Goal: Task Accomplishment & Management: Manage account settings

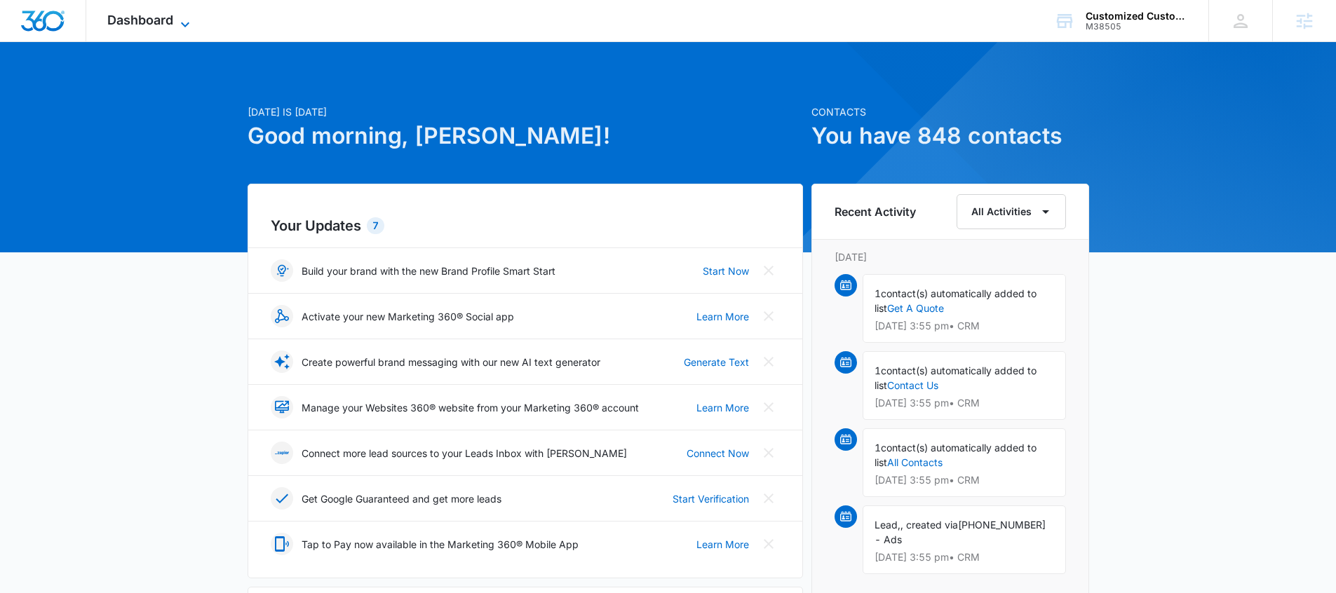
click at [180, 27] on icon at bounding box center [185, 24] width 17 height 17
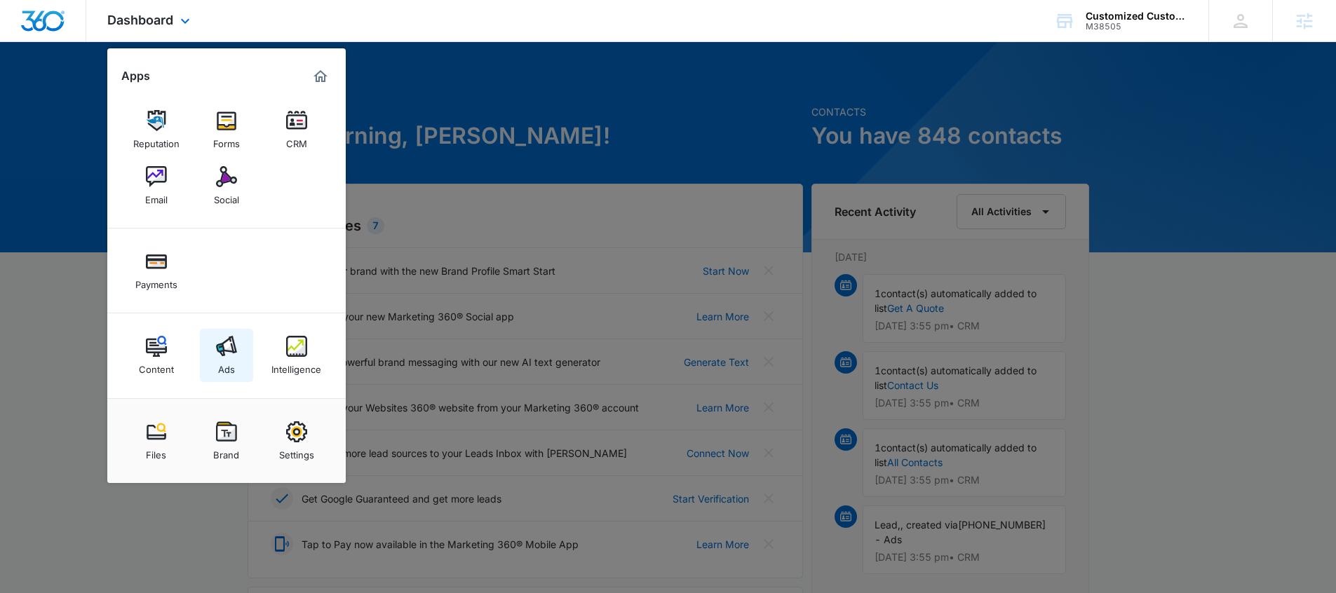
click at [239, 379] on link "Ads" at bounding box center [226, 355] width 53 height 53
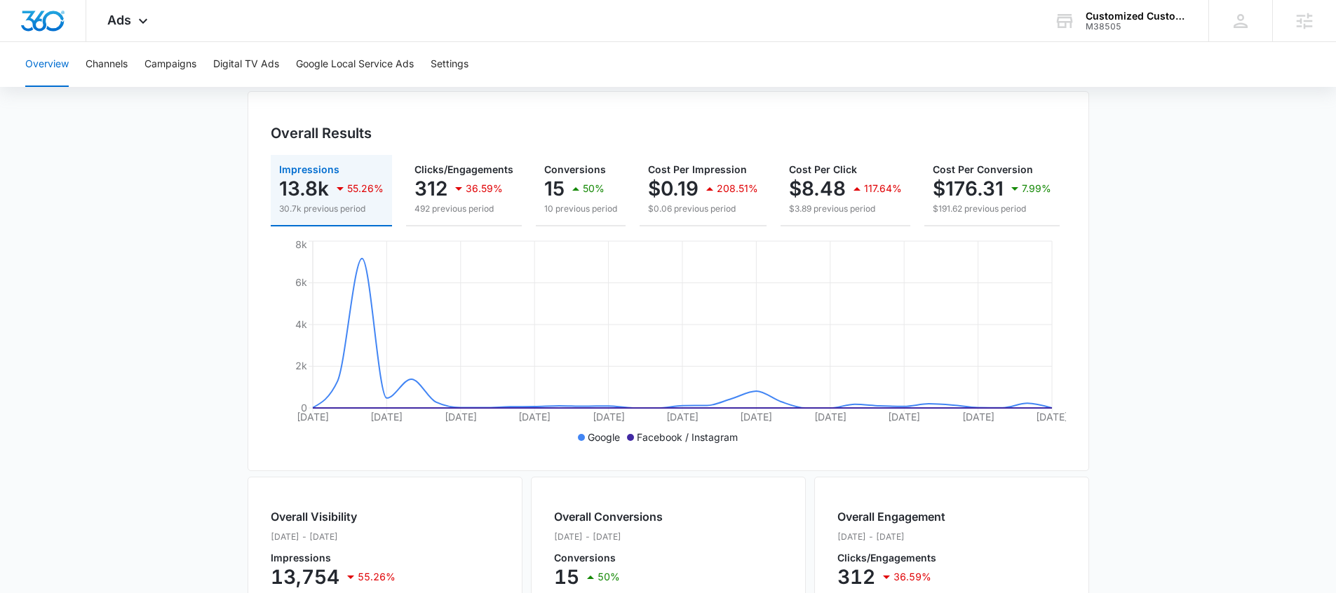
scroll to position [556, 0]
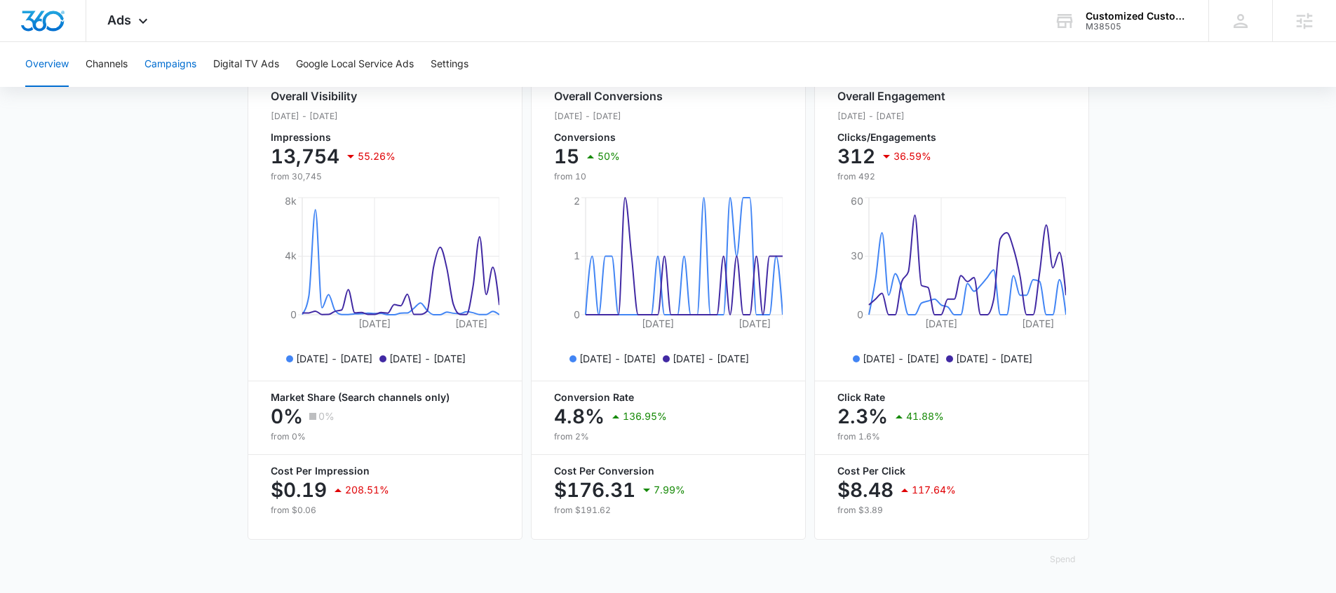
click at [168, 76] on button "Campaigns" at bounding box center [170, 64] width 52 height 45
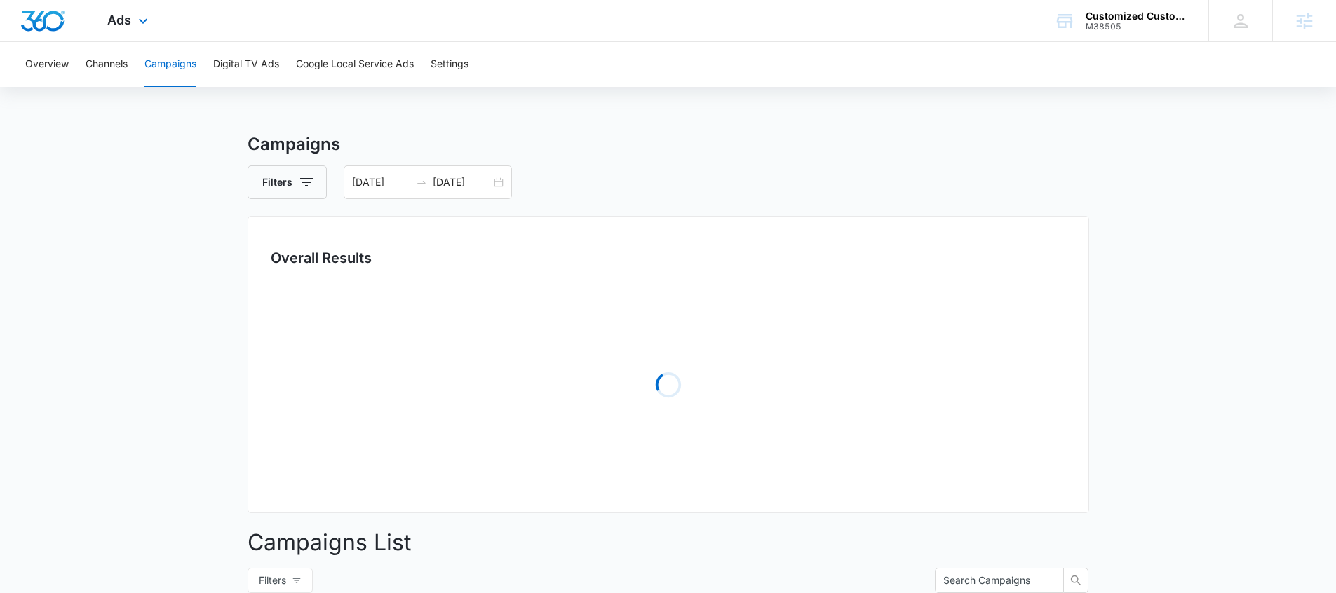
click at [131, 29] on div "Ads Apps Reputation Forms CRM Email Social Payments Content Ads Intelligence Fi…" at bounding box center [129, 20] width 86 height 41
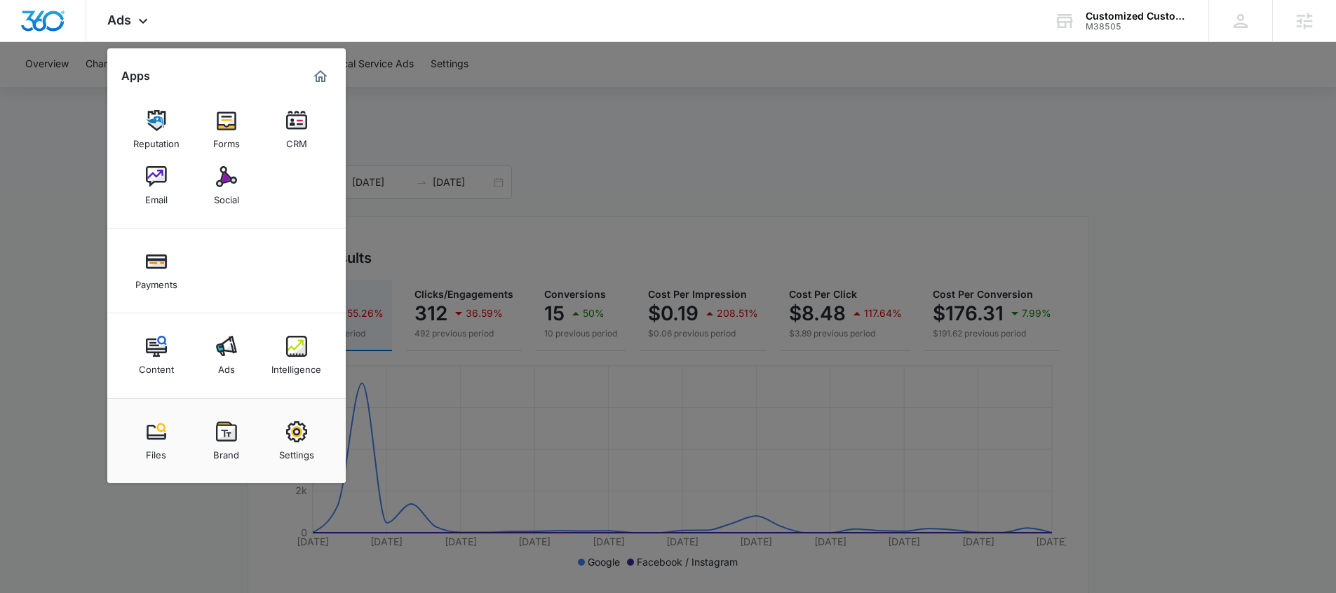
click at [529, 196] on div at bounding box center [668, 296] width 1336 height 593
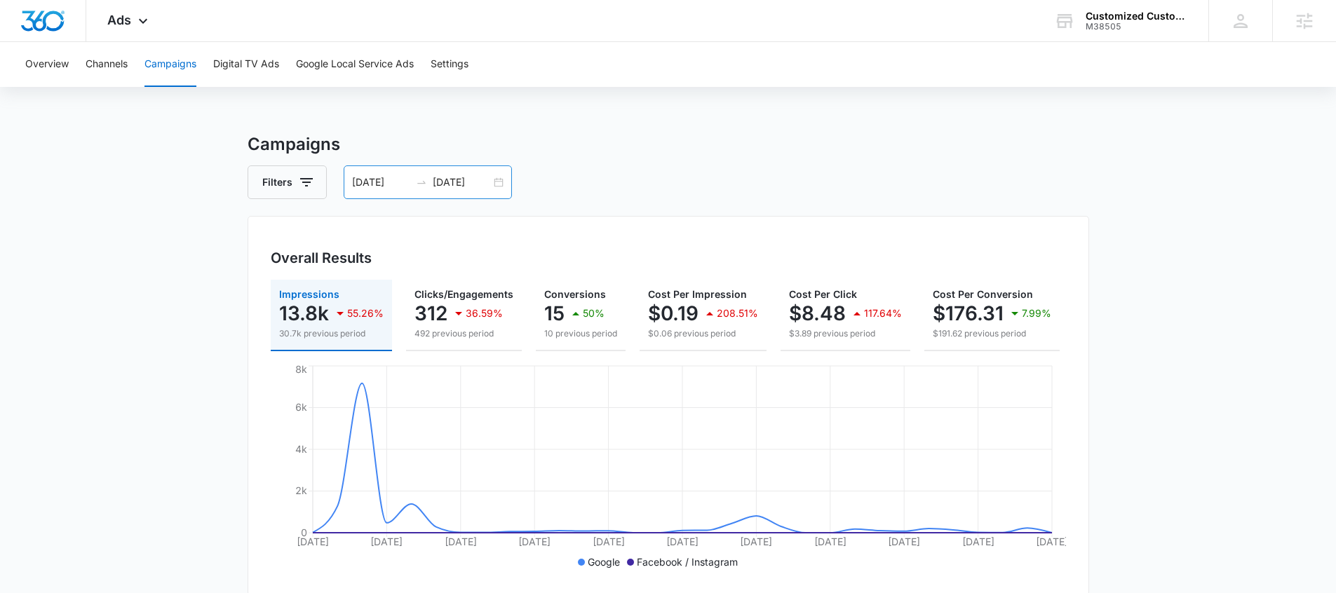
drag, startPoint x: 485, startPoint y: 172, endPoint x: 461, endPoint y: 198, distance: 35.8
click at [485, 168] on div "09/07/2025 10/07/2025" at bounding box center [428, 183] width 168 height 34
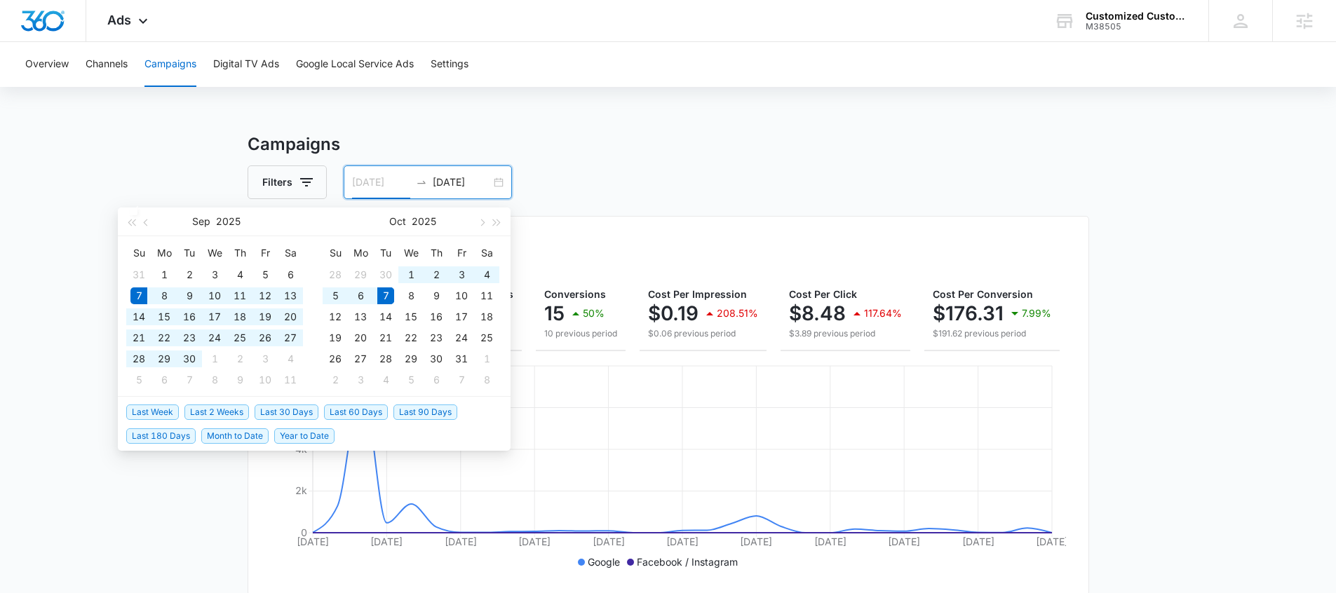
type input "09/07/2025"
click at [262, 407] on span "Last 30 Days" at bounding box center [287, 412] width 64 height 15
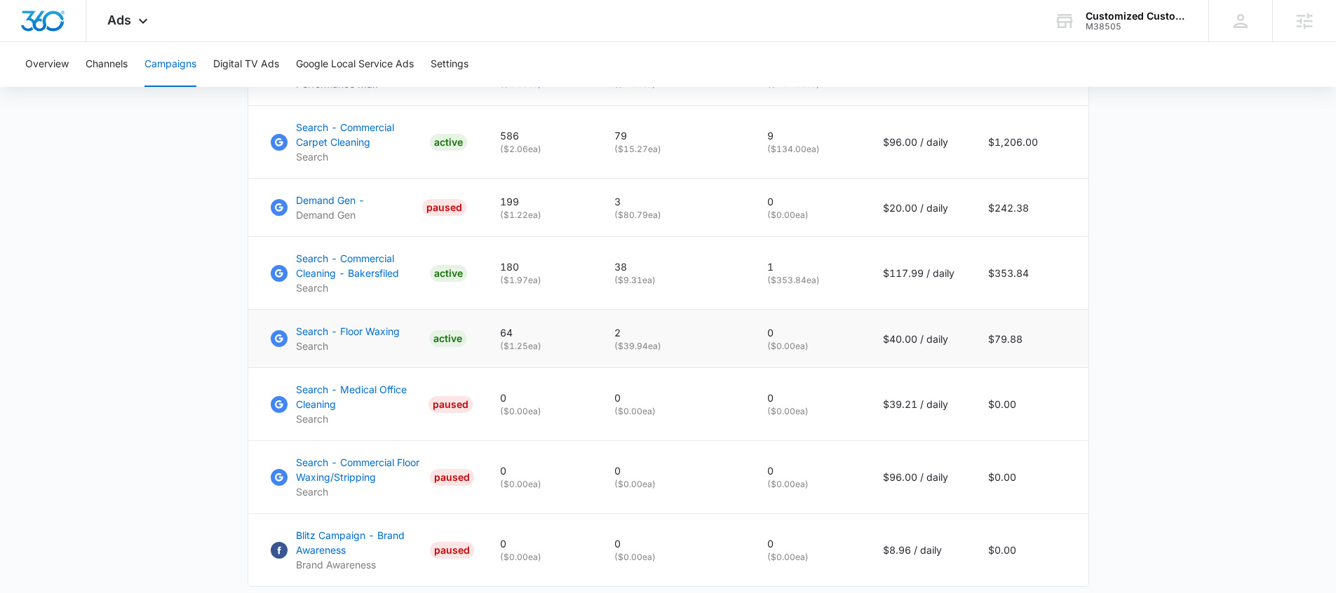
scroll to position [729, 0]
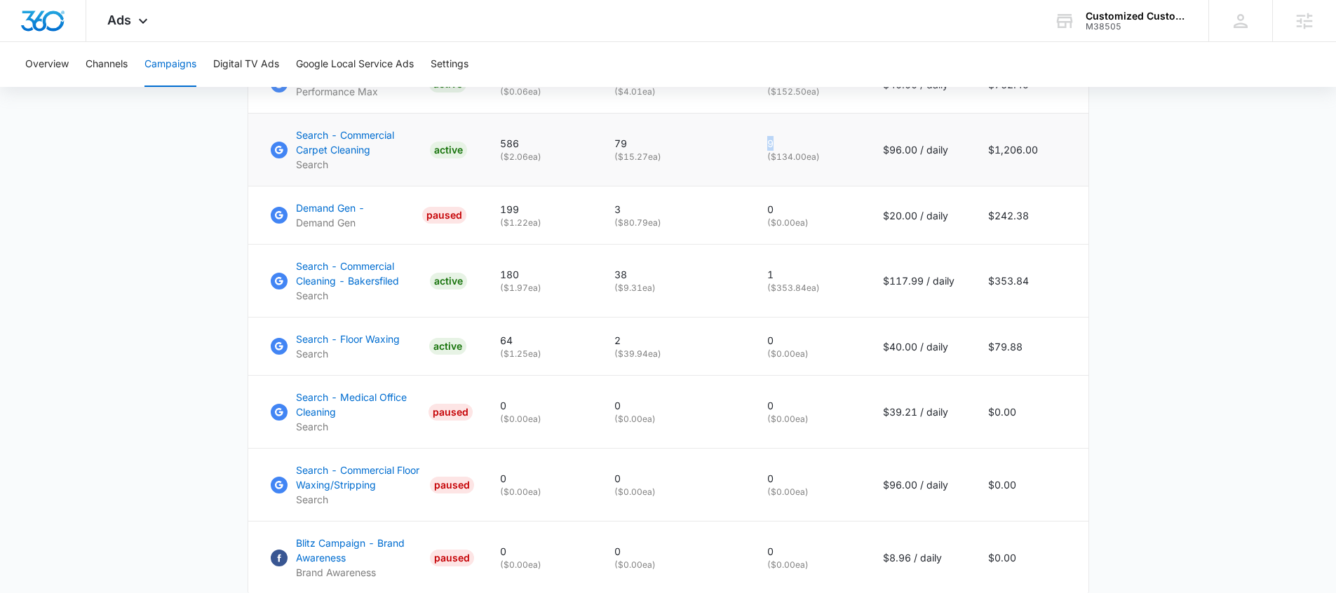
drag, startPoint x: 778, startPoint y: 149, endPoint x: 760, endPoint y: 147, distance: 18.4
click at [766, 150] on td "9 ( $134.00 ea)" at bounding box center [808, 150] width 116 height 73
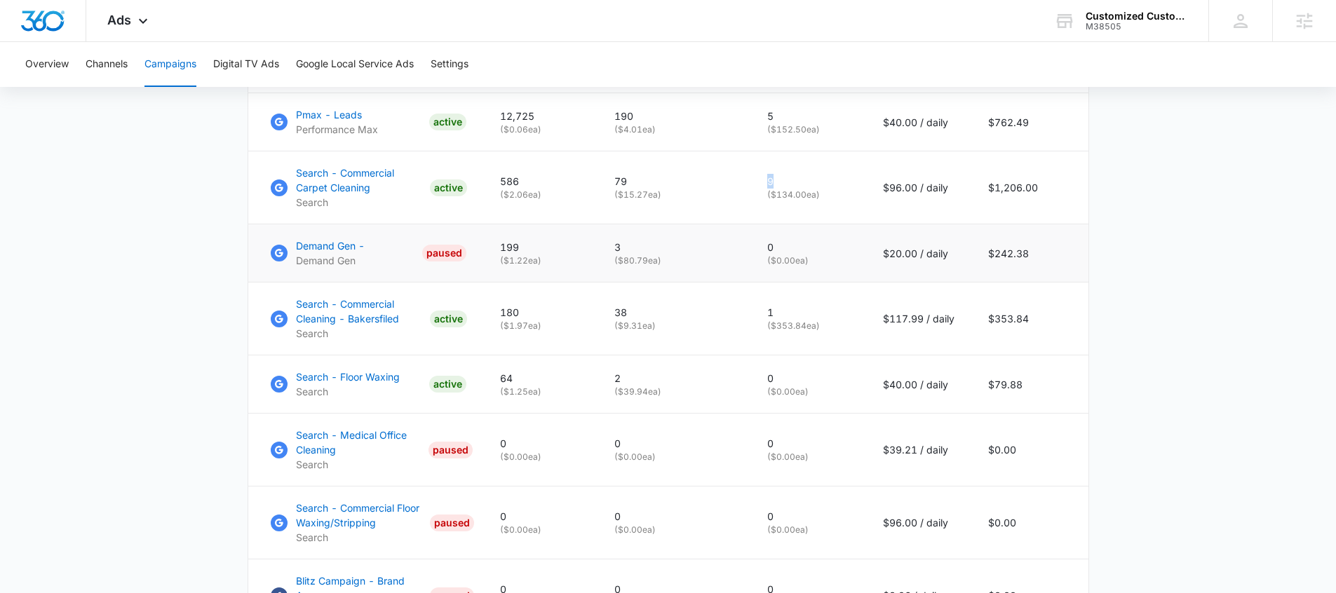
scroll to position [616, 0]
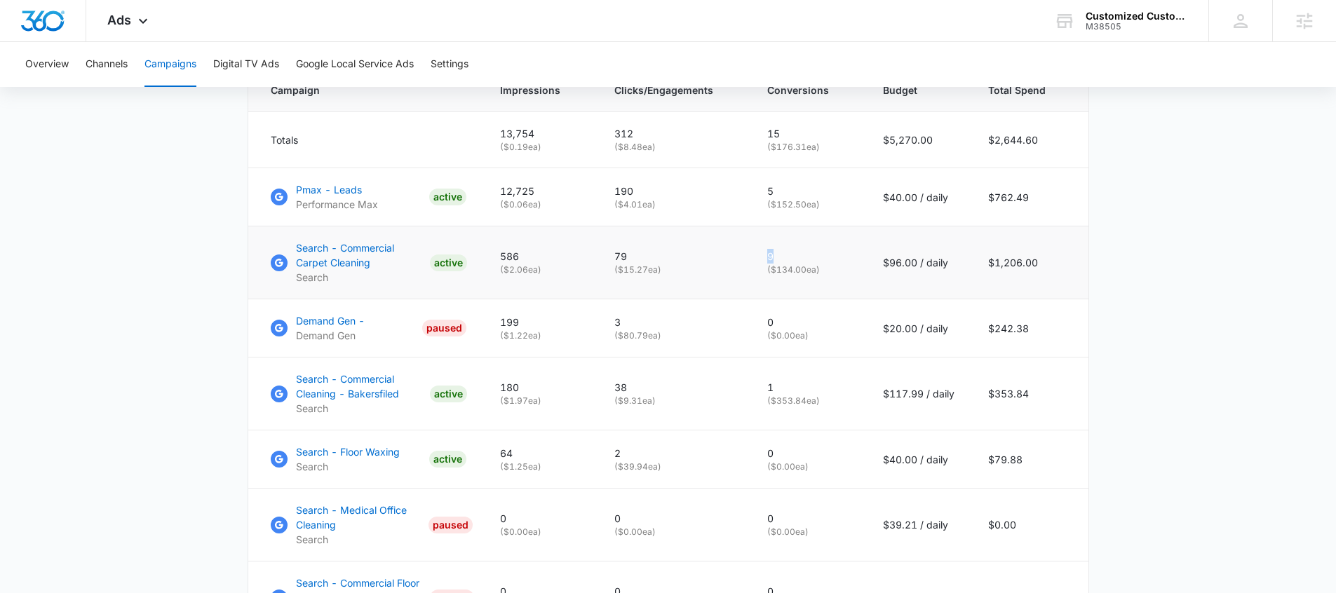
drag, startPoint x: 670, startPoint y: 280, endPoint x: 614, endPoint y: 281, distance: 56.8
click at [614, 281] on td "79 ( $15.27 ea)" at bounding box center [674, 263] width 153 height 73
click at [161, 353] on main "Campaigns Filters 09/07/2025 10/07/2025 Overall Results Impressions 13.8k 55.26…" at bounding box center [668, 160] width 1336 height 1291
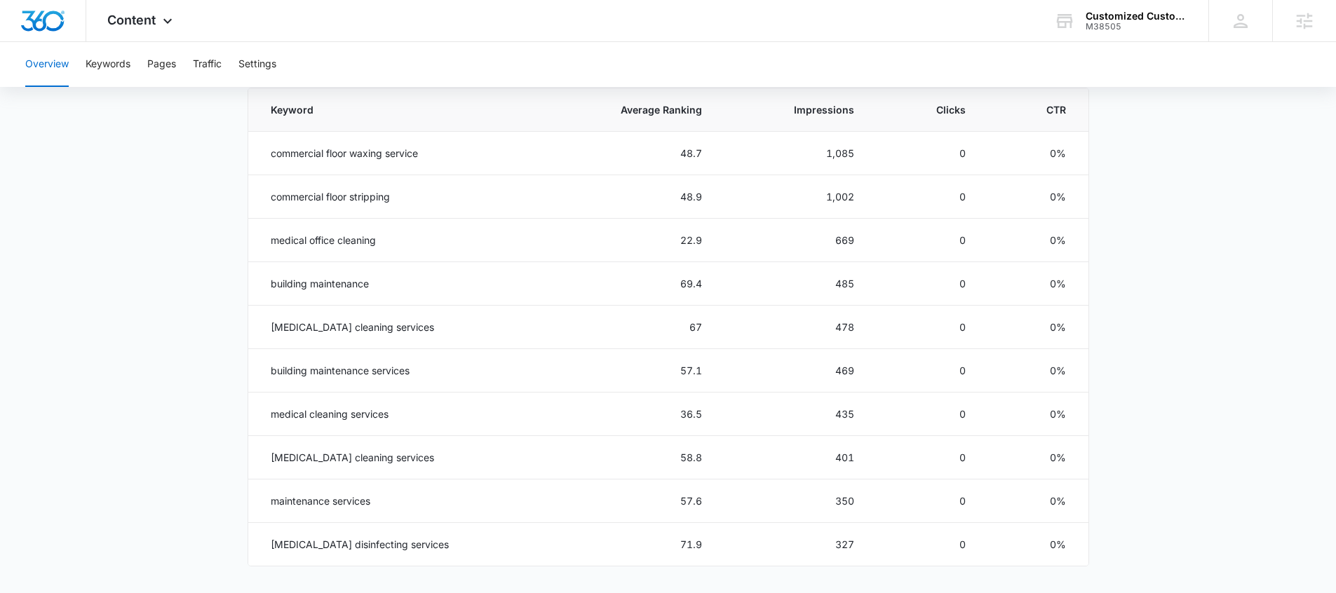
scroll to position [646, 0]
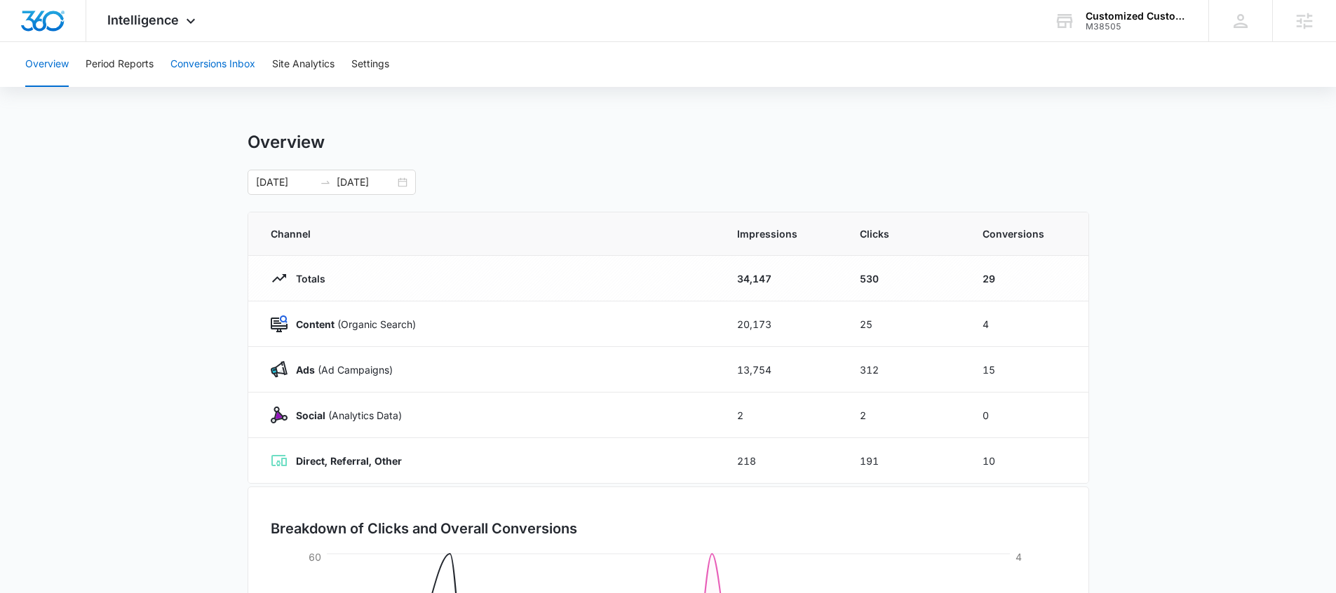
click at [216, 70] on button "Conversions Inbox" at bounding box center [212, 64] width 85 height 45
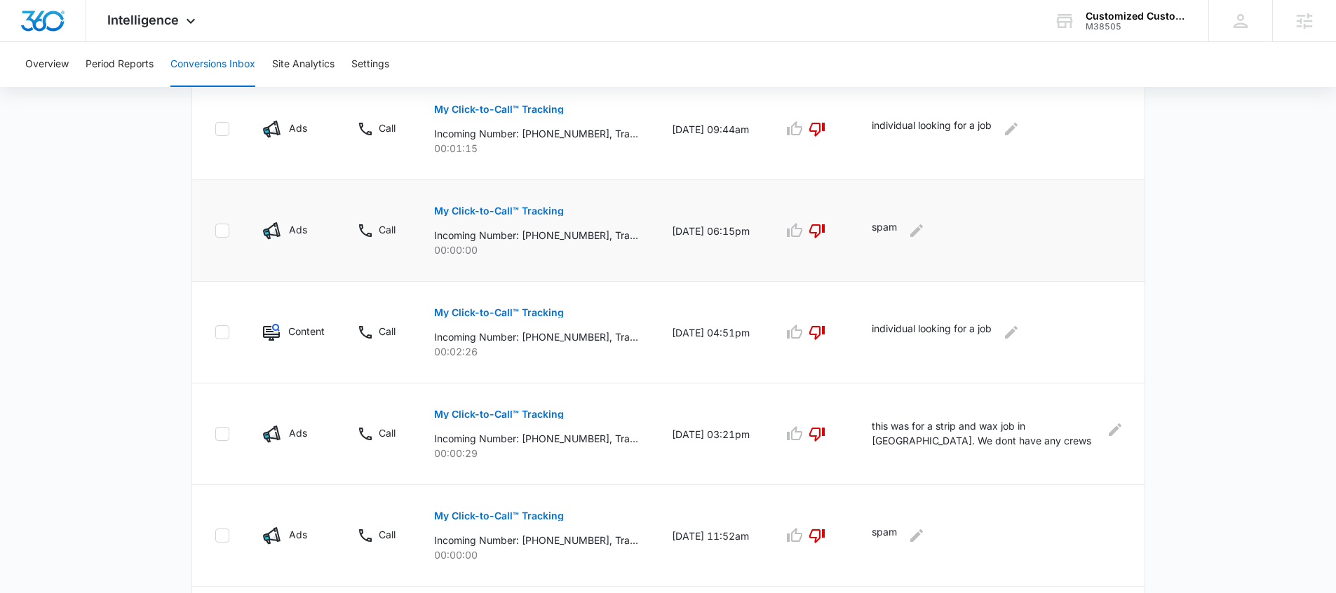
scroll to position [672, 0]
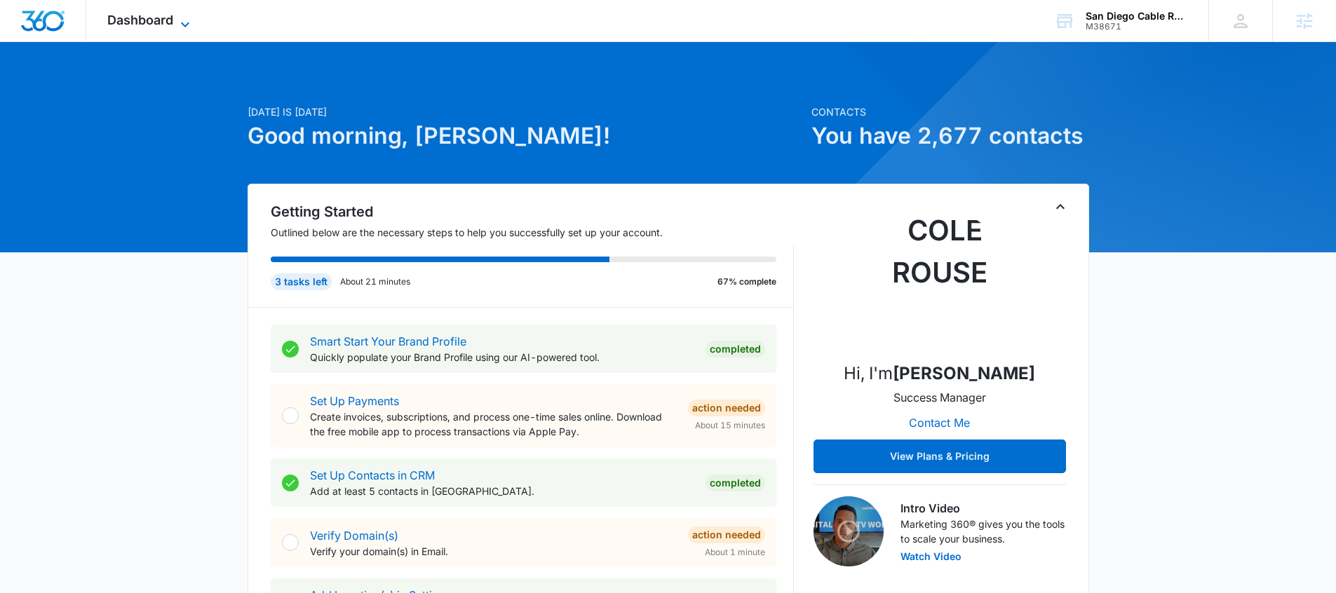
click at [182, 28] on icon at bounding box center [185, 24] width 17 height 17
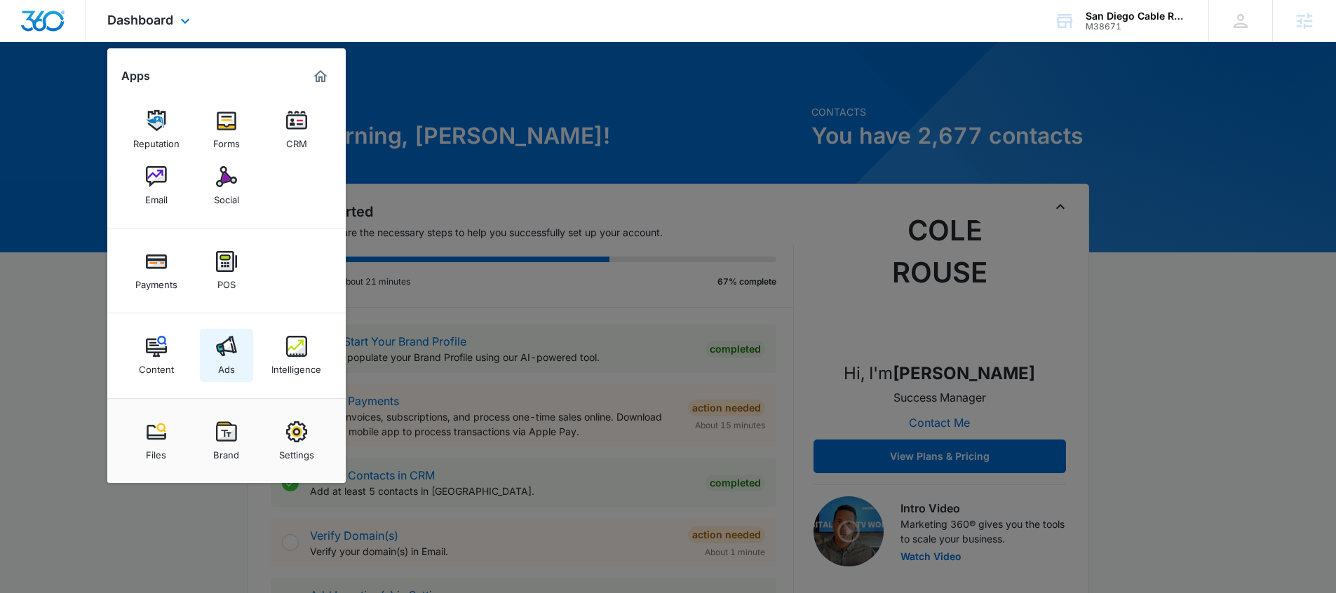
click at [210, 366] on link "Ads" at bounding box center [226, 355] width 53 height 53
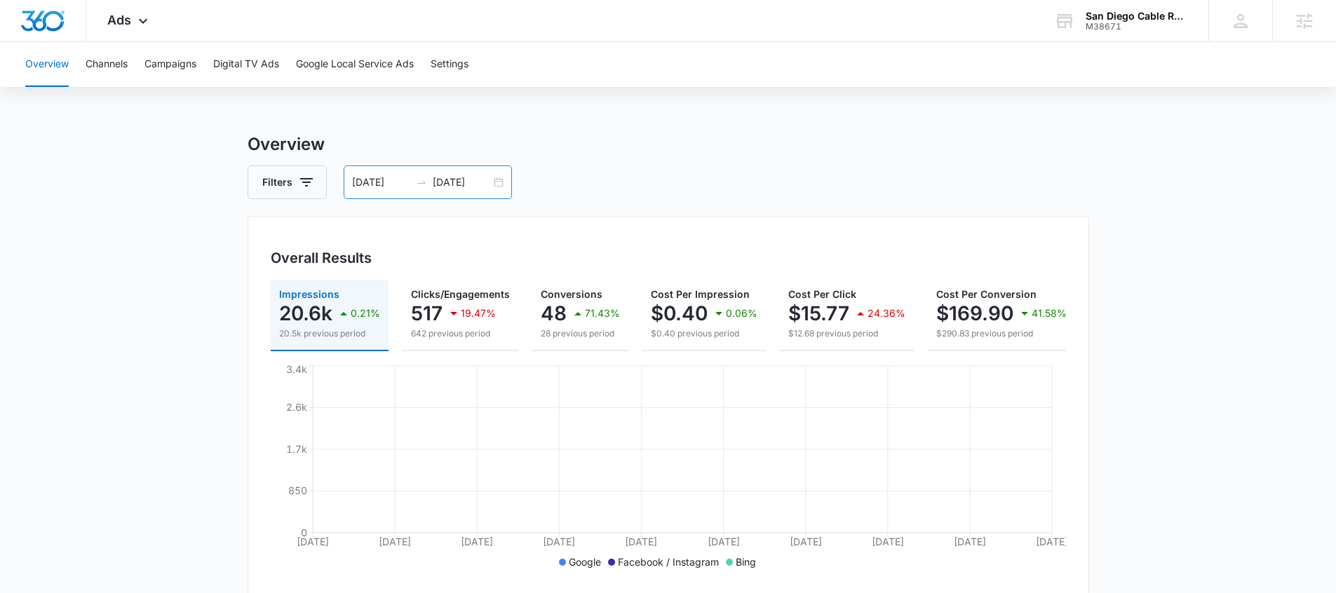
click at [401, 177] on input "09/09/2025" at bounding box center [381, 182] width 58 height 15
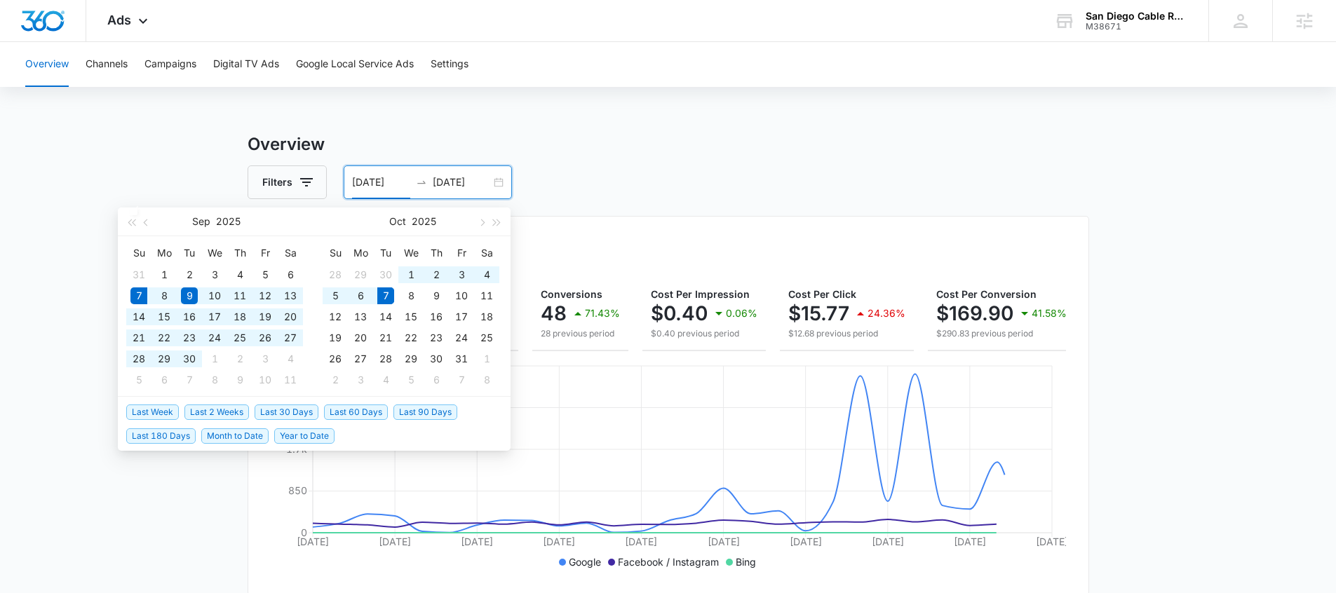
click at [283, 412] on span "Last 30 Days" at bounding box center [287, 412] width 64 height 15
type input "[DATE]"
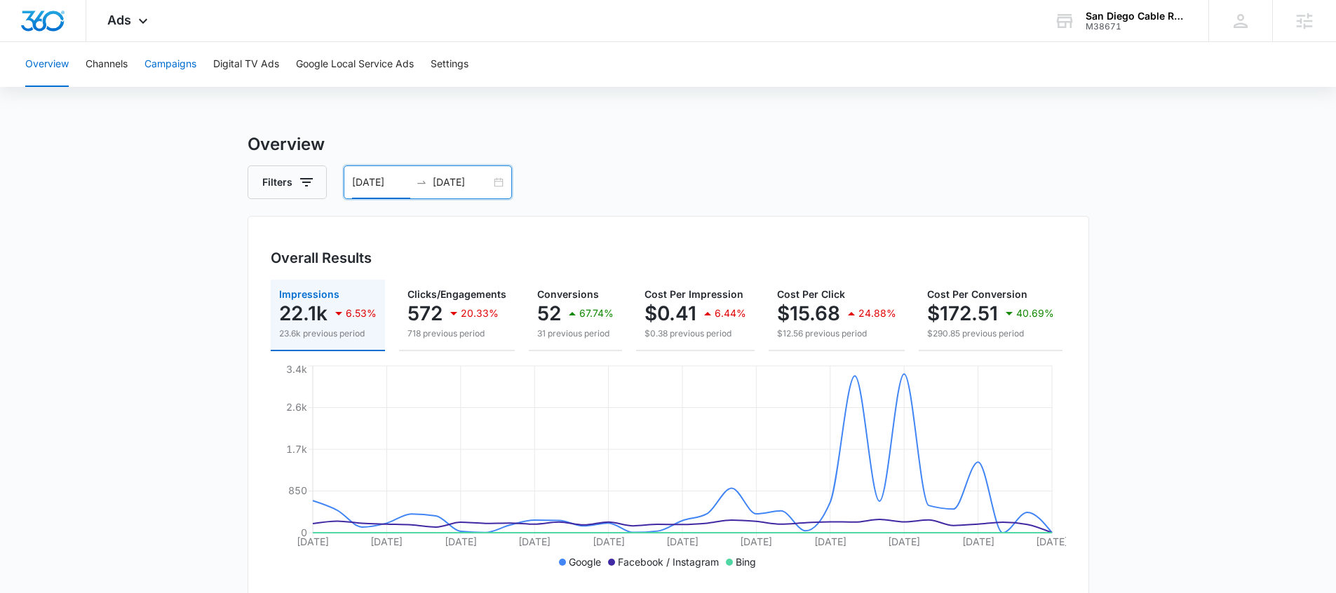
click at [160, 72] on button "Campaigns" at bounding box center [170, 64] width 52 height 45
click at [130, 27] on span "Ads" at bounding box center [119, 20] width 24 height 15
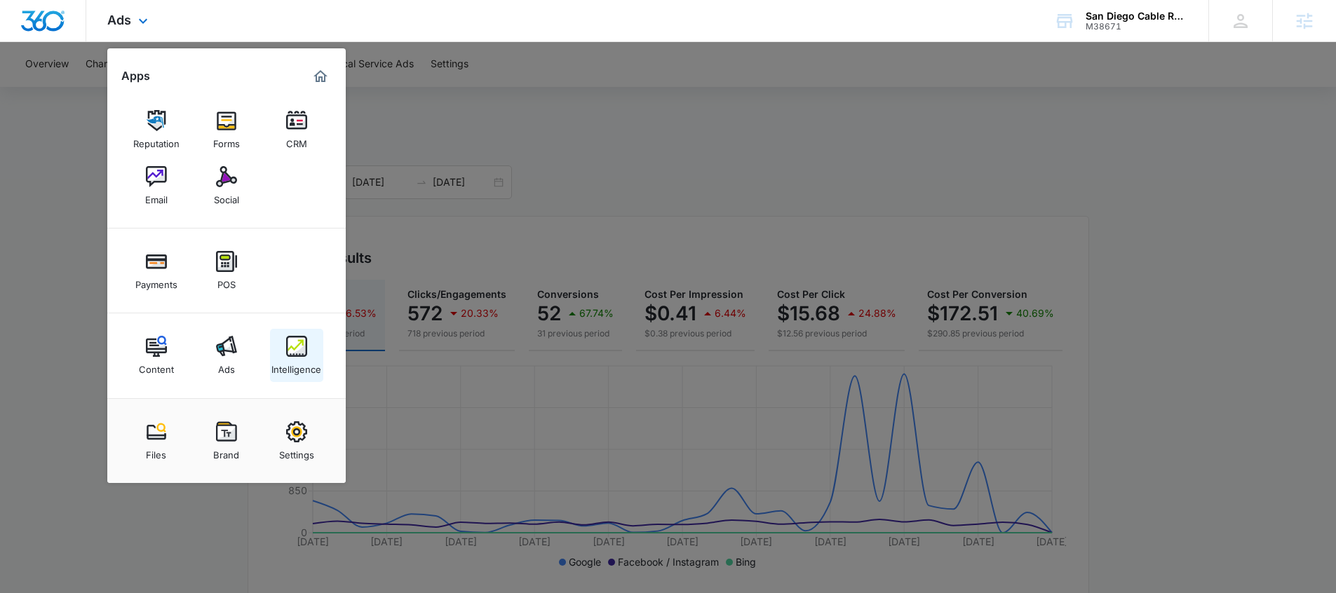
click at [302, 375] on div "Intelligence" at bounding box center [296, 366] width 50 height 18
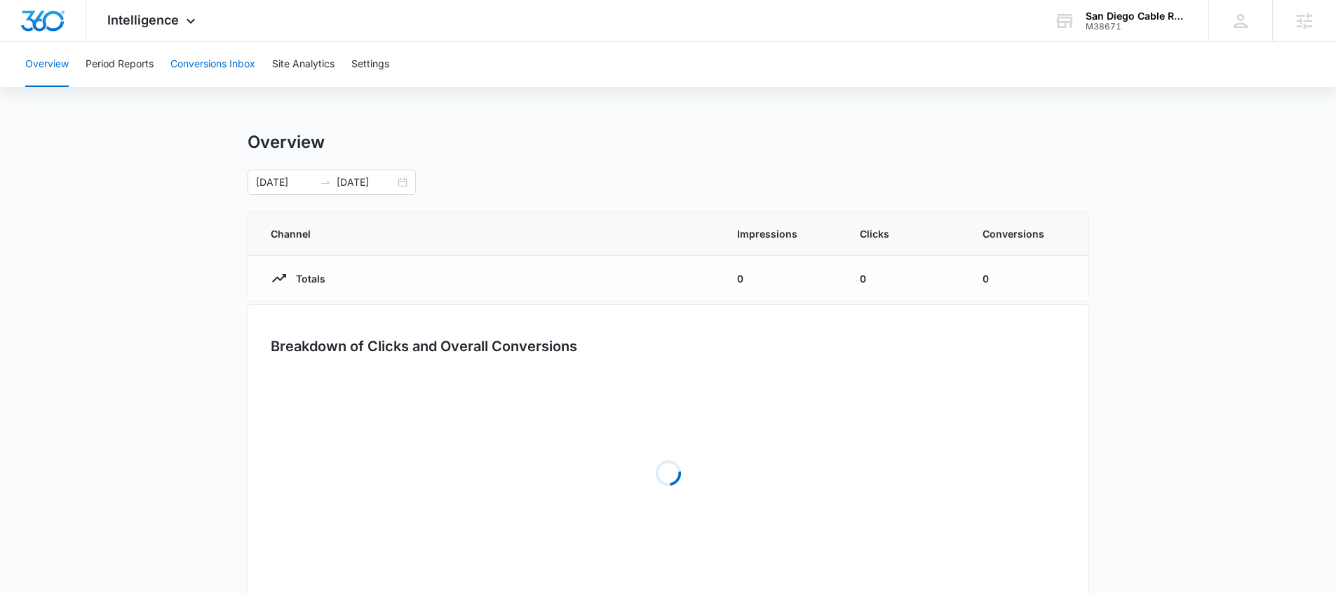
click at [182, 65] on button "Conversions Inbox" at bounding box center [212, 64] width 85 height 45
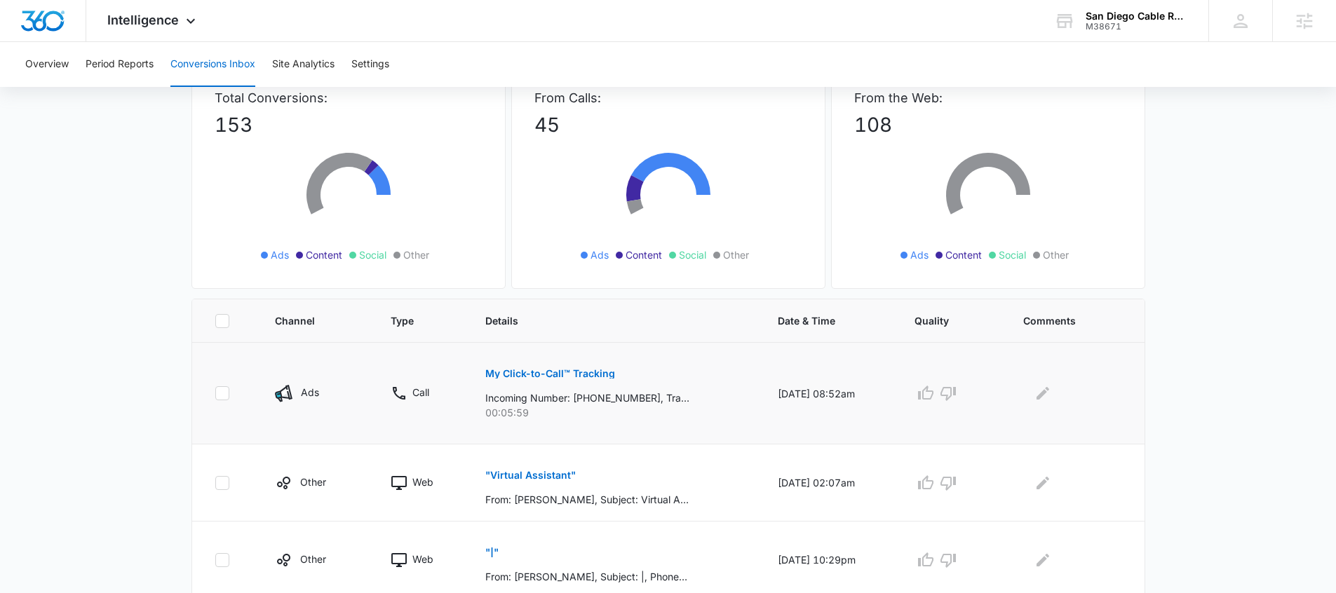
scroll to position [119, 0]
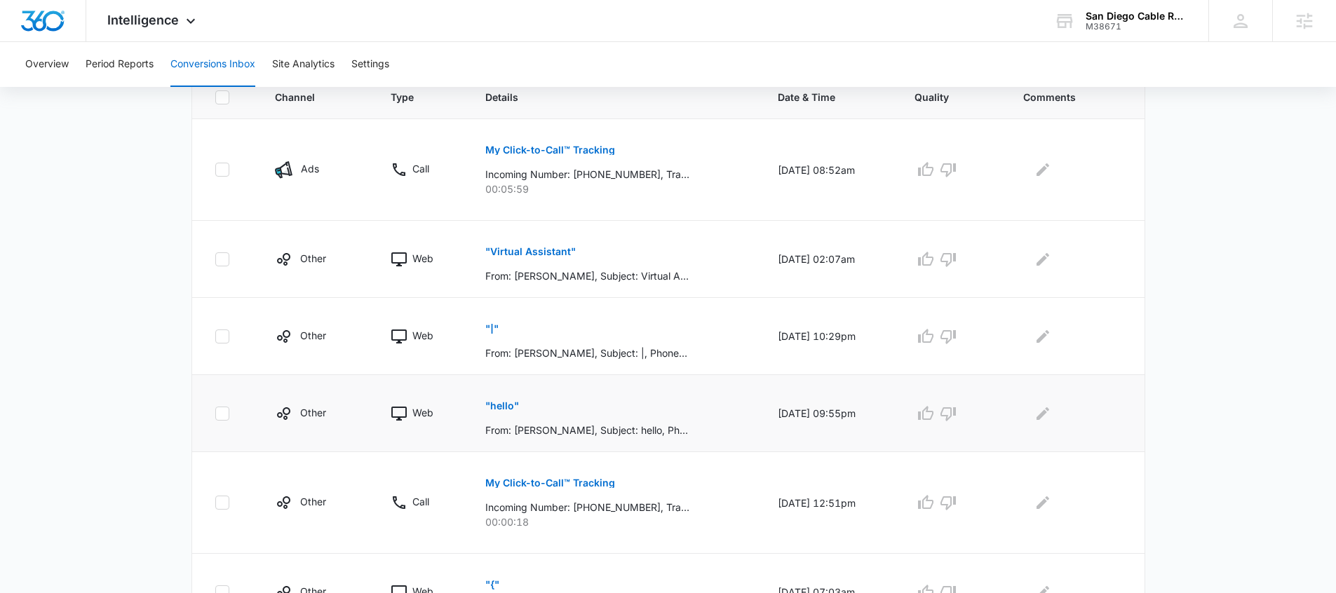
scroll to position [324, 0]
drag, startPoint x: 544, startPoint y: 405, endPoint x: 471, endPoint y: 403, distance: 73.0
click at [471, 403] on td ""hello" From: Nila Tedesco, Subject: hello, Phone: 915-308-1515, Email: nila.te…" at bounding box center [614, 412] width 292 height 77
drag, startPoint x: 466, startPoint y: 333, endPoint x: 501, endPoint y: 336, distance: 35.2
click at [501, 336] on tr "Other Web "|" From: Thomas Clarke, Subject: |, Phone: 519094194, Email: carls.c…" at bounding box center [668, 335] width 952 height 77
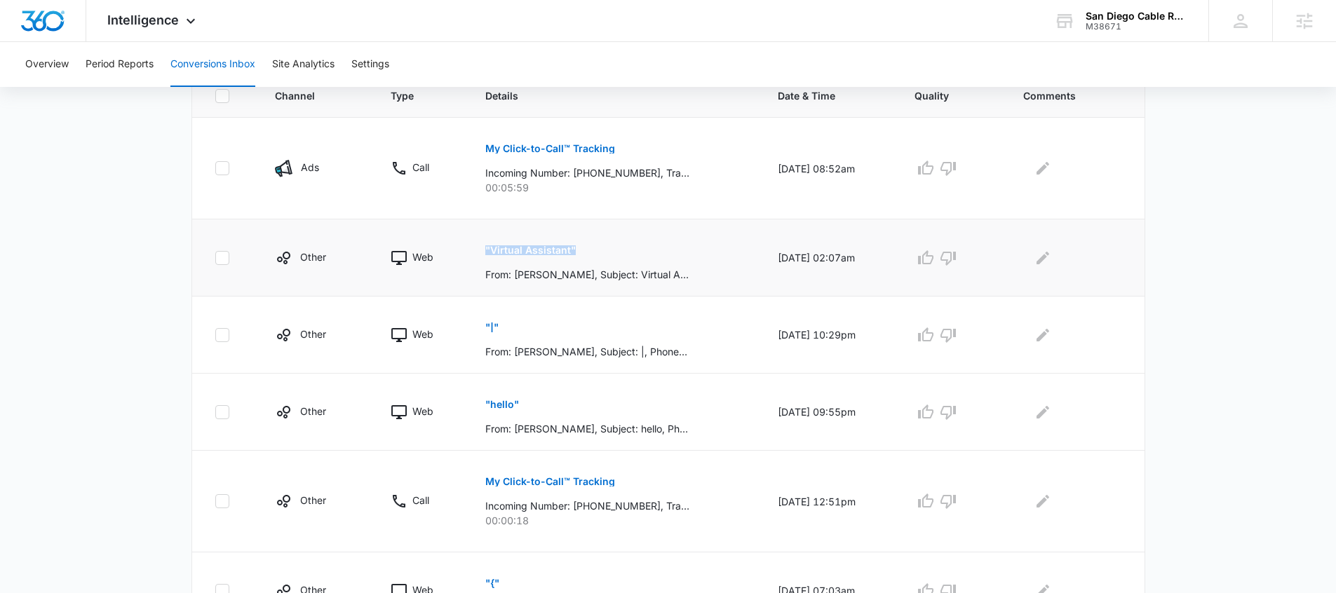
drag, startPoint x: 466, startPoint y: 258, endPoint x: 565, endPoint y: 256, distance: 98.9
click at [565, 256] on td ""Virtual Assistant" From: Jordan Jose, Subject: Virtual Assistant, Phone: (216)…" at bounding box center [614, 258] width 292 height 77
click at [485, 267] on p "From: Jordan Jose, Subject: Virtual Assistant, Phone: (216) 859 6131, Email: jo…" at bounding box center [587, 274] width 204 height 15
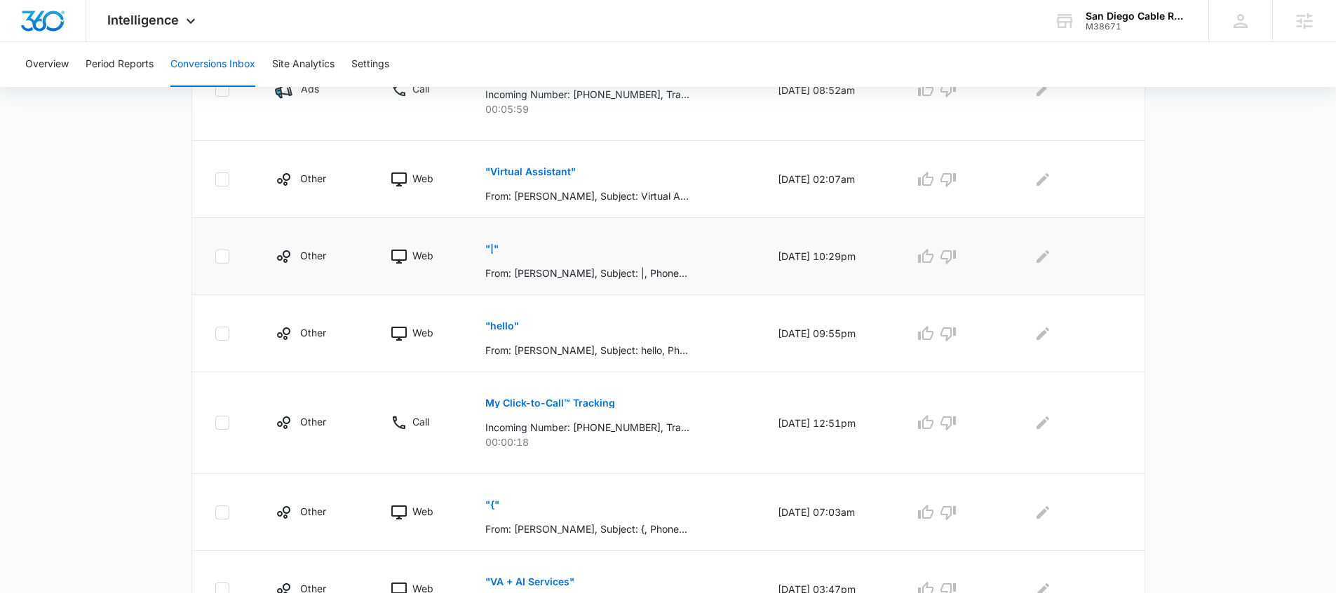
scroll to position [233, 0]
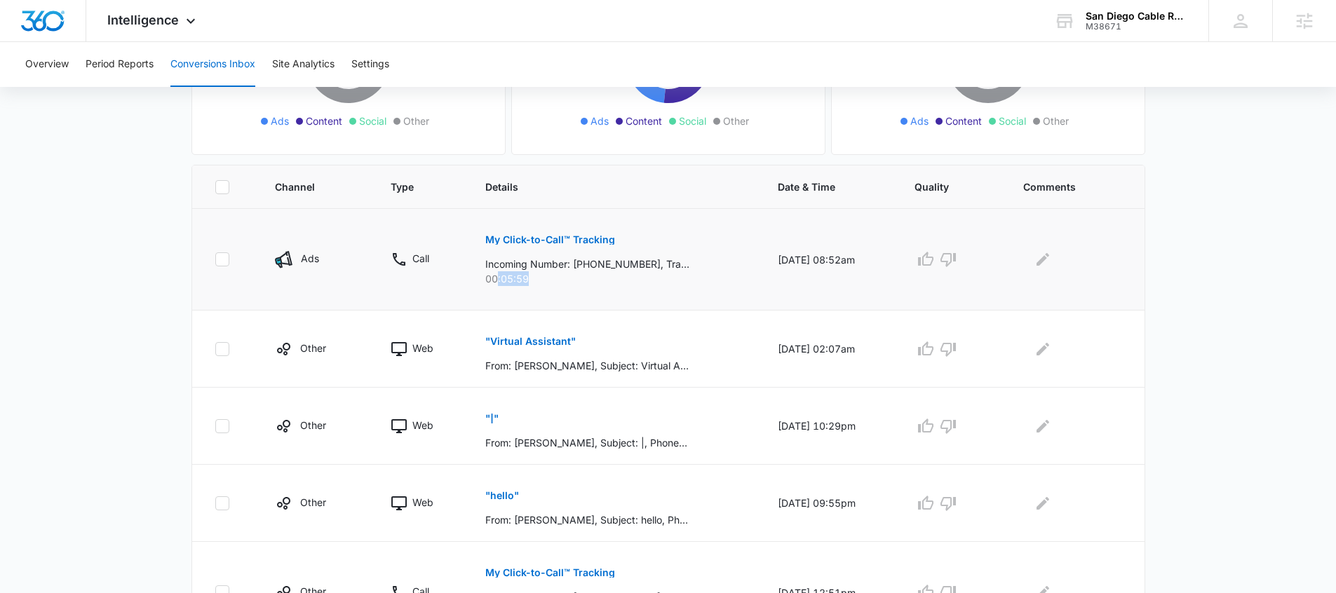
drag, startPoint x: 523, startPoint y: 291, endPoint x: 490, endPoint y: 282, distance: 34.2
click at [490, 282] on td "My Click-to-Call™ Tracking Incoming Number: +16192779940, Tracking Number: +183…" at bounding box center [614, 260] width 292 height 102
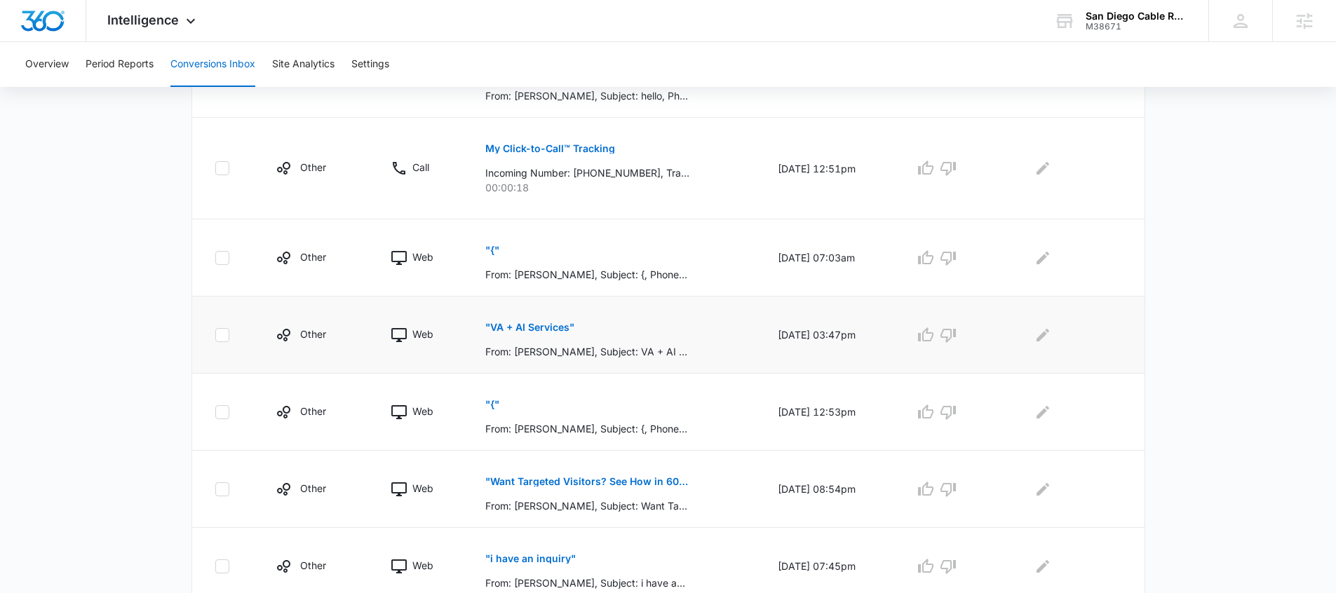
scroll to position [713, 0]
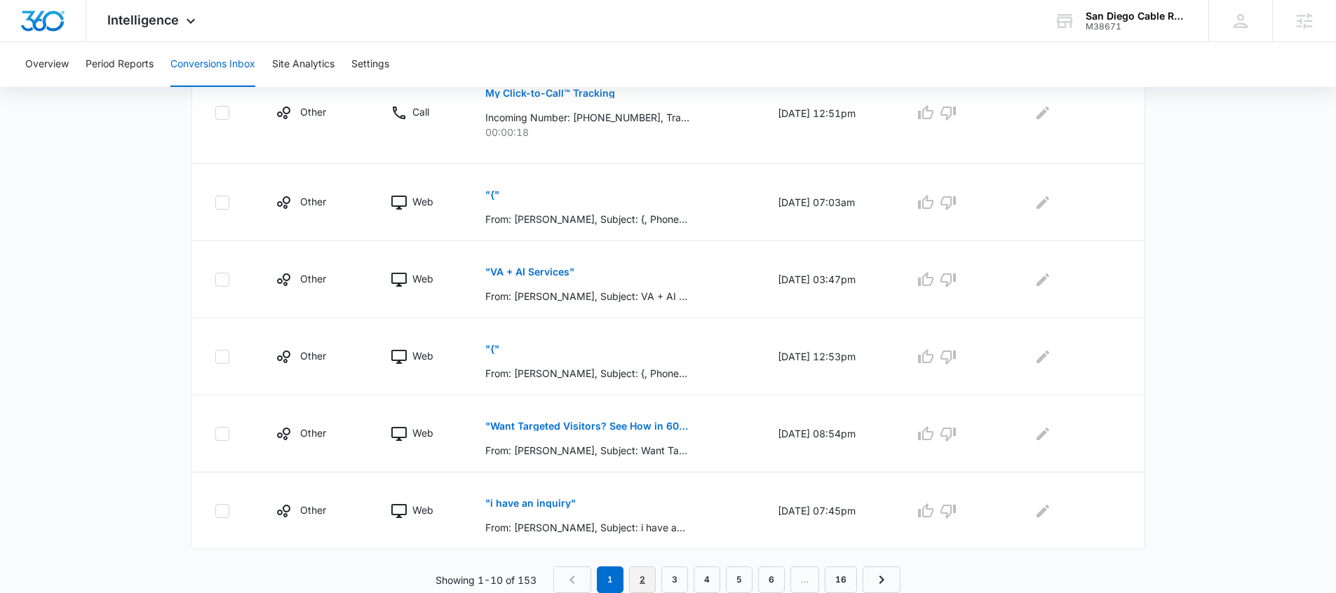
click at [637, 559] on link "2" at bounding box center [642, 580] width 27 height 27
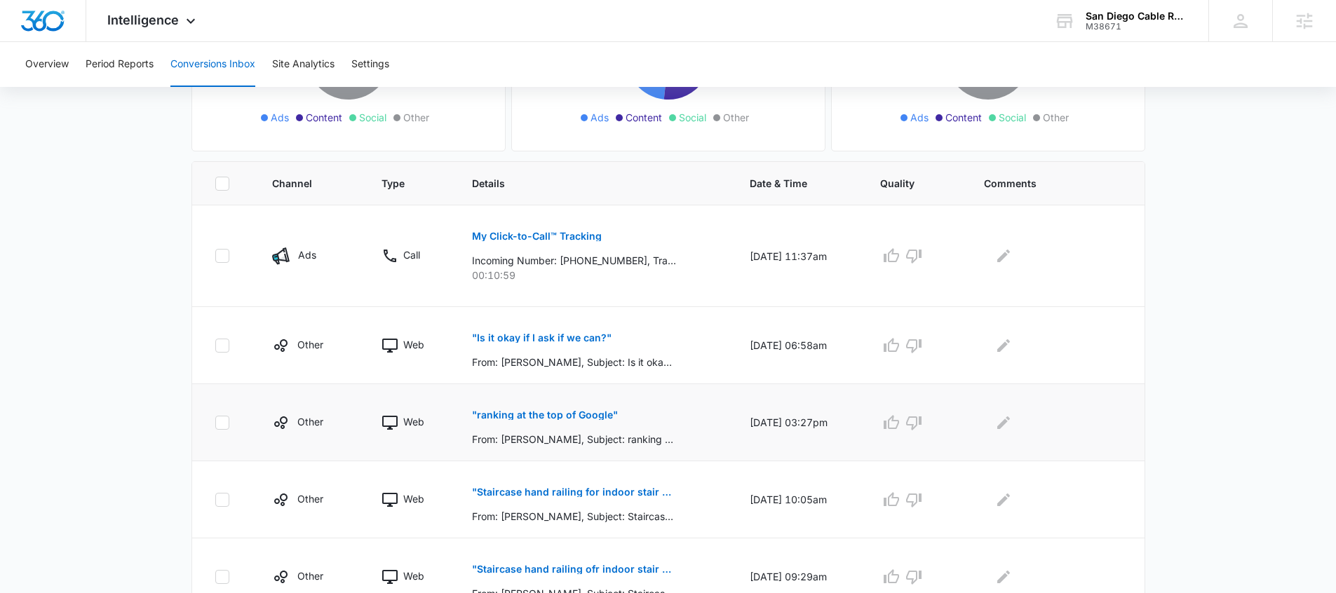
scroll to position [239, 0]
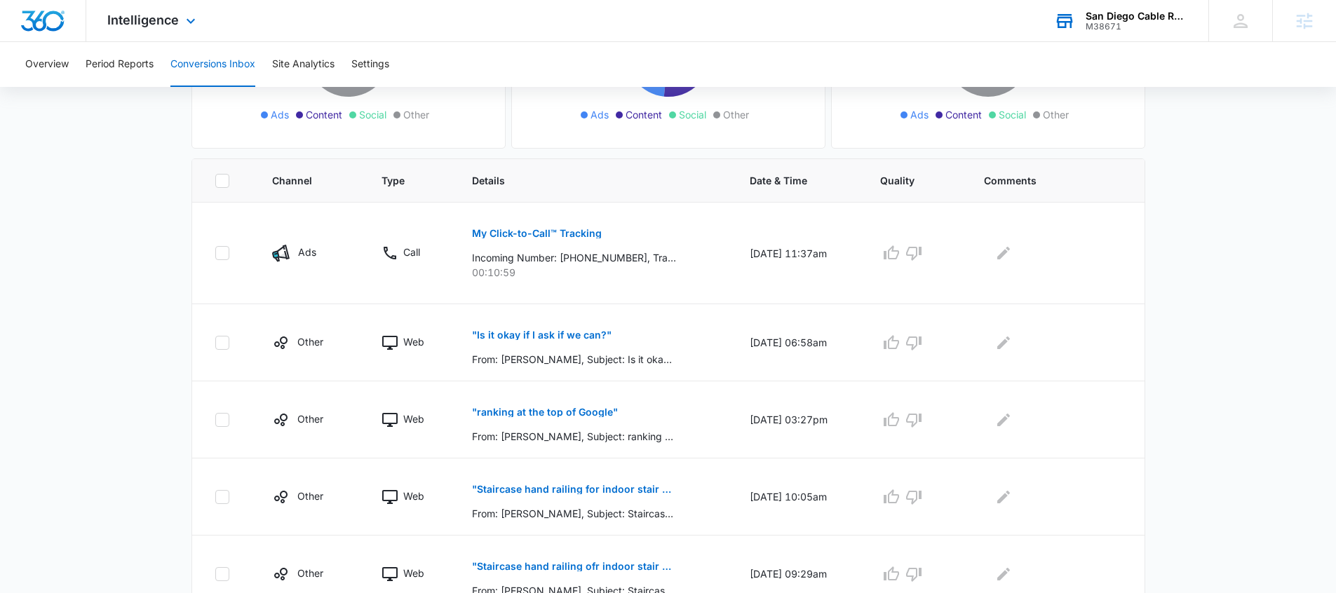
click at [1030, 30] on div "M38671" at bounding box center [1137, 27] width 102 height 10
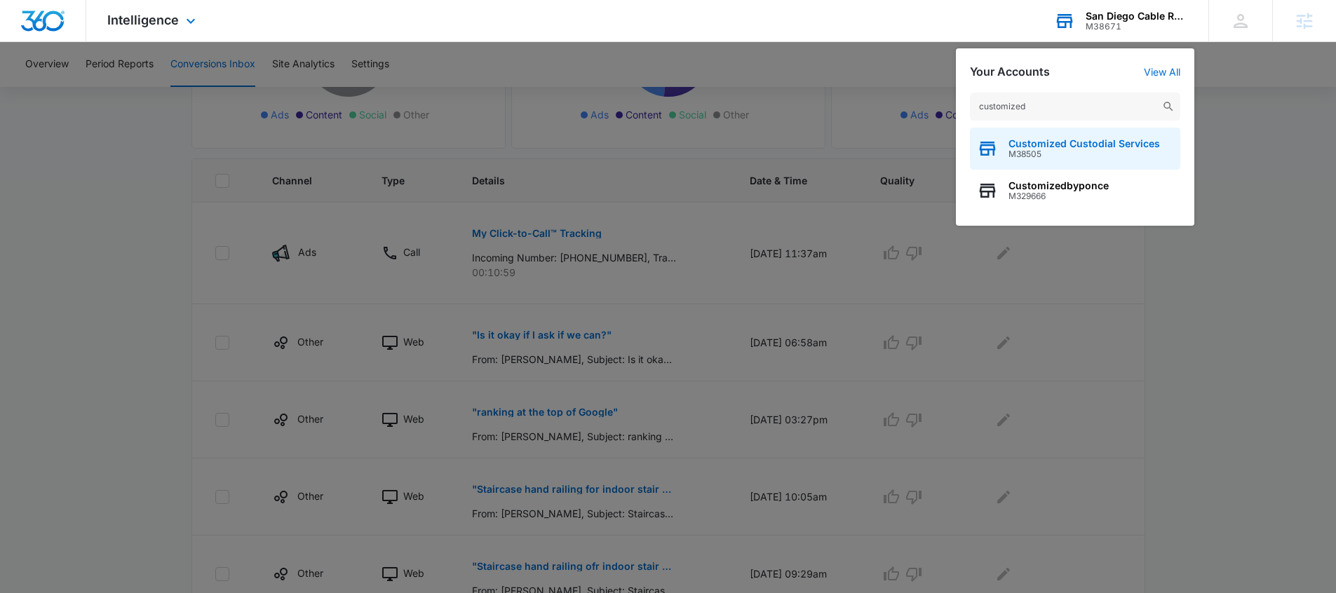
type input "customized"
click at [1030, 149] on span "M38505" at bounding box center [1084, 154] width 151 height 10
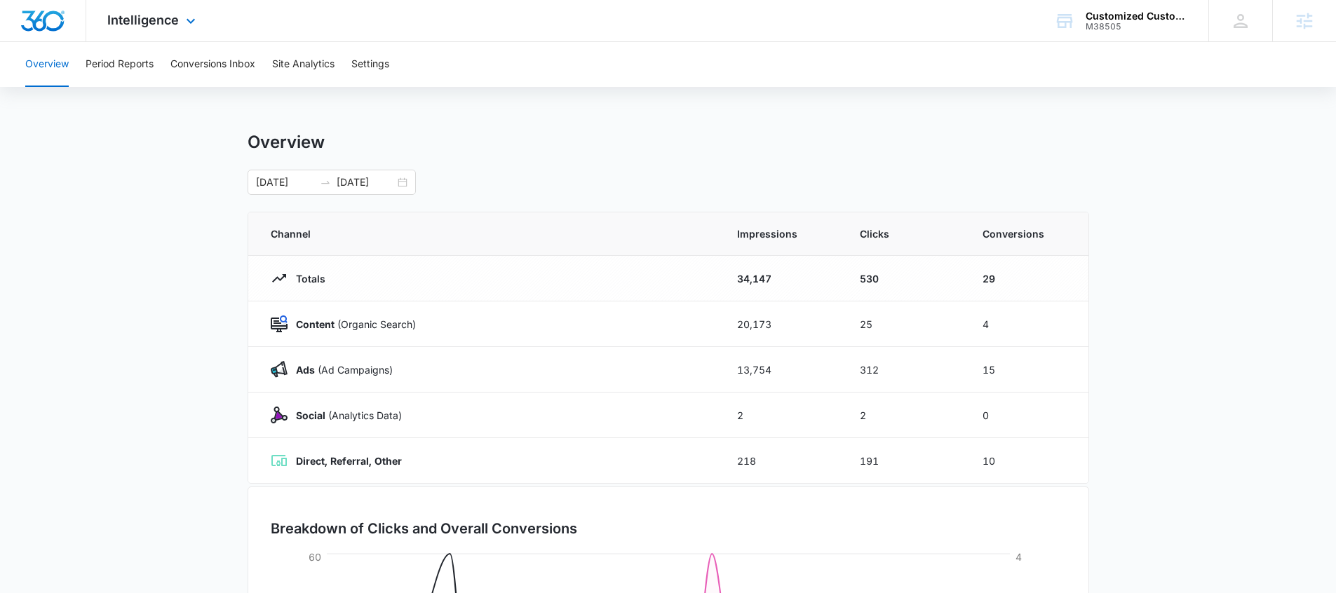
click at [174, 29] on div "Intelligence Apps Reputation Forms CRM Email Social Payments Content Ads Intell…" at bounding box center [153, 20] width 134 height 41
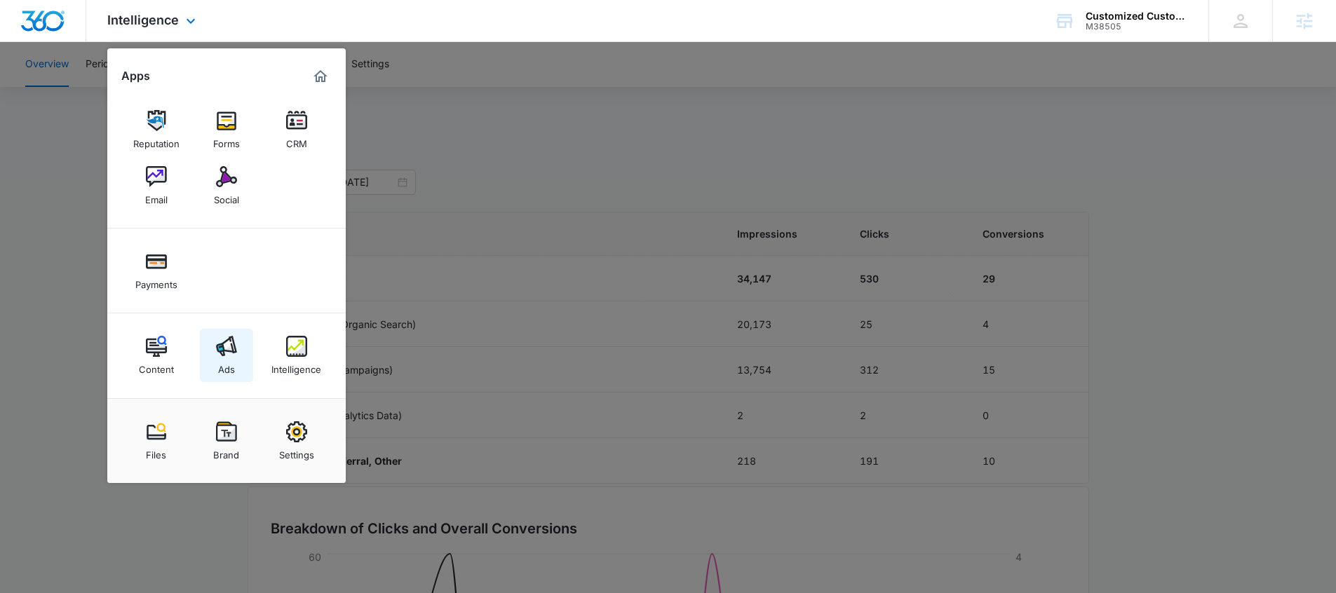
click at [218, 370] on div "Ads" at bounding box center [226, 366] width 17 height 18
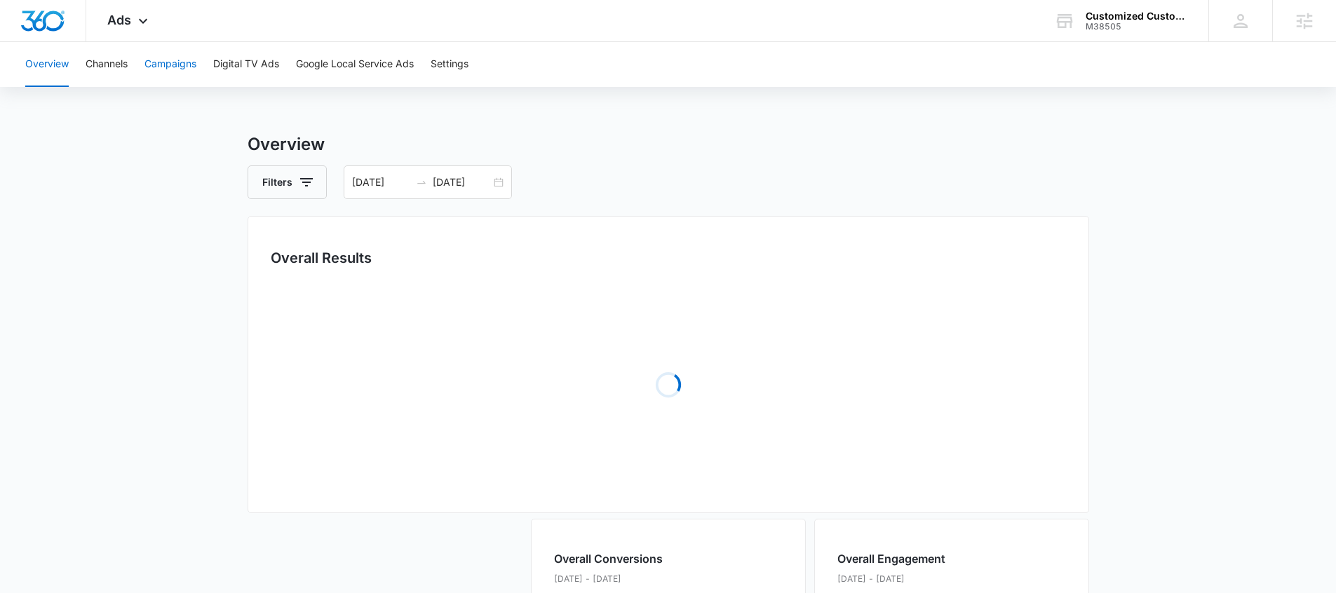
click at [176, 73] on button "Campaigns" at bounding box center [170, 64] width 52 height 45
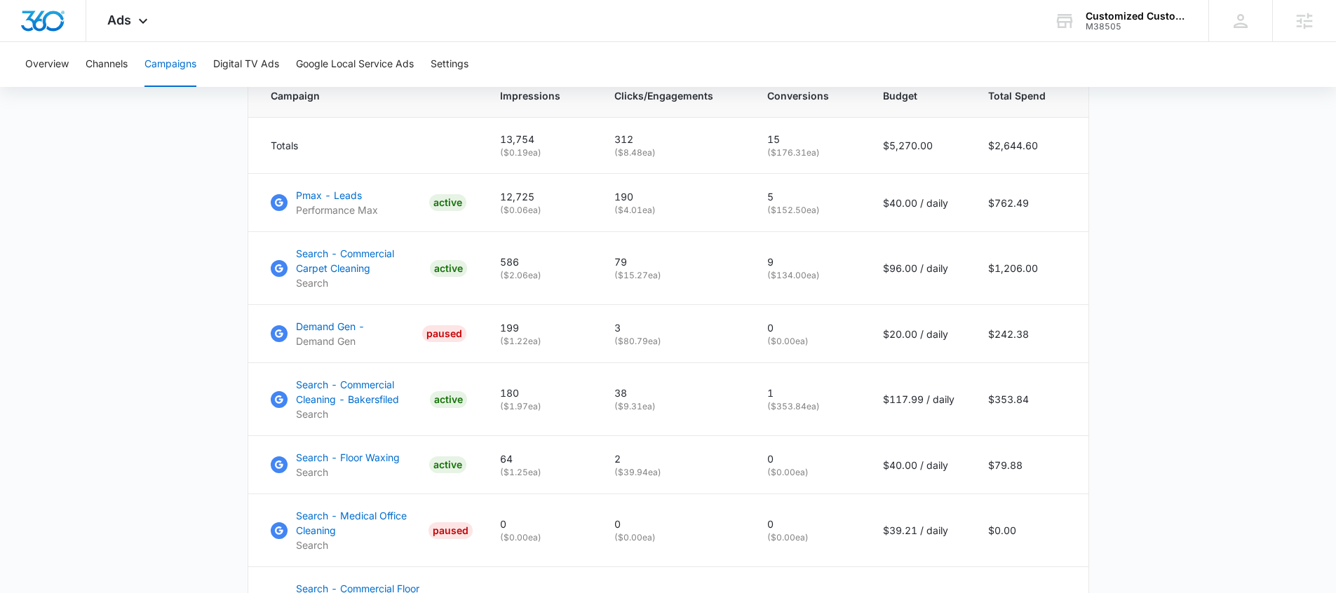
scroll to position [626, 0]
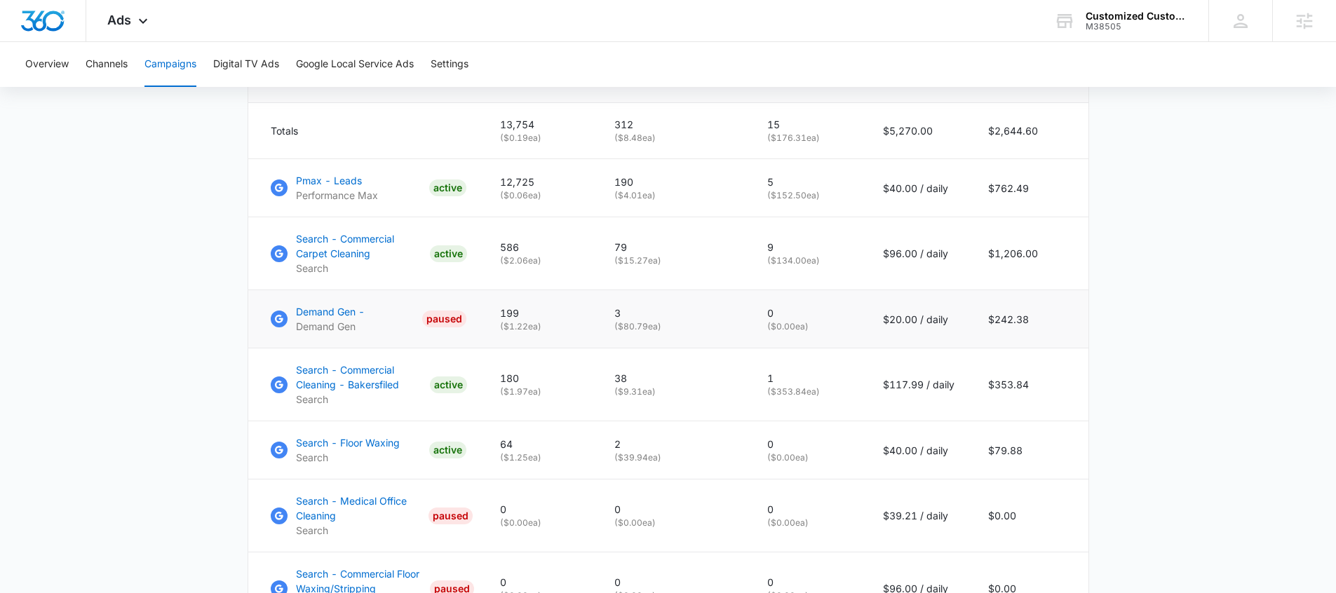
drag, startPoint x: 507, startPoint y: 265, endPoint x: 860, endPoint y: 321, distance: 357.1
click at [840, 277] on tr "Search - Commercial Carpet Cleaning Search ACTIVE 586 ( $2.06 ea) 79 ( $15.27 e…" at bounding box center [668, 253] width 840 height 73
click at [526, 278] on td "586 ( $2.06 ea)" at bounding box center [540, 253] width 114 height 73
drag, startPoint x: 614, startPoint y: 255, endPoint x: 653, endPoint y: 257, distance: 38.6
click at [652, 257] on td "79 ( $15.27 ea)" at bounding box center [674, 253] width 153 height 73
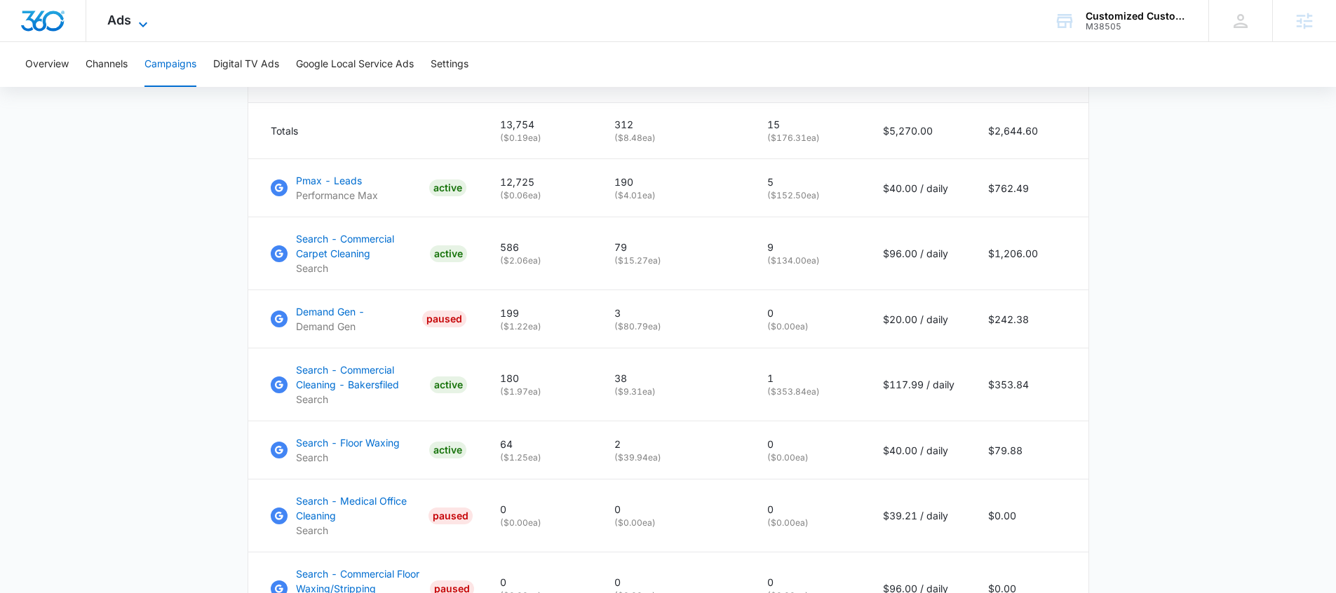
click at [146, 19] on icon at bounding box center [143, 24] width 17 height 17
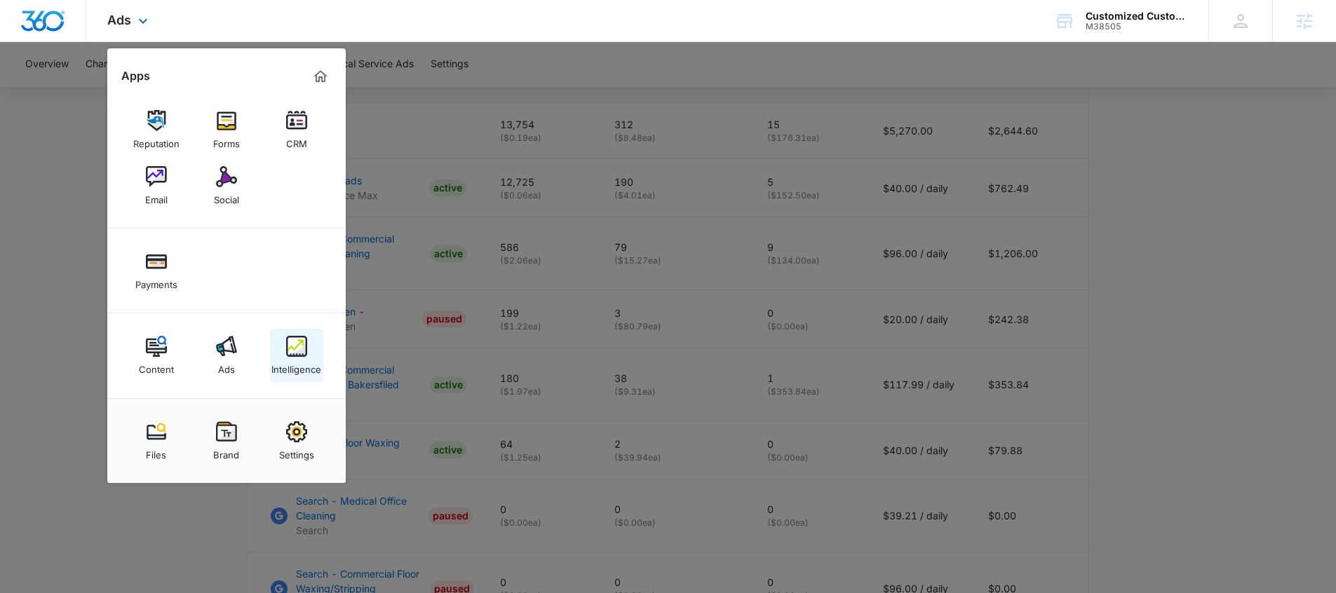
click at [302, 353] on img at bounding box center [296, 346] width 21 height 21
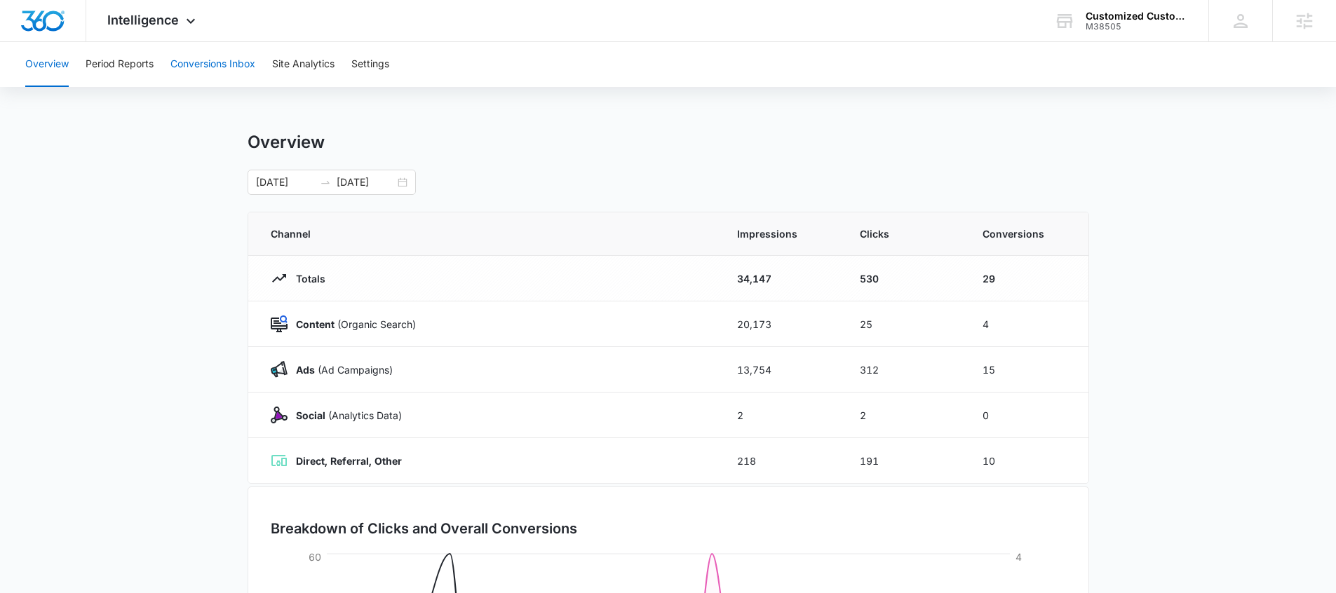
click at [189, 67] on button "Conversions Inbox" at bounding box center [212, 64] width 85 height 45
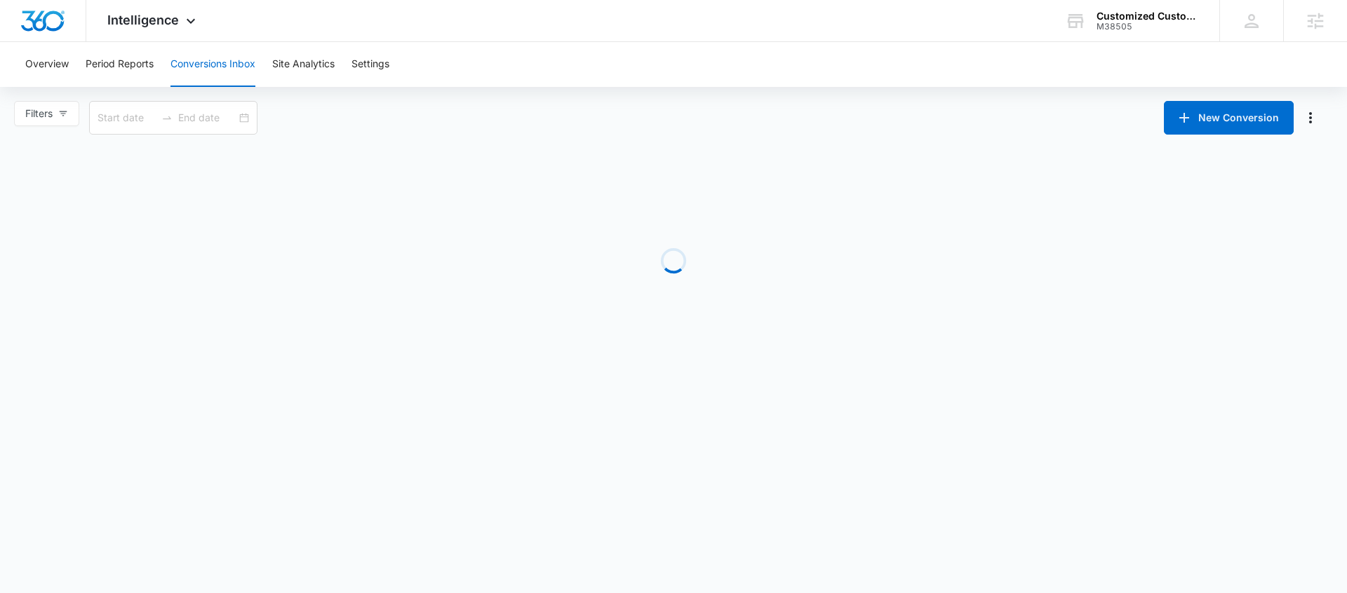
type input "09/07/2025"
type input "10/07/2025"
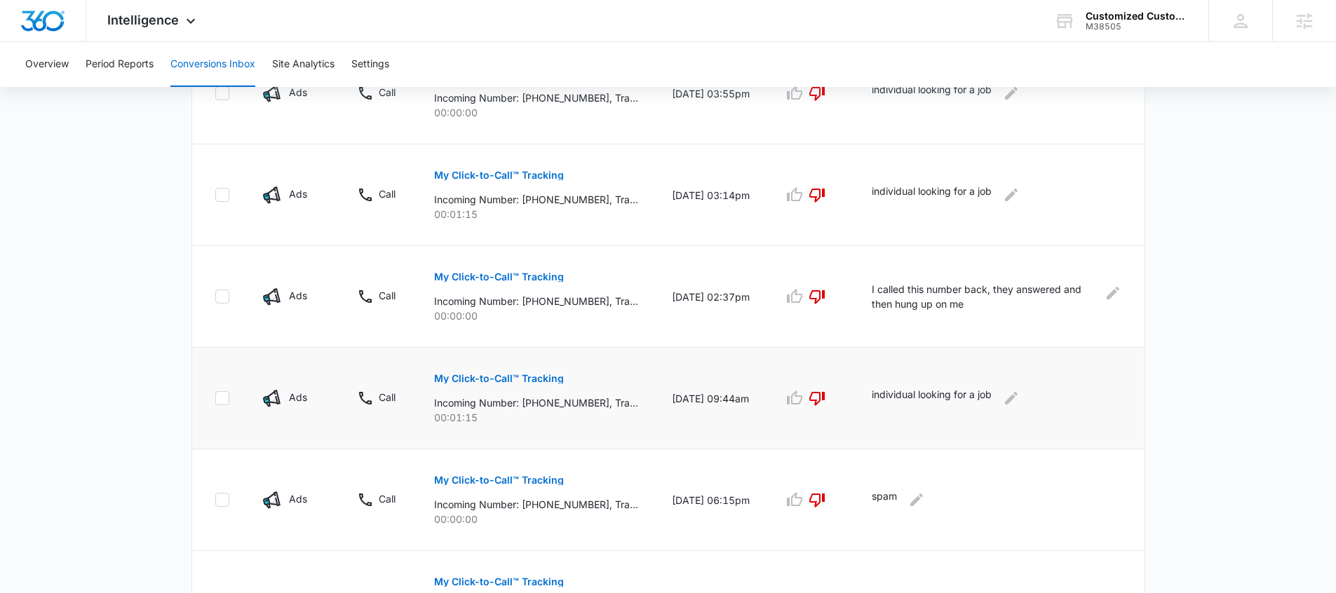
scroll to position [418, 0]
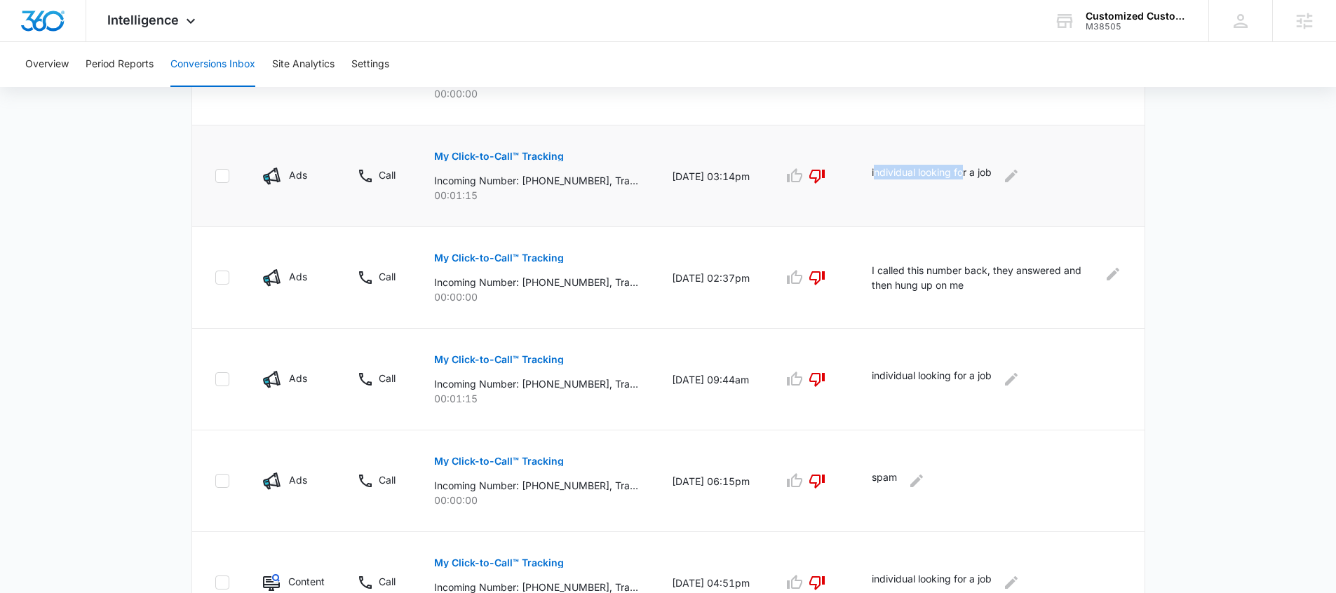
drag, startPoint x: 884, startPoint y: 175, endPoint x: 973, endPoint y: 173, distance: 89.1
click at [973, 173] on p "individual looking for a job" at bounding box center [932, 176] width 120 height 22
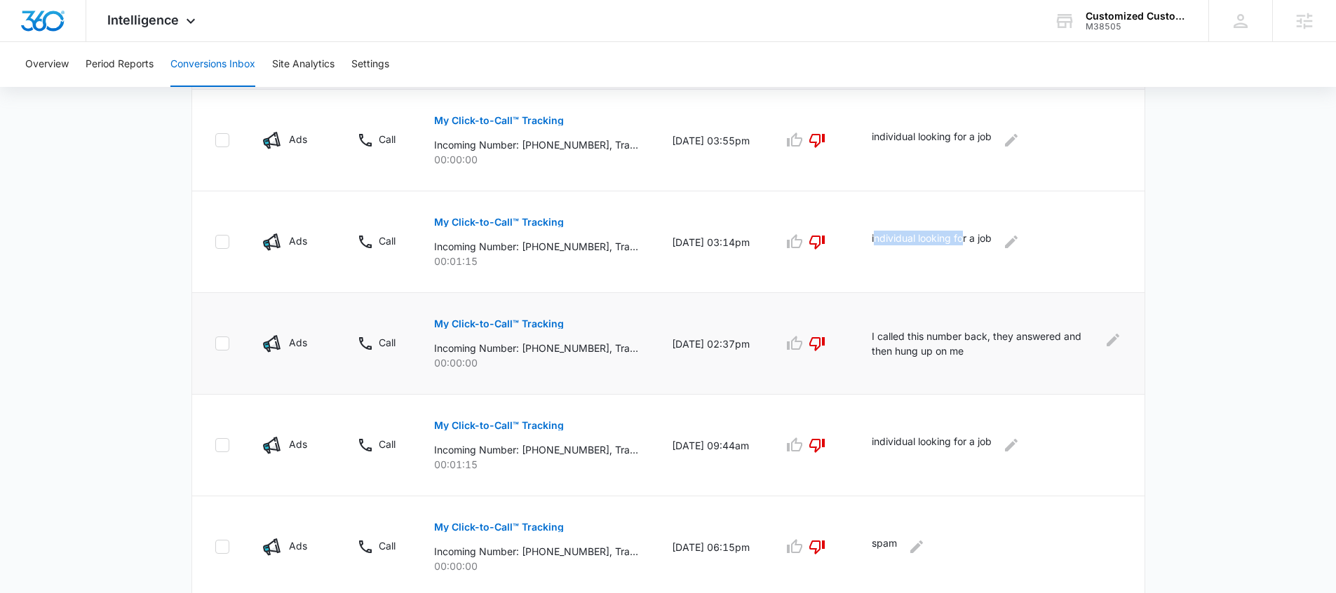
scroll to position [355, 0]
drag, startPoint x: 1008, startPoint y: 351, endPoint x: 929, endPoint y: 342, distance: 79.1
click at [929, 342] on p "I called this number back, they answered and then hung up on me" at bounding box center [984, 340] width 224 height 29
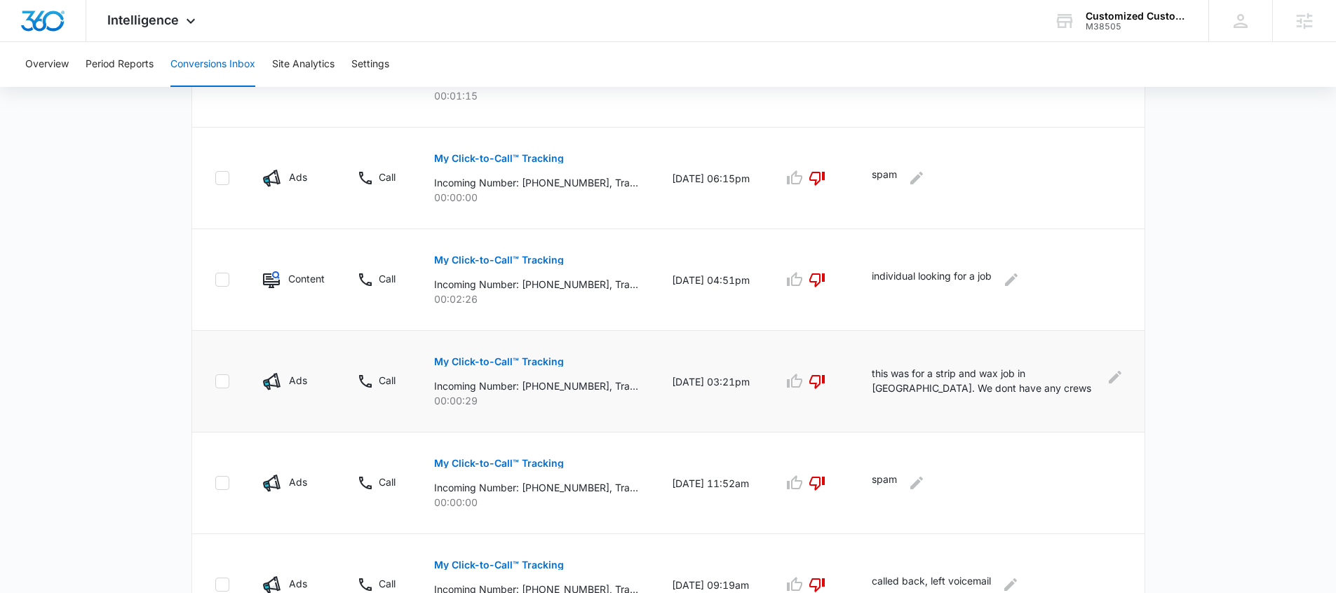
scroll to position [727, 0]
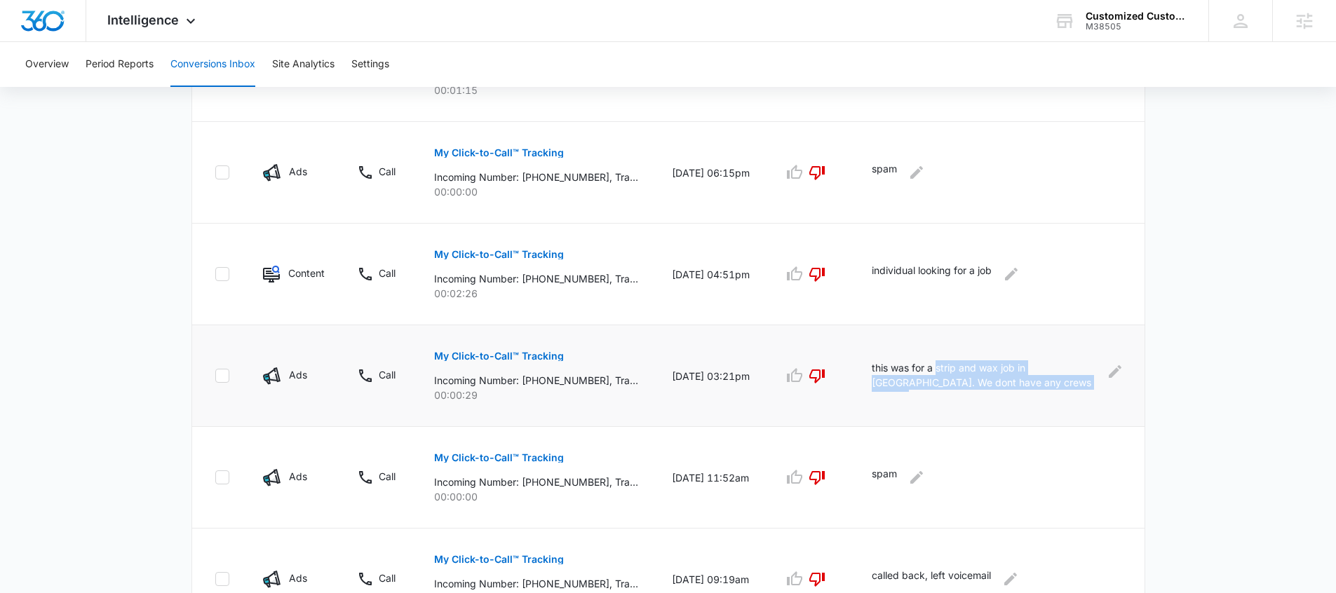
drag, startPoint x: 1021, startPoint y: 388, endPoint x: 946, endPoint y: 371, distance: 76.9
click at [946, 371] on p "this was for a strip and wax job in Sacramento. We dont have any crews in that …" at bounding box center [986, 376] width 229 height 32
click at [939, 412] on td "this was for a strip and wax job in Sacramento. We dont have any crews in that …" at bounding box center [999, 376] width 289 height 102
drag, startPoint x: 947, startPoint y: 370, endPoint x: 998, endPoint y: 369, distance: 51.2
click at [998, 369] on p "this was for a strip and wax job in Sacramento. We dont have any crews in that …" at bounding box center [986, 376] width 229 height 32
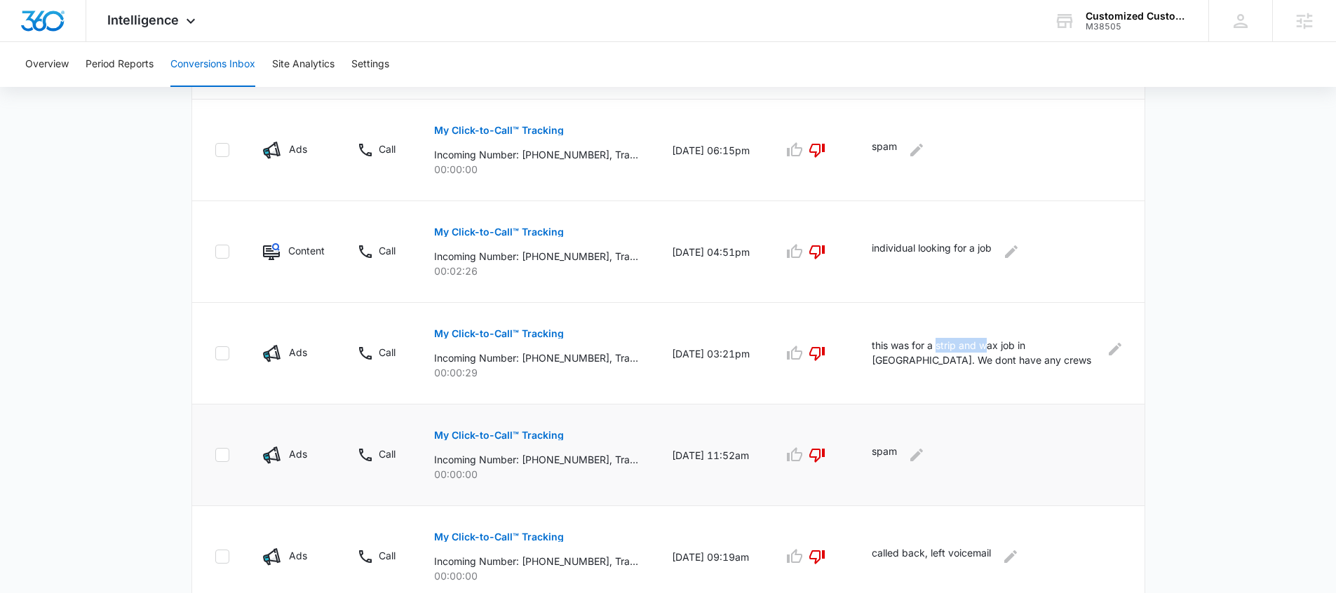
scroll to position [750, 0]
drag, startPoint x: 1039, startPoint y: 345, endPoint x: 1086, endPoint y: 346, distance: 47.0
click at [1030, 346] on p "this was for a strip and wax job in Sacramento. We dont have any crews in that …" at bounding box center [986, 353] width 229 height 32
click at [1030, 377] on div "Total Conversions: 30 Ads Content Social Other From Calls: 23 Ads Content Socia…" at bounding box center [668, 79] width 982 height 1347
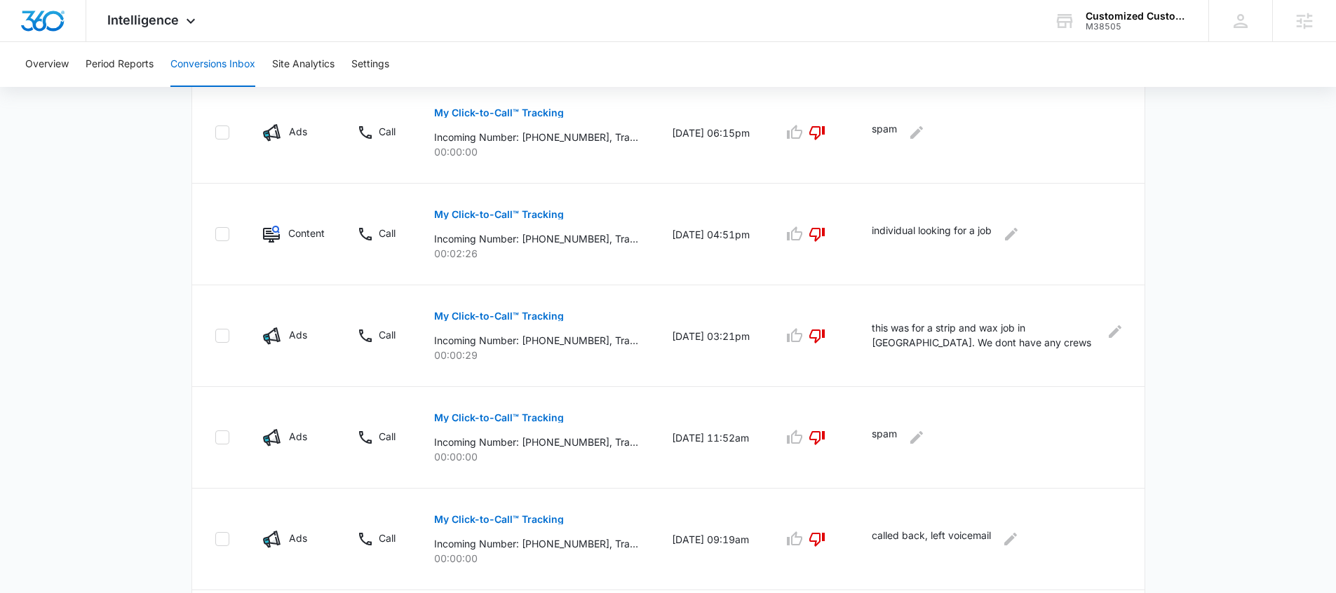
scroll to position [774, 0]
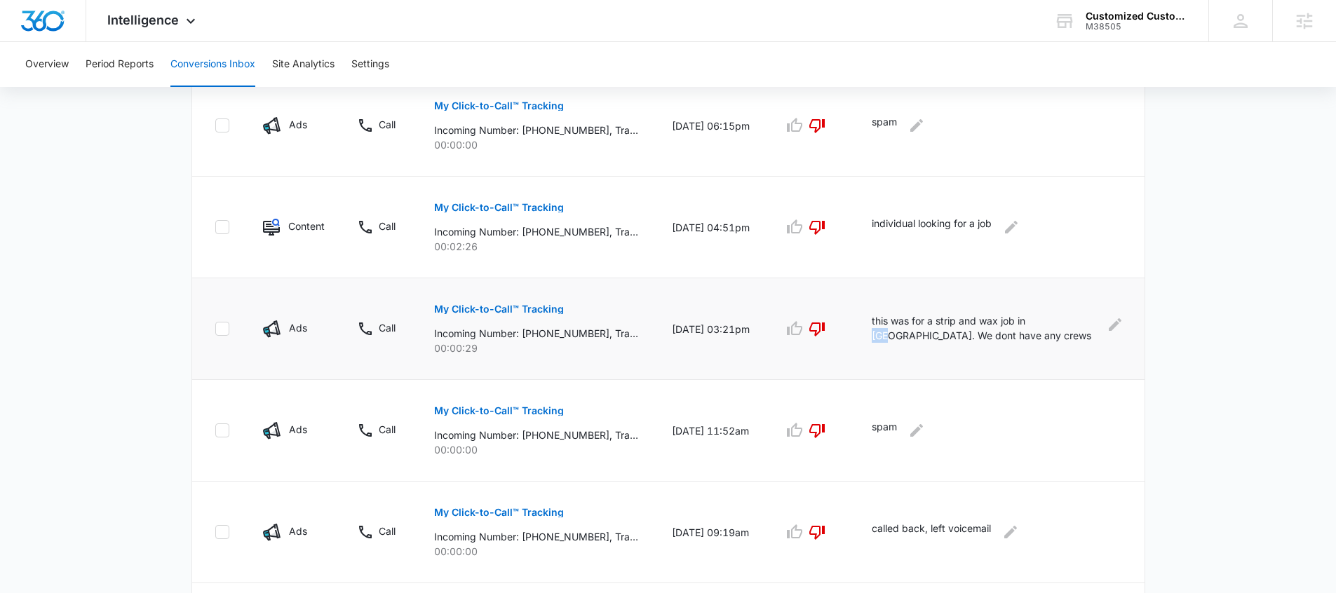
drag, startPoint x: 1041, startPoint y: 323, endPoint x: 1053, endPoint y: 322, distance: 12.6
click at [1030, 322] on p "this was for a strip and wax job in Sacramento. We dont have any crews in that …" at bounding box center [986, 329] width 229 height 32
click at [1030, 356] on td "this was for a strip and wax job in Sacramento. We dont have any crews in that …" at bounding box center [999, 329] width 289 height 102
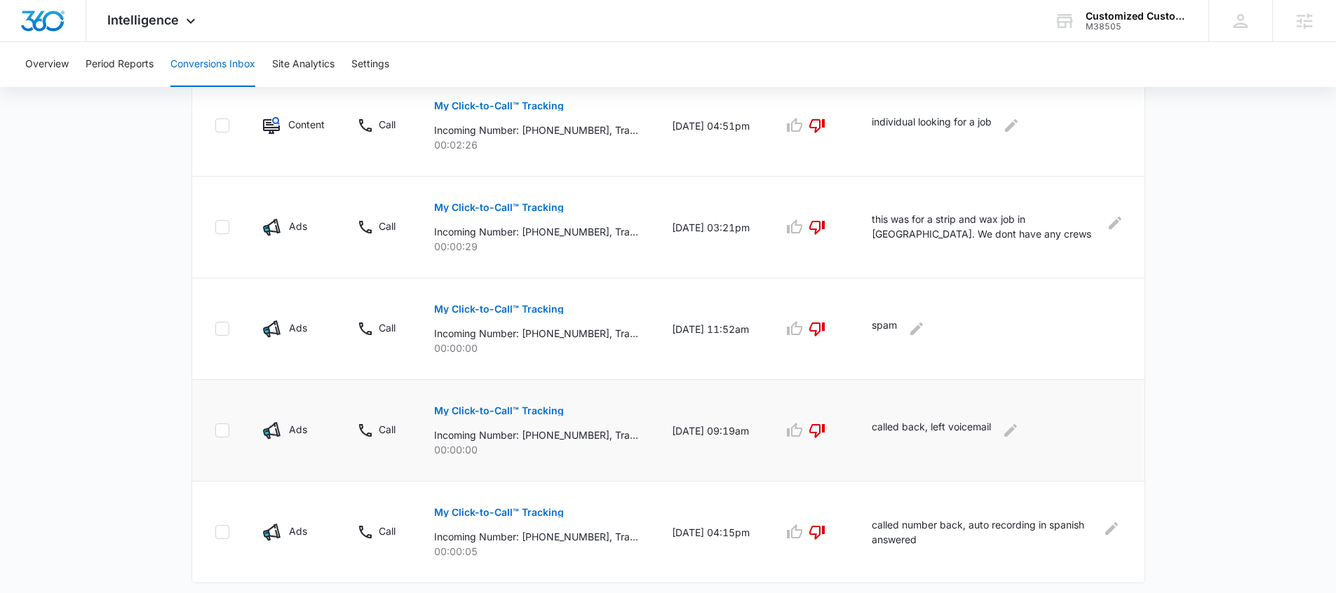
scroll to position [909, 0]
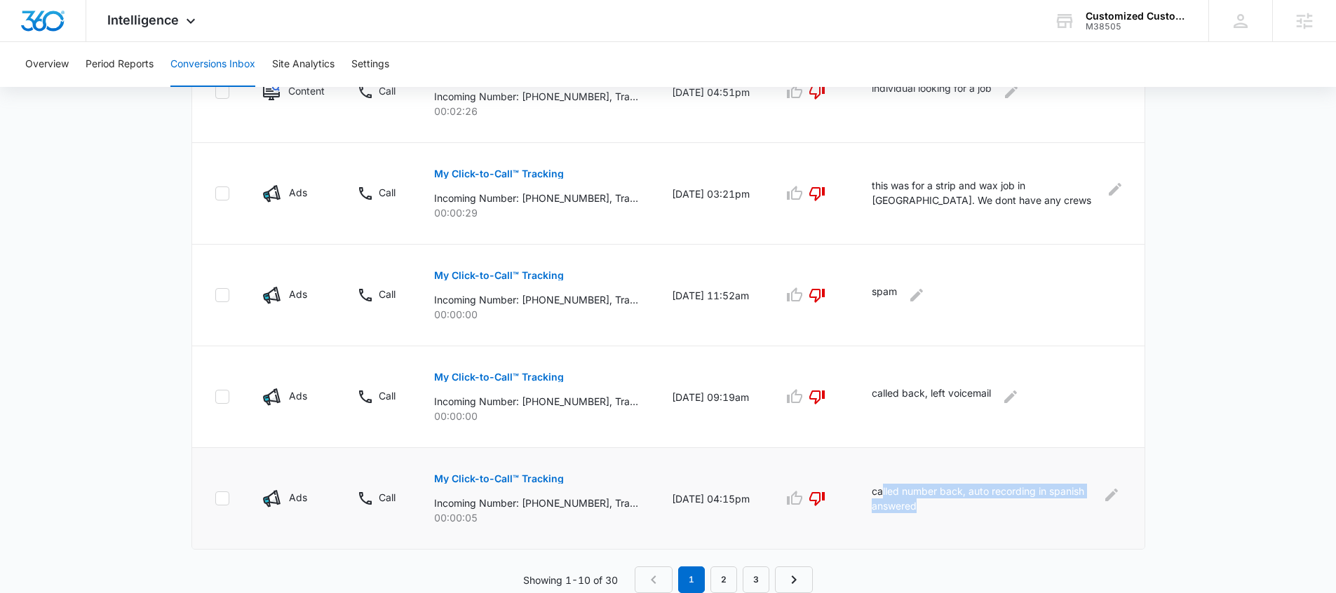
drag, startPoint x: 975, startPoint y: 500, endPoint x: 893, endPoint y: 464, distance: 89.8
click at [890, 485] on p "called number back, auto recording in spanish answered" at bounding box center [983, 498] width 222 height 29
drag, startPoint x: 882, startPoint y: 401, endPoint x: 934, endPoint y: 399, distance: 51.9
click at [934, 399] on td "called back, left voicemail" at bounding box center [999, 397] width 289 height 102
click at [889, 410] on td "called back, left voicemail" at bounding box center [999, 397] width 289 height 102
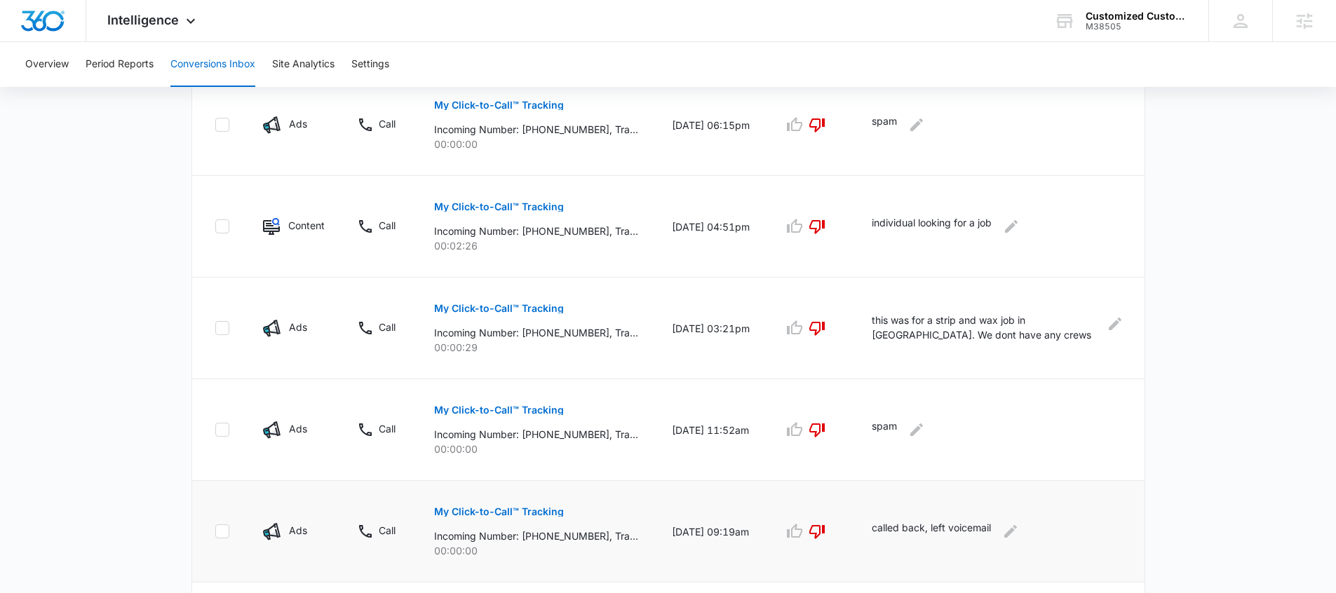
scroll to position [759, 0]
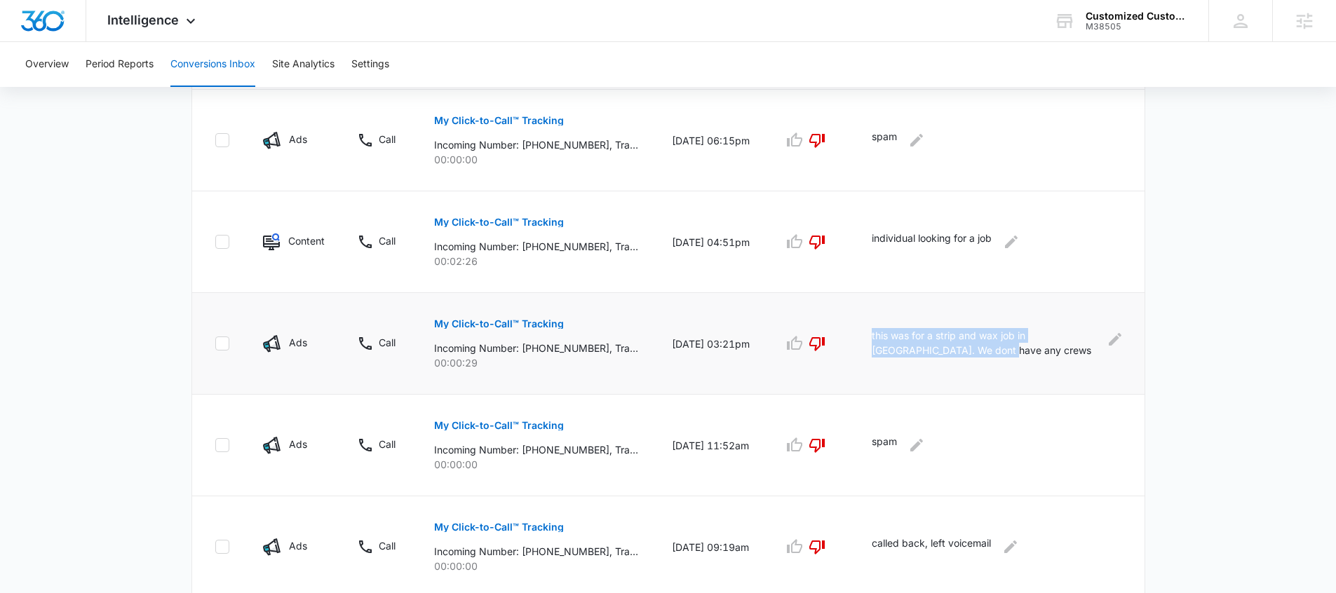
drag, startPoint x: 872, startPoint y: 336, endPoint x: 958, endPoint y: 352, distance: 87.1
click at [958, 352] on td "this was for a strip and wax job in Sacramento. We dont have any crews in that …" at bounding box center [999, 344] width 289 height 102
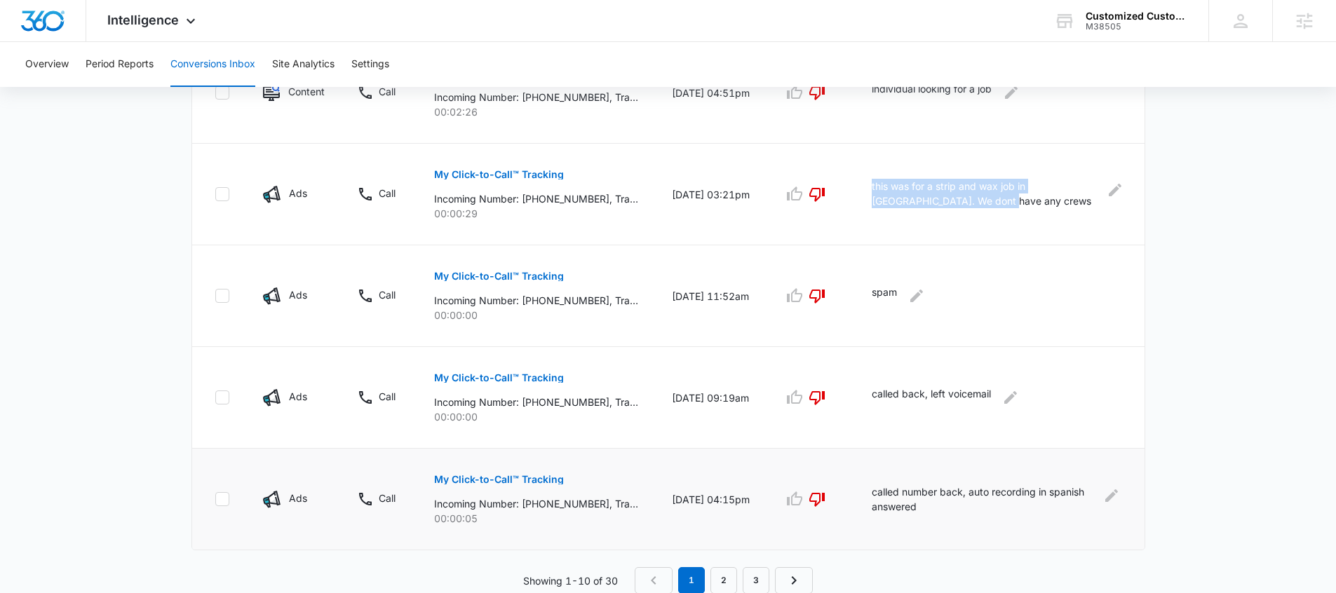
scroll to position [909, 0]
click at [728, 559] on link "2" at bounding box center [723, 580] width 27 height 27
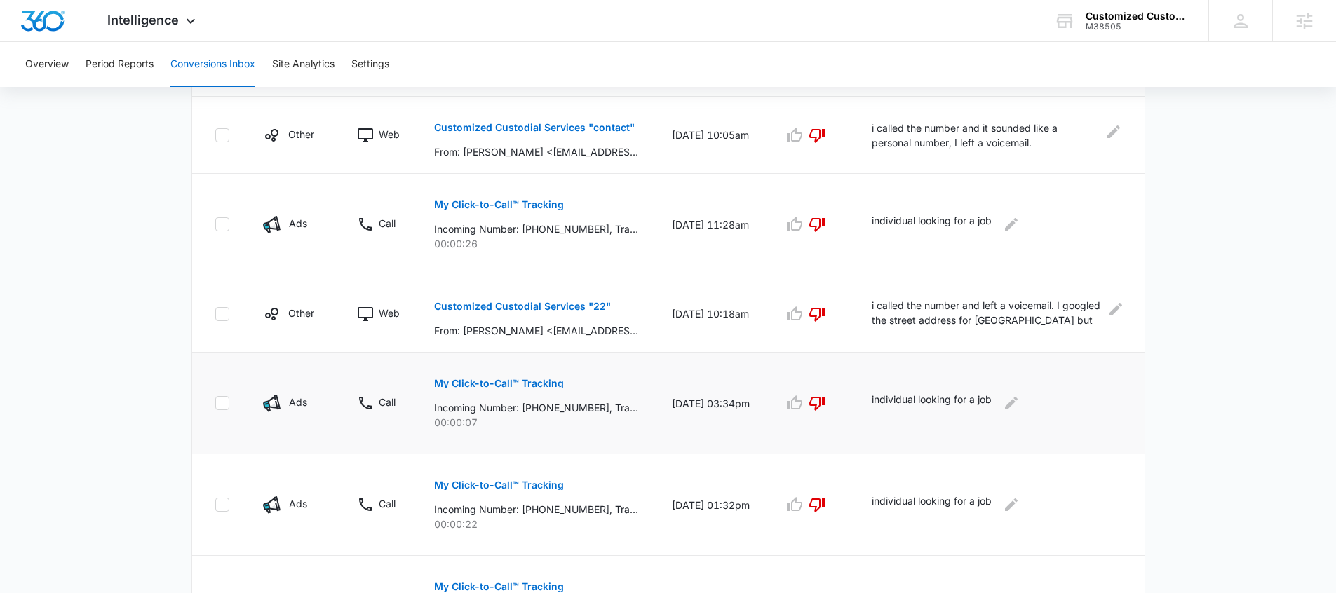
scroll to position [573, 0]
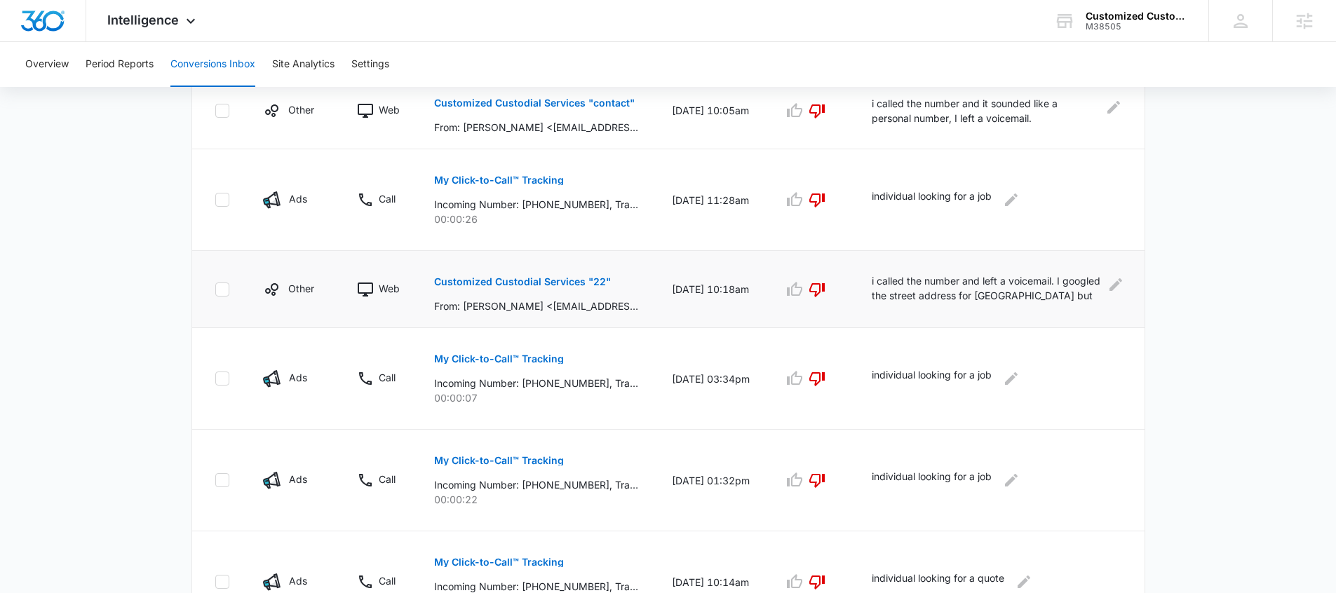
click at [581, 284] on p "Customized Custodial Services "22"" at bounding box center [522, 282] width 177 height 10
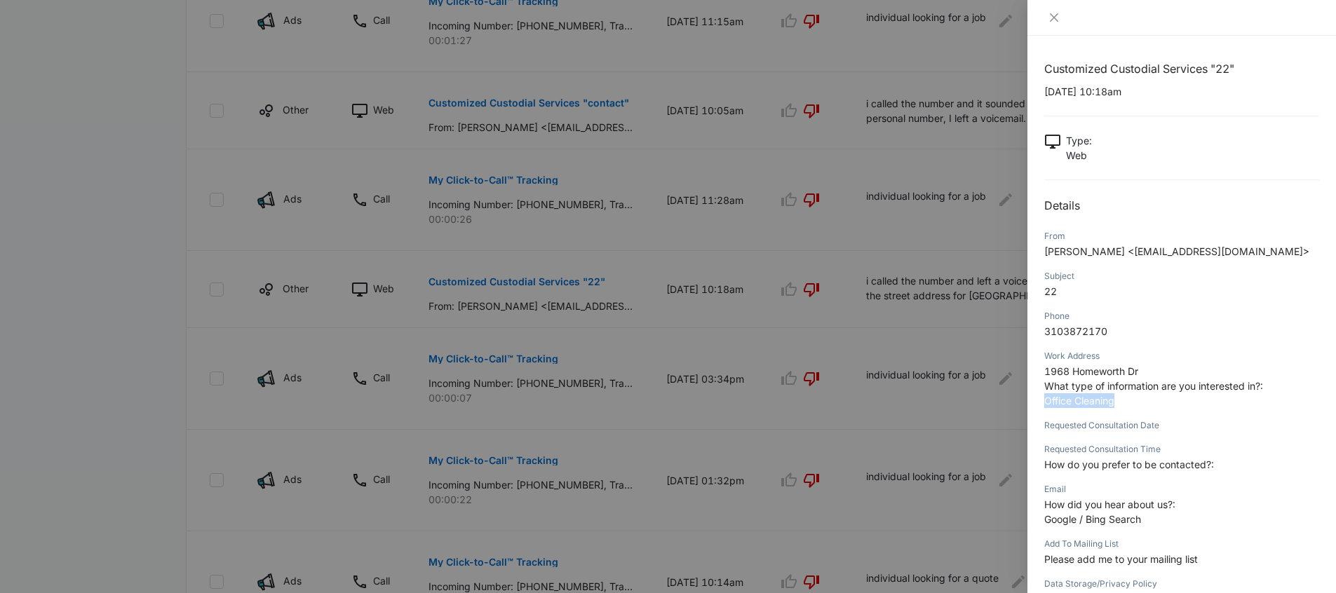
drag, startPoint x: 1132, startPoint y: 399, endPoint x: 1041, endPoint y: 403, distance: 90.5
click at [1030, 403] on div "Customized Custodial Services "22" 09/30/2025 at 10:18am Type : Web Details Fro…" at bounding box center [1181, 315] width 309 height 558
click at [1030, 282] on p "22" at bounding box center [1181, 288] width 275 height 15
drag, startPoint x: 1126, startPoint y: 252, endPoint x: 1211, endPoint y: 249, distance: 84.9
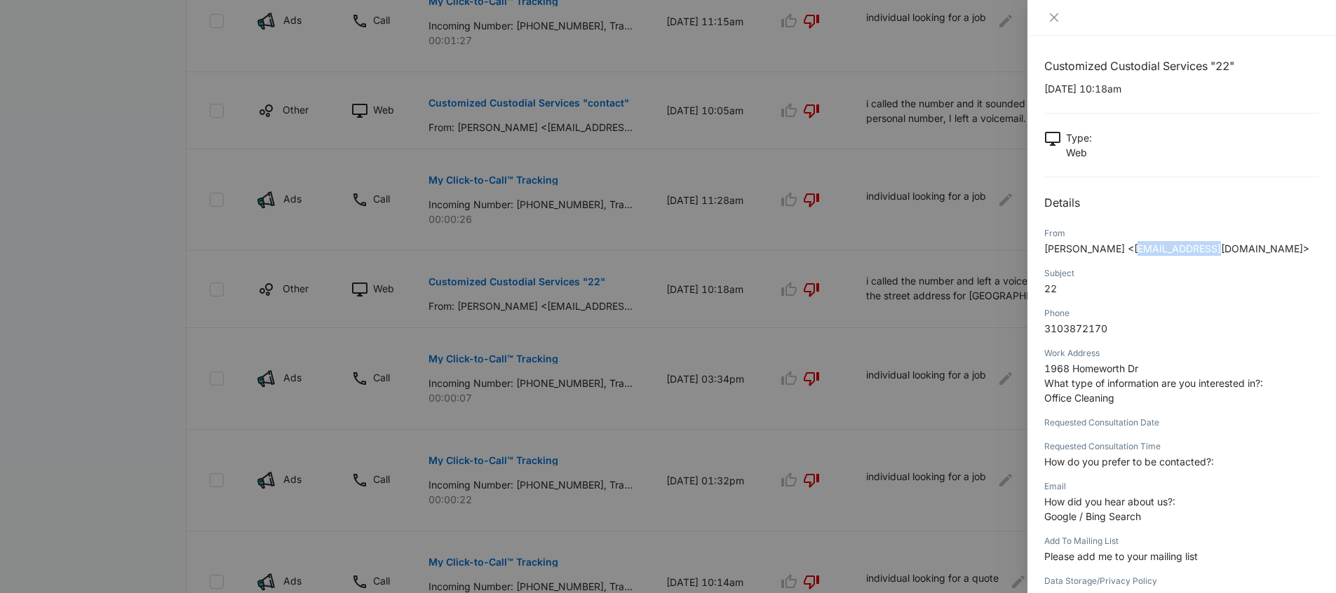
click at [1030, 249] on span "Joseph Barker <pamjoebarker@gmail.com>" at bounding box center [1176, 249] width 265 height 12
drag, startPoint x: 1113, startPoint y: 399, endPoint x: 1035, endPoint y: 390, distance: 78.4
click at [1030, 390] on div "Customized Custodial Services "22" 09/30/2025 at 10:18am Type : Web Details Fro…" at bounding box center [1181, 315] width 309 height 558
click at [1030, 15] on icon "close" at bounding box center [1054, 17] width 11 height 11
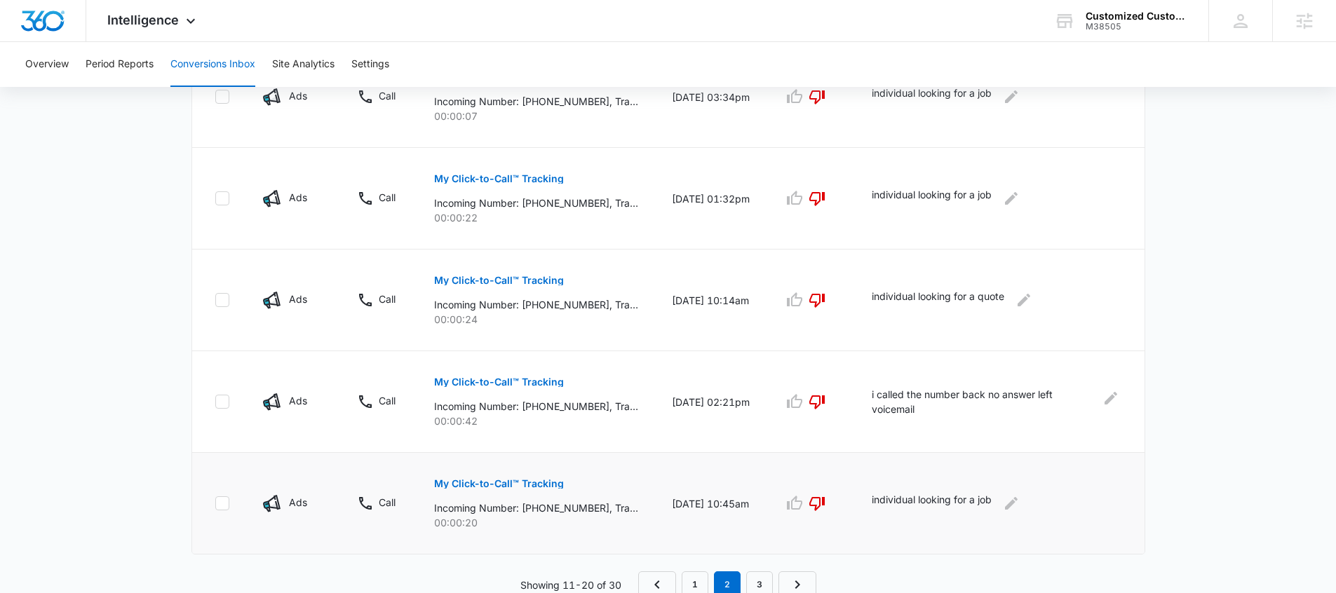
scroll to position [860, 0]
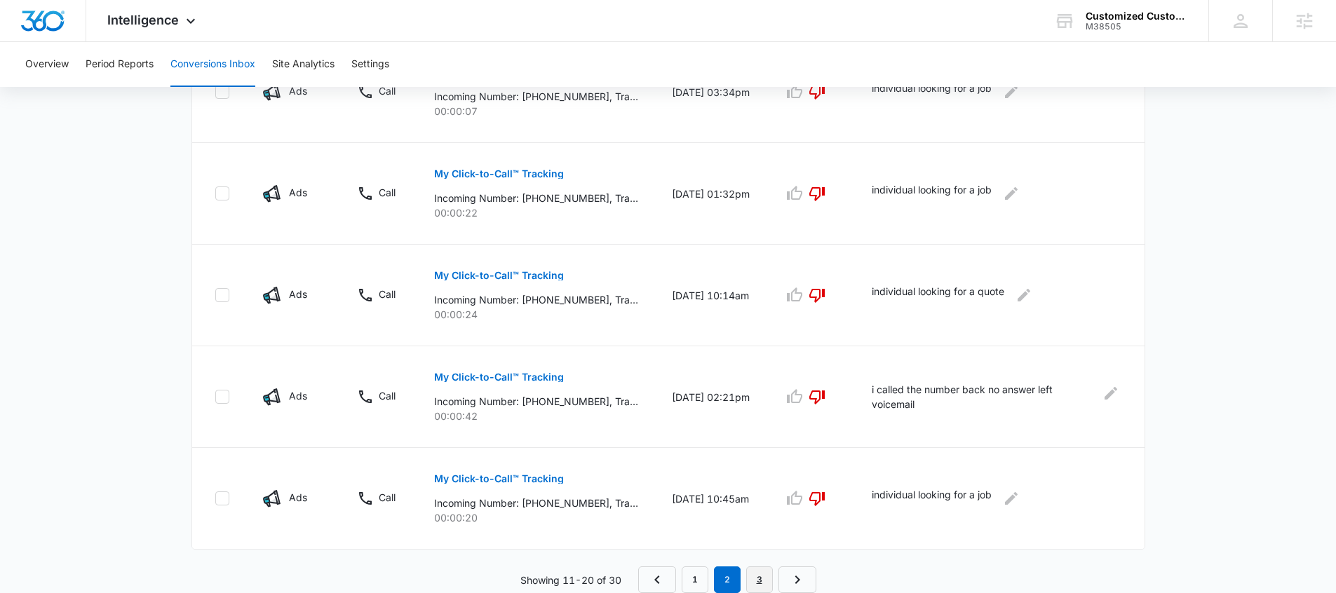
click at [766, 559] on link "3" at bounding box center [759, 580] width 27 height 27
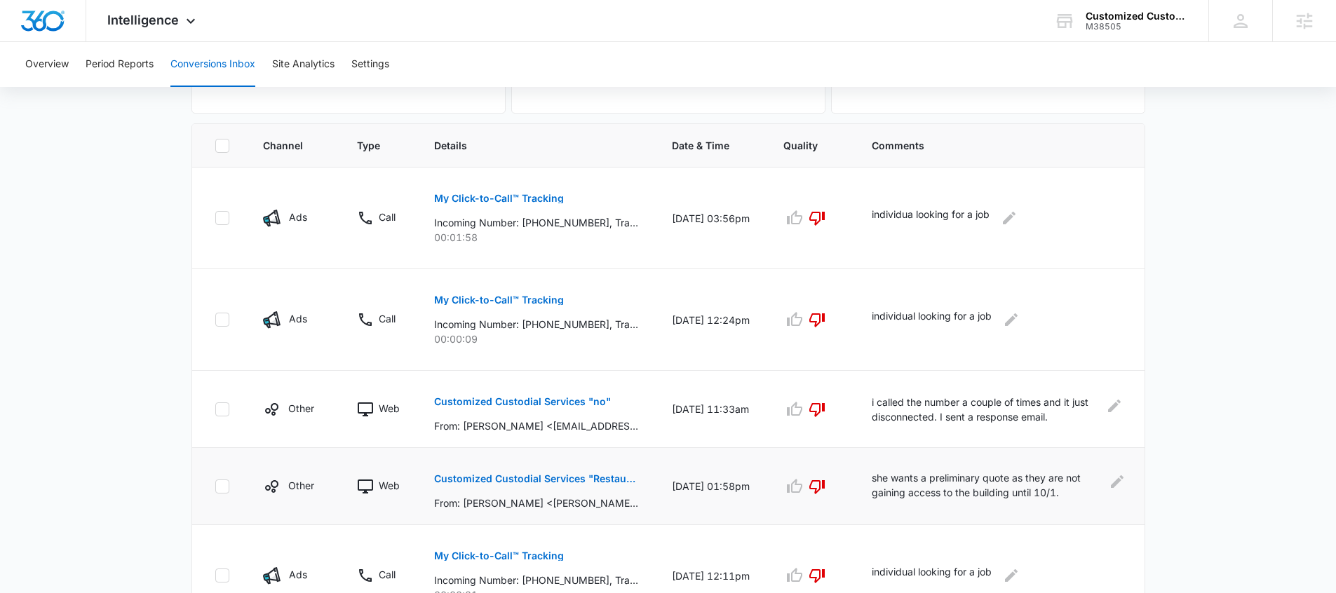
scroll to position [275, 0]
click at [1030, 480] on icon "Edit Comments" at bounding box center [1117, 481] width 17 height 17
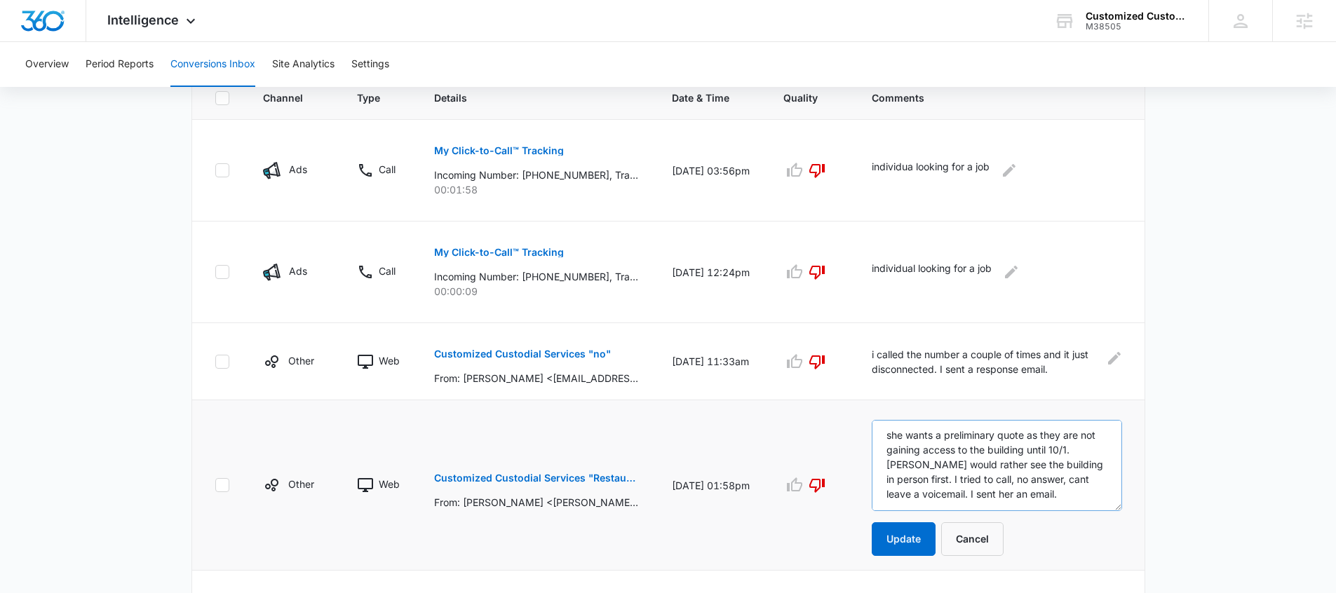
scroll to position [0, 0]
drag, startPoint x: 1118, startPoint y: 494, endPoint x: 1126, endPoint y: 513, distance: 20.1
click at [1030, 513] on textarea "she wants a preliminary quote as they are not gaining access to the building un…" at bounding box center [997, 469] width 250 height 98
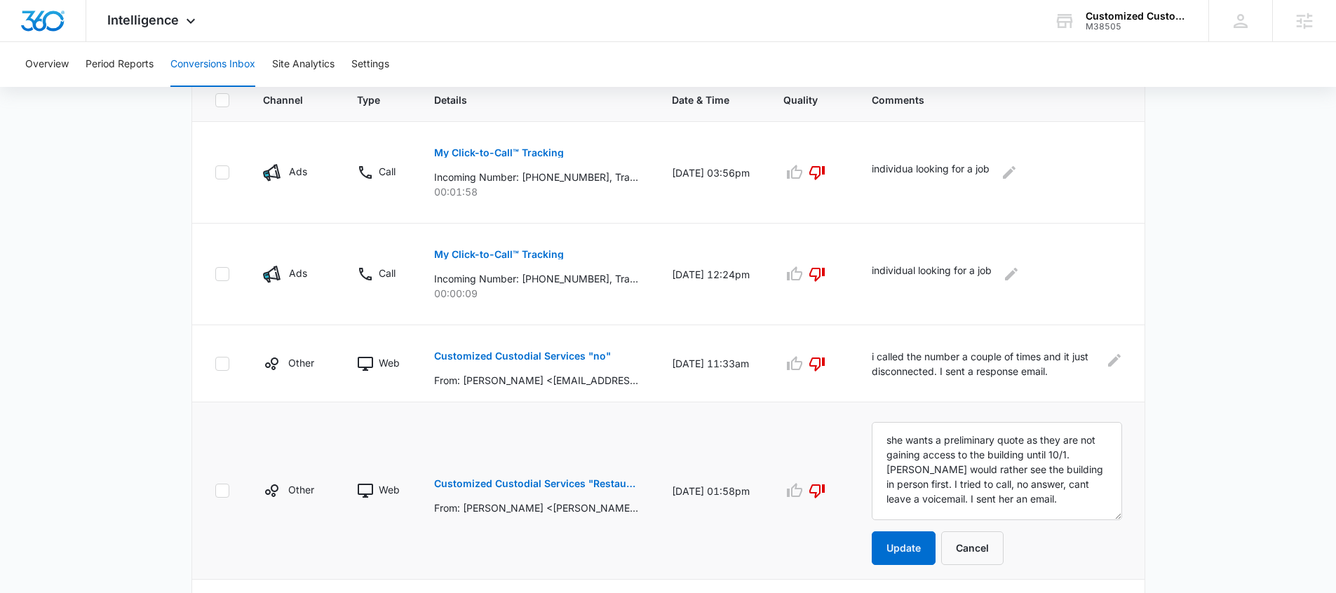
scroll to position [319, 0]
click at [870, 275] on td "individual looking for a job" at bounding box center [1000, 275] width 290 height 102
click at [1030, 330] on main "Filters 09/07/2025 10/07/2025 New Conversion Total Conversions: 30 Ads Content …" at bounding box center [668, 471] width 1336 height 1379
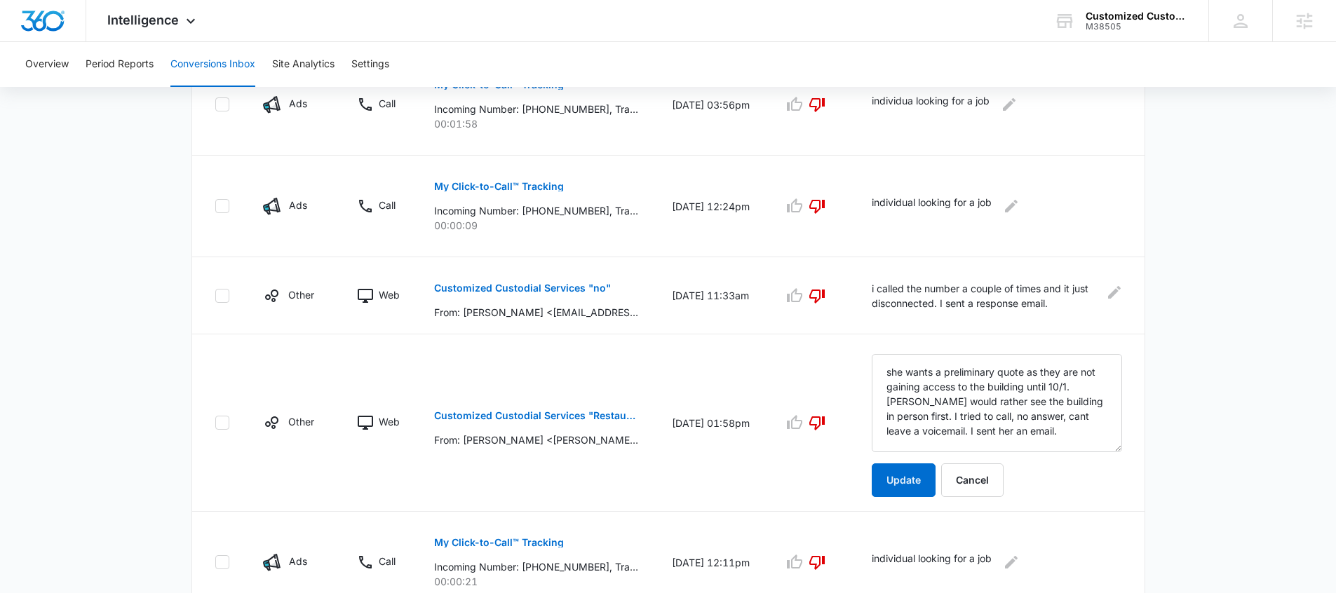
scroll to position [391, 0]
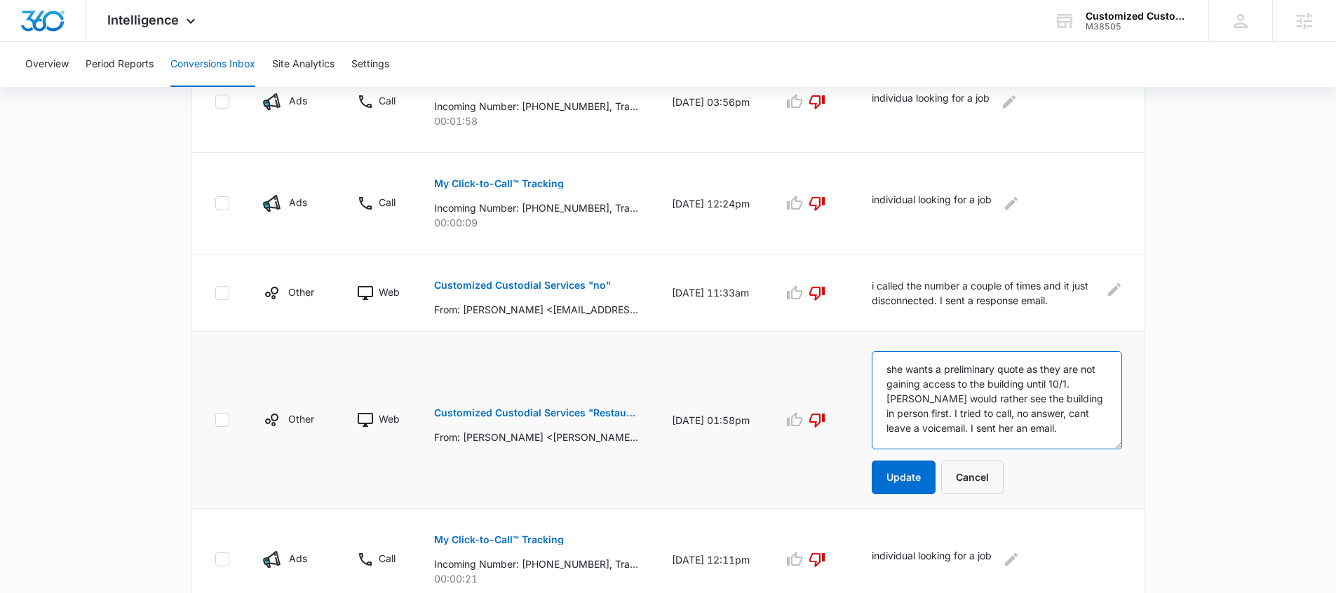
click at [1030, 429] on textarea "she wants a preliminary quote as they are not gaining access to the building un…" at bounding box center [997, 400] width 250 height 98
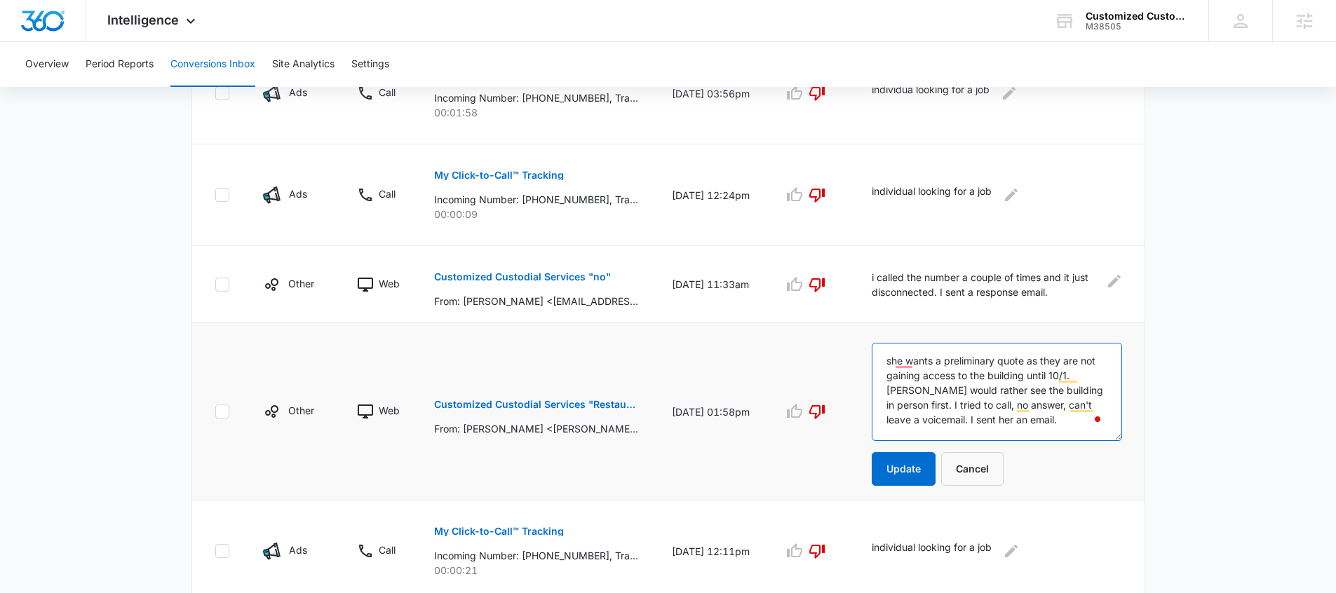
scroll to position [409, 0]
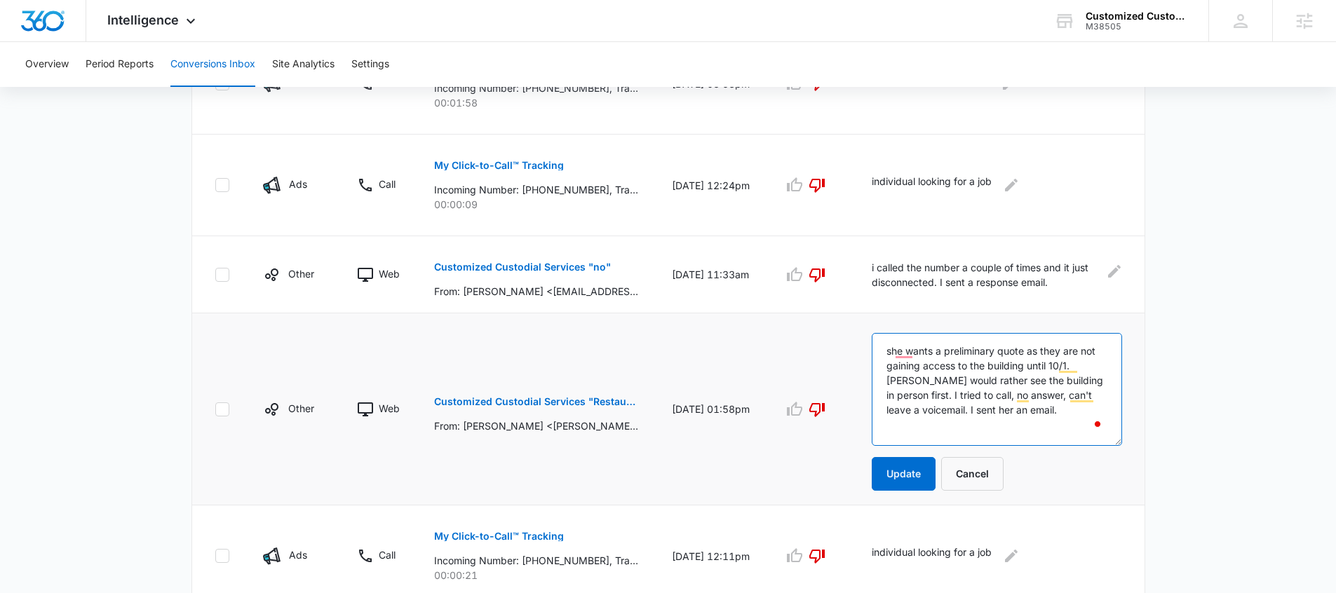
drag, startPoint x: 1117, startPoint y: 427, endPoint x: 1121, endPoint y: 442, distance: 15.1
click at [1030, 442] on textarea "she wants a preliminary quote as they are not gaining access to the building un…" at bounding box center [997, 389] width 250 height 113
type textarea "she wants a preliminary quote as they are not gaining access to the building un…"
drag, startPoint x: 990, startPoint y: 403, endPoint x: 926, endPoint y: 366, distance: 73.3
click at [924, 367] on textarea "she wants a preliminary quote as they are not gaining access to the building un…" at bounding box center [997, 389] width 250 height 113
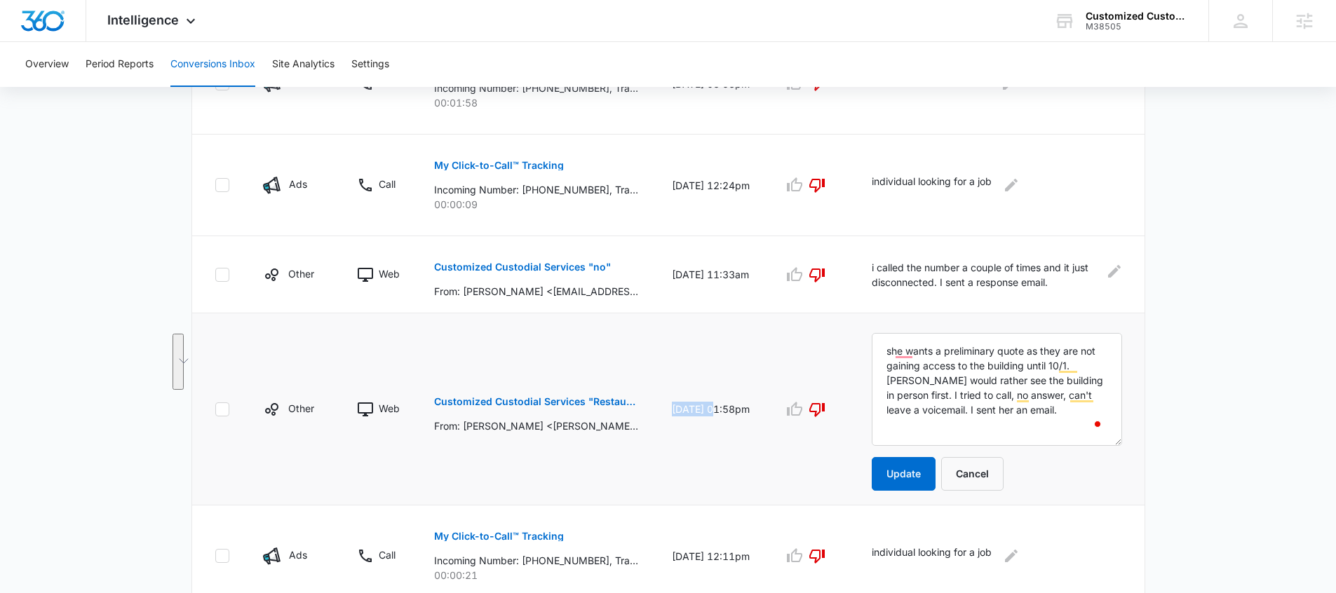
drag, startPoint x: 715, startPoint y: 403, endPoint x: 660, endPoint y: 398, distance: 54.9
click at [660, 398] on td "09/16/25 at 01:58pm" at bounding box center [711, 409] width 112 height 192
click at [978, 471] on button "Cancel" at bounding box center [972, 474] width 62 height 34
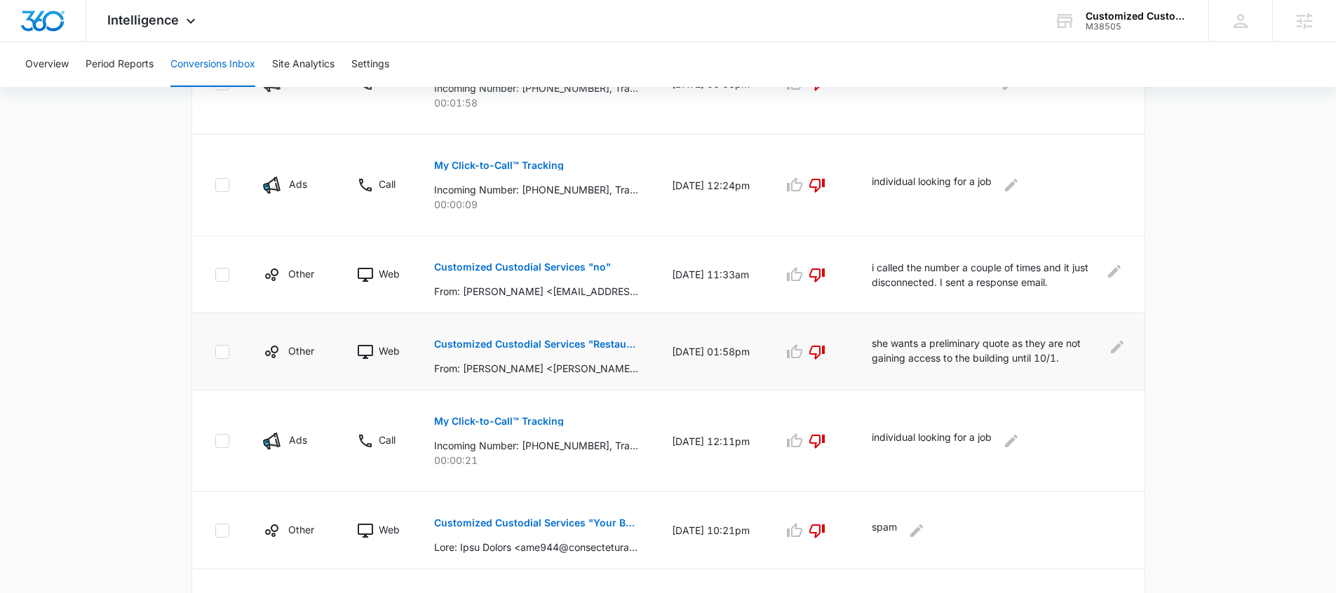
click at [663, 355] on td "09/16/25 at 01:58pm" at bounding box center [711, 351] width 112 height 77
drag, startPoint x: 1027, startPoint y: 356, endPoint x: 581, endPoint y: 375, distance: 447.2
click at [581, 375] on tr "Other Web Customized Custodial Services "Restaurant cleaning" From: Katie Myers…" at bounding box center [668, 351] width 952 height 77
click at [1030, 353] on icon "Edit Comments" at bounding box center [1117, 347] width 13 height 13
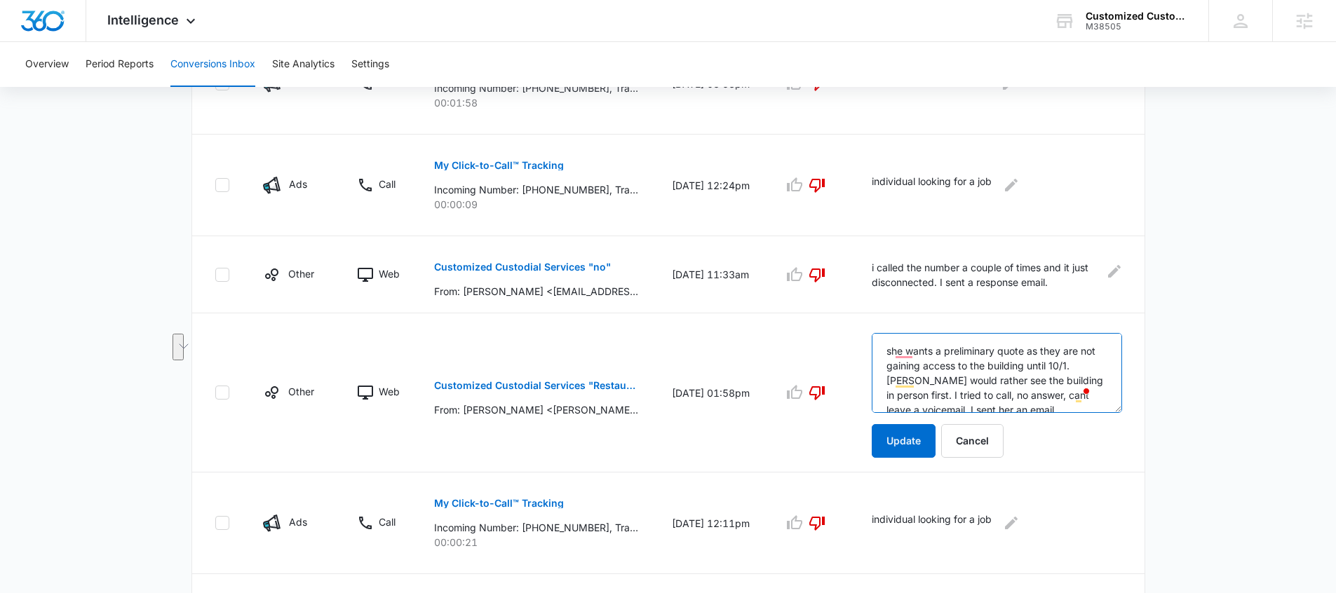
drag, startPoint x: 915, startPoint y: 382, endPoint x: 1051, endPoint y: 367, distance: 136.9
click at [1030, 367] on textarea "she wants a preliminary quote as they are not gaining access to the building un…" at bounding box center [997, 373] width 250 height 80
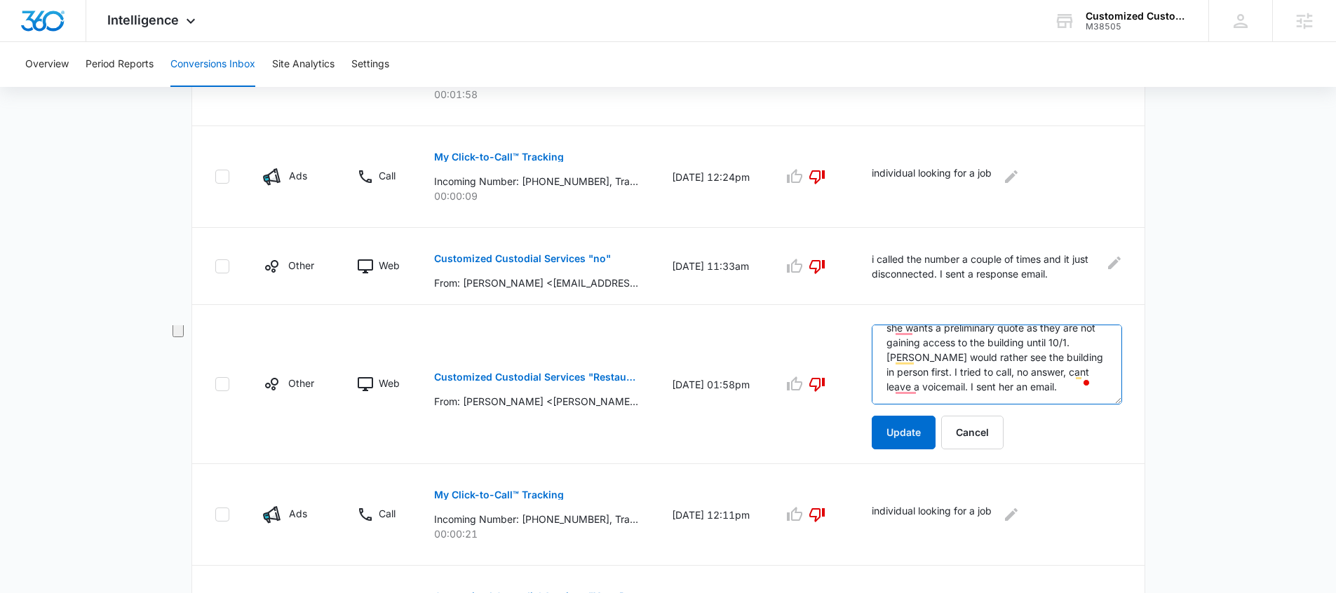
scroll to position [429, 0]
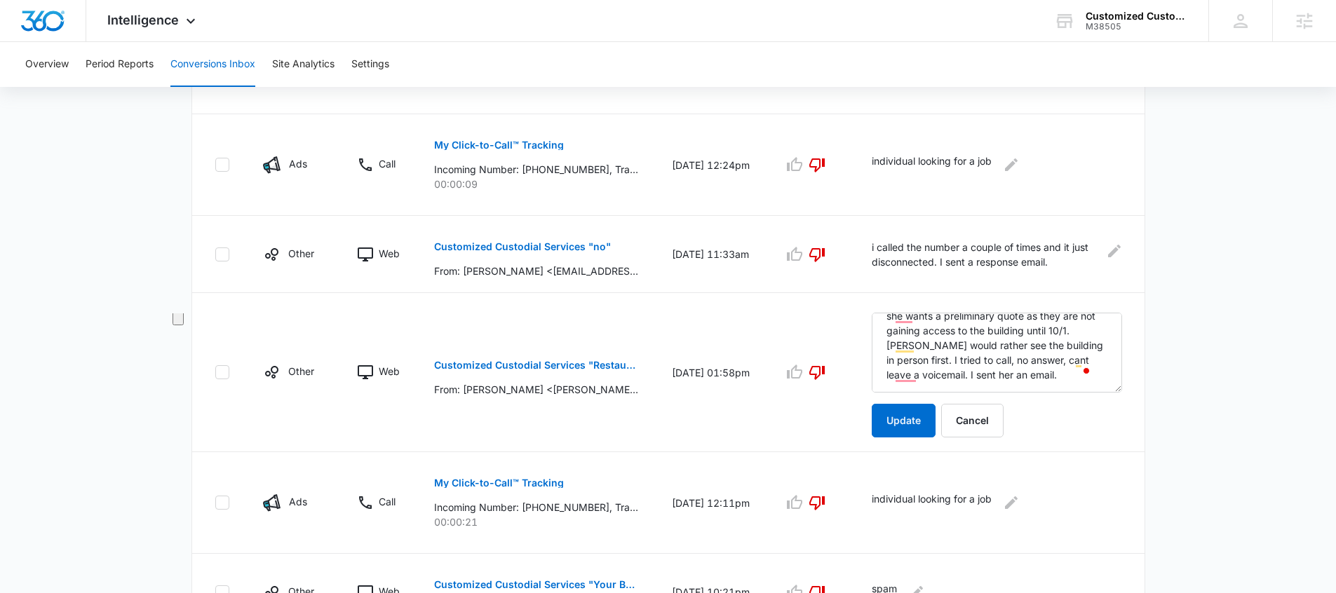
click at [1030, 397] on form "she wants a preliminary quote as they are not gaining access to the building un…" at bounding box center [997, 375] width 250 height 125
click at [976, 417] on button "Cancel" at bounding box center [972, 421] width 62 height 34
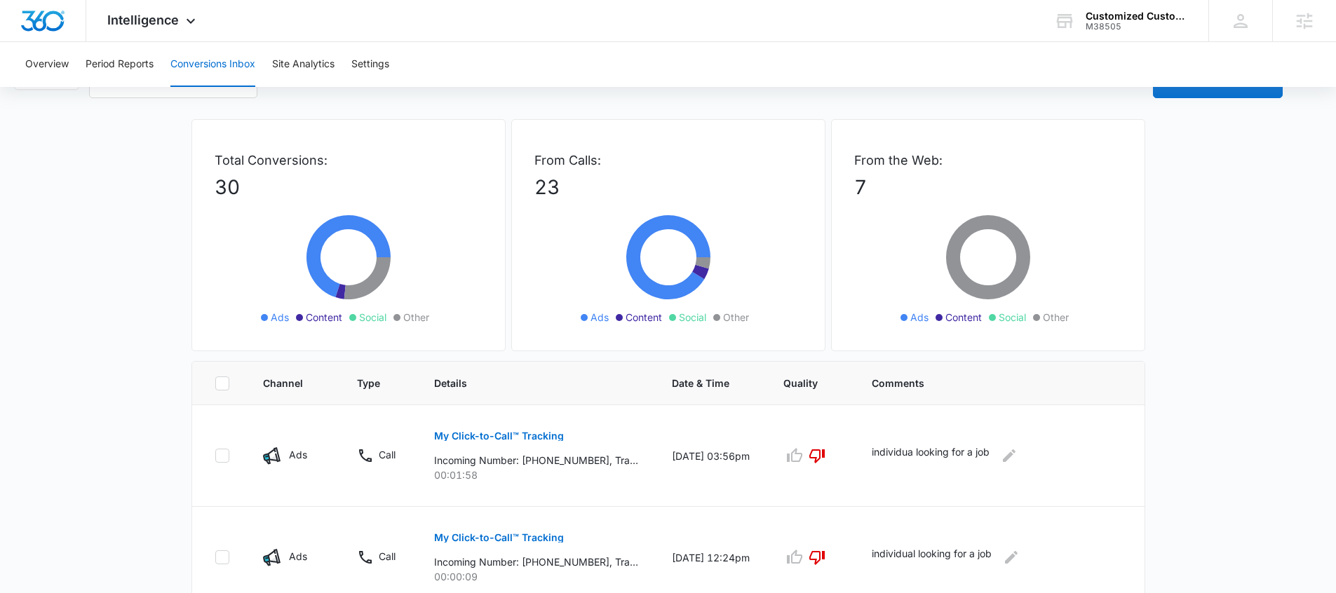
scroll to position [34, 0]
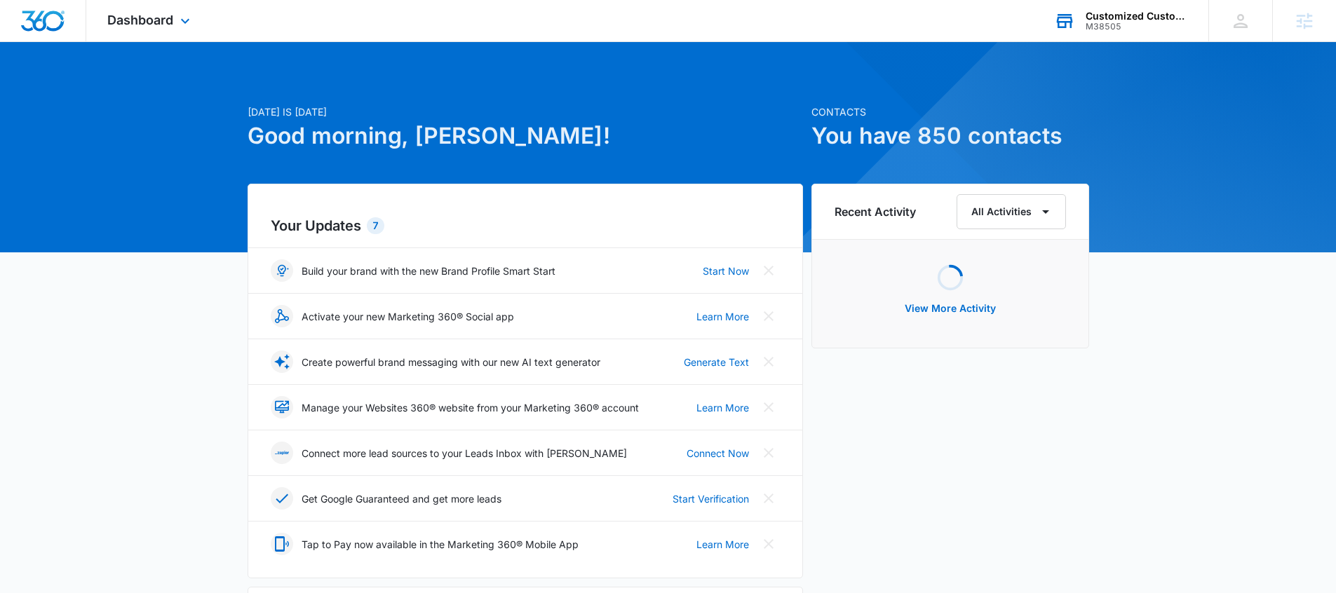
drag, startPoint x: 1164, startPoint y: 29, endPoint x: 1119, endPoint y: 21, distance: 46.4
click at [1162, 29] on div "M38505" at bounding box center [1137, 27] width 102 height 10
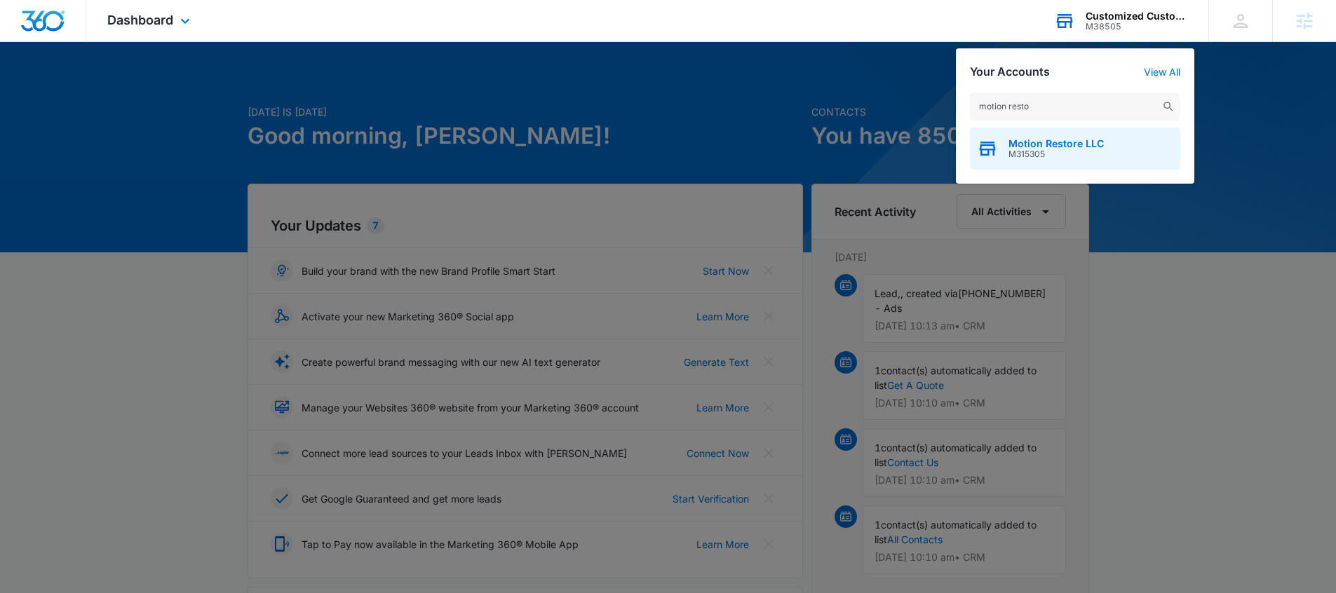
type input "motion resto"
click at [1046, 144] on span "Motion Restore LLC" at bounding box center [1056, 143] width 95 height 11
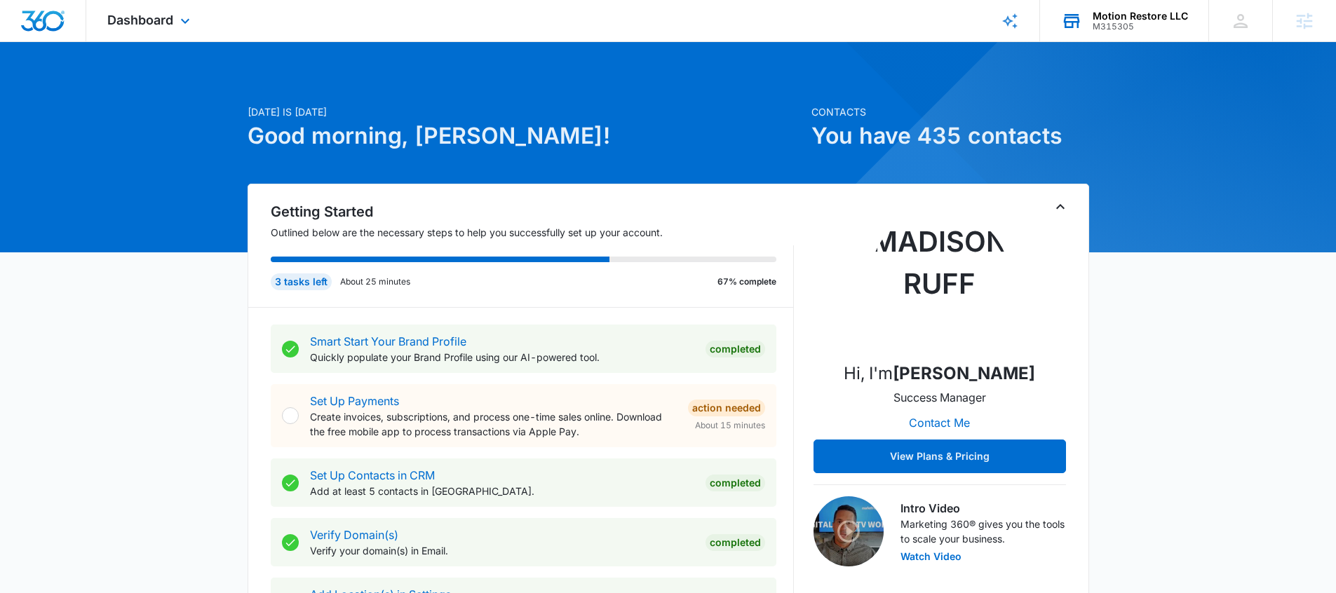
click at [114, 6] on div "Dashboard Apps Reputation Forms CRM Email Social Payments POS Content Ads Intel…" at bounding box center [150, 20] width 128 height 41
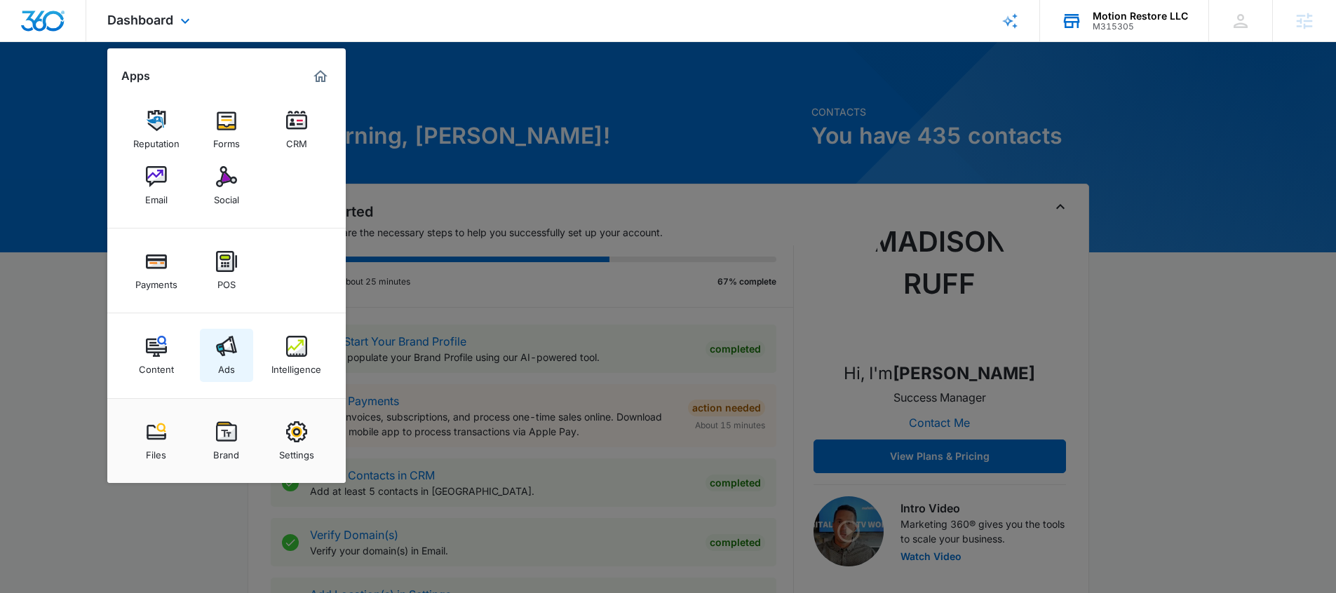
click at [224, 334] on link "Ads" at bounding box center [226, 355] width 53 height 53
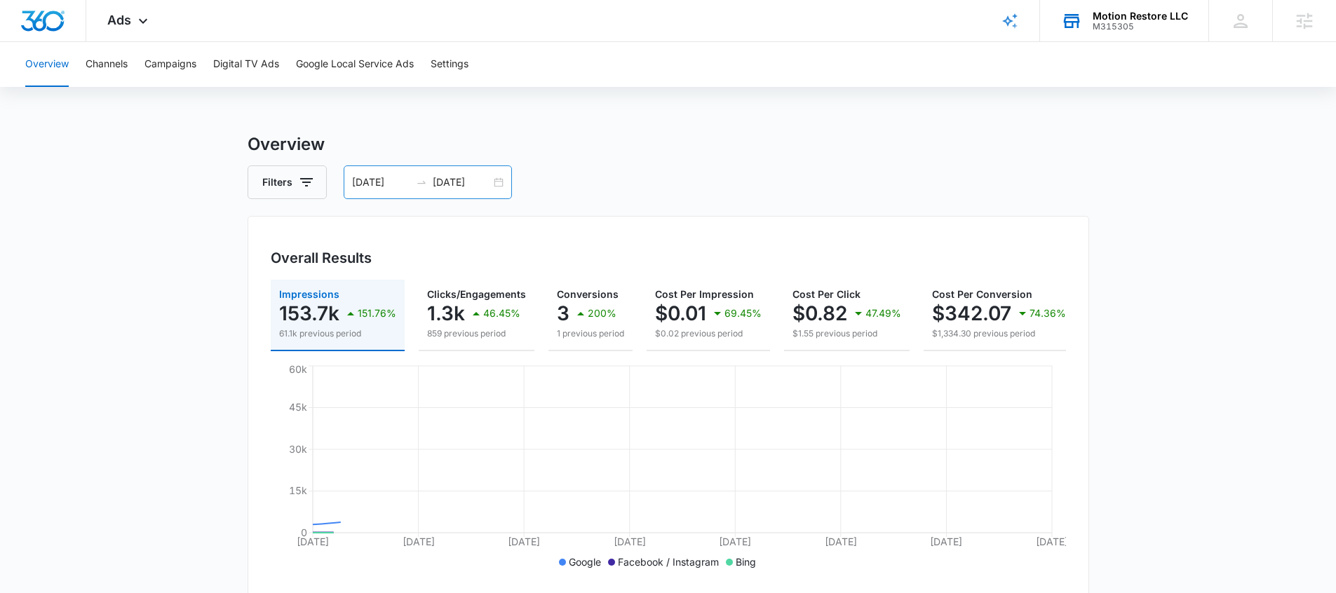
click at [412, 182] on div at bounding box center [421, 182] width 22 height 11
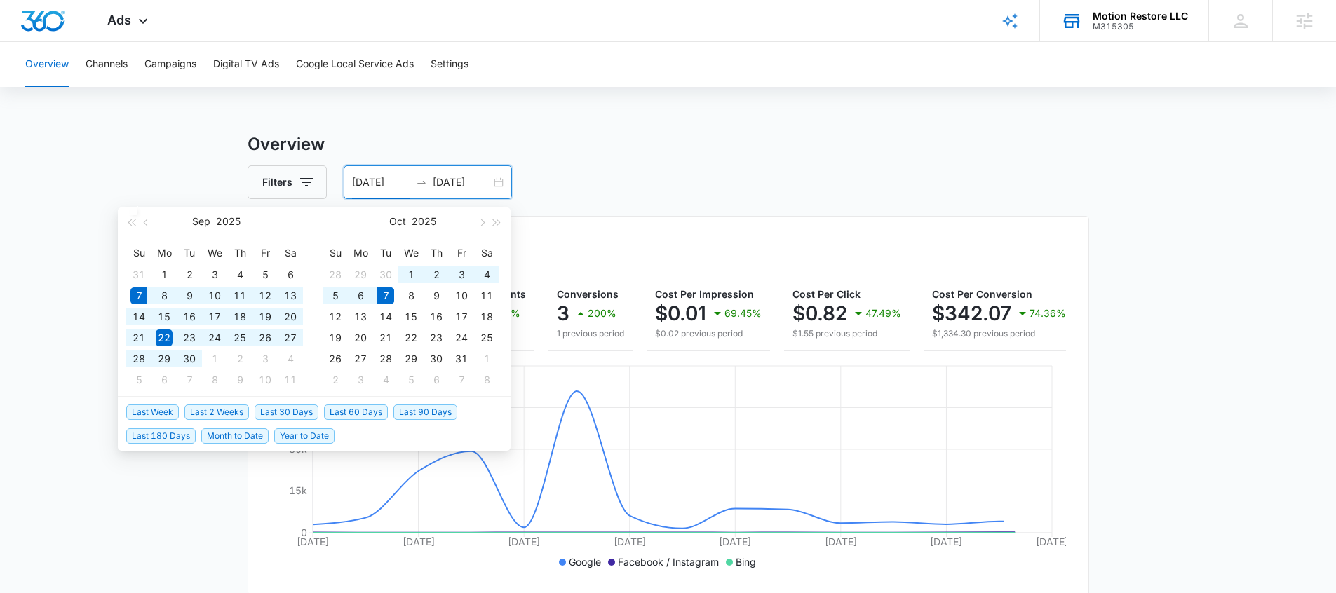
click at [300, 419] on span "Last 30 Days" at bounding box center [287, 412] width 64 height 15
type input "09/07/2025"
type input "10/07/2025"
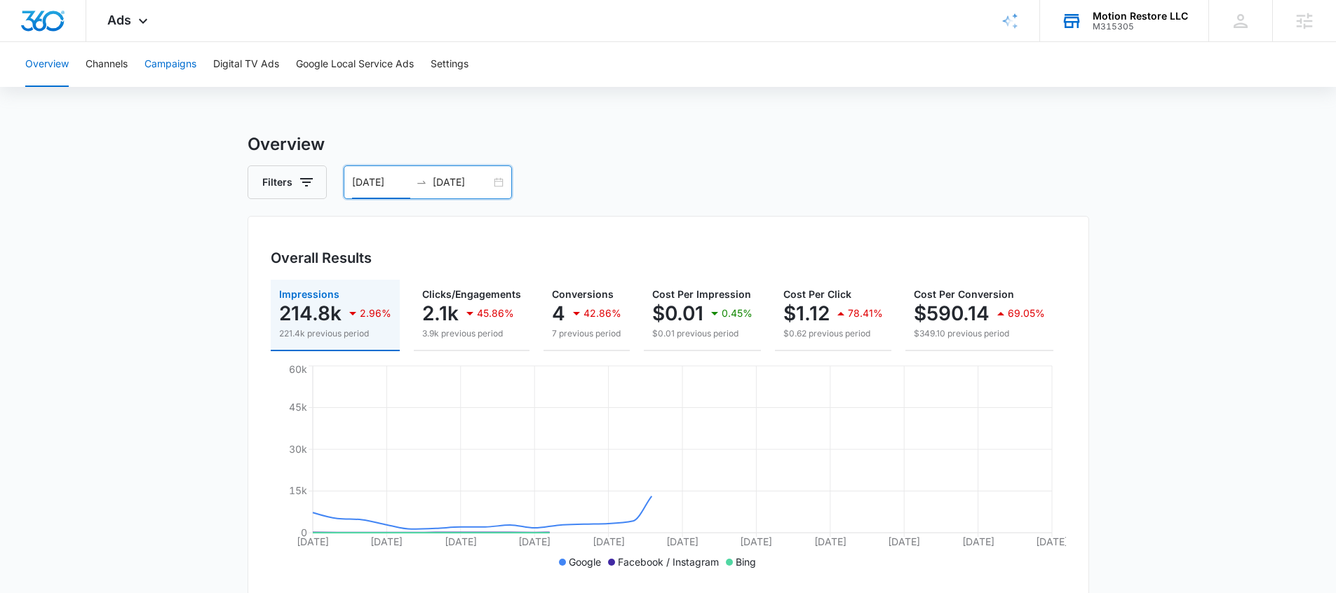
click at [170, 70] on button "Campaigns" at bounding box center [170, 64] width 52 height 45
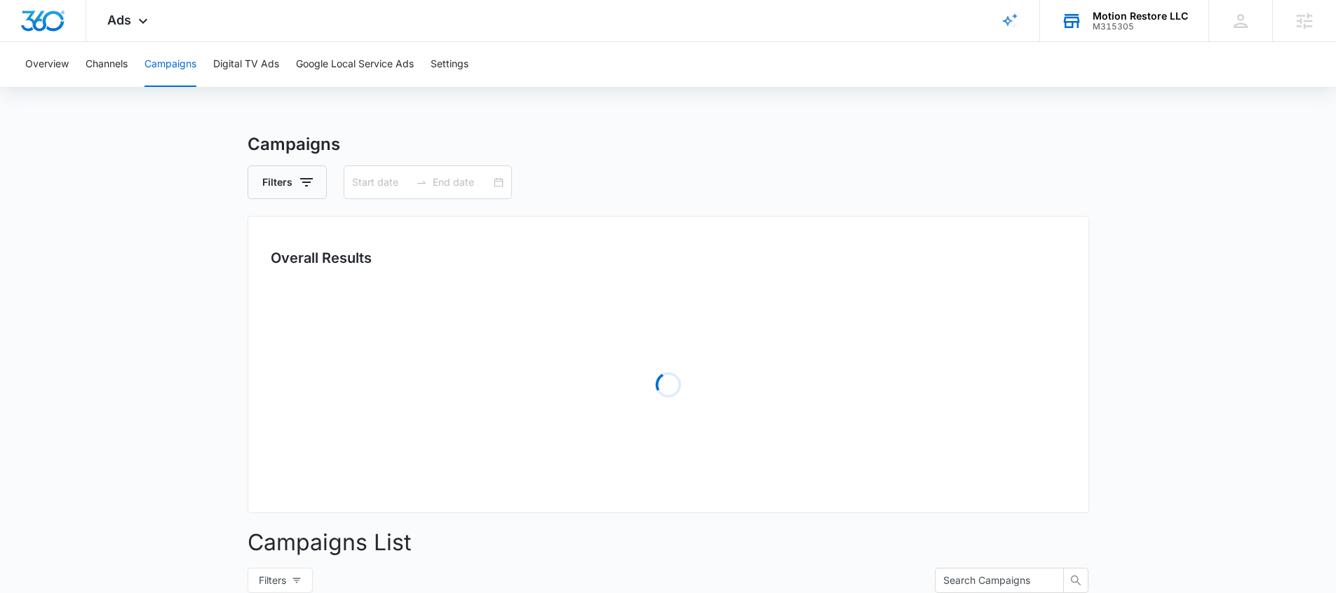
type input "09/07/2025"
type input "10/07/2025"
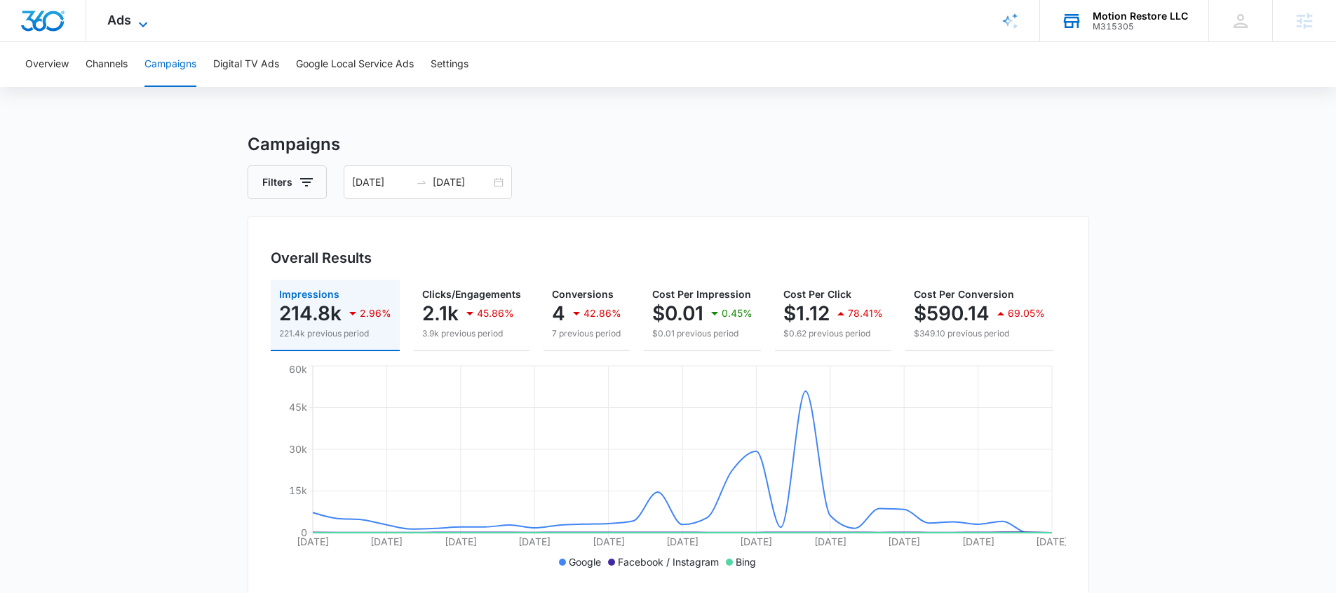
click at [137, 19] on icon at bounding box center [143, 24] width 17 height 17
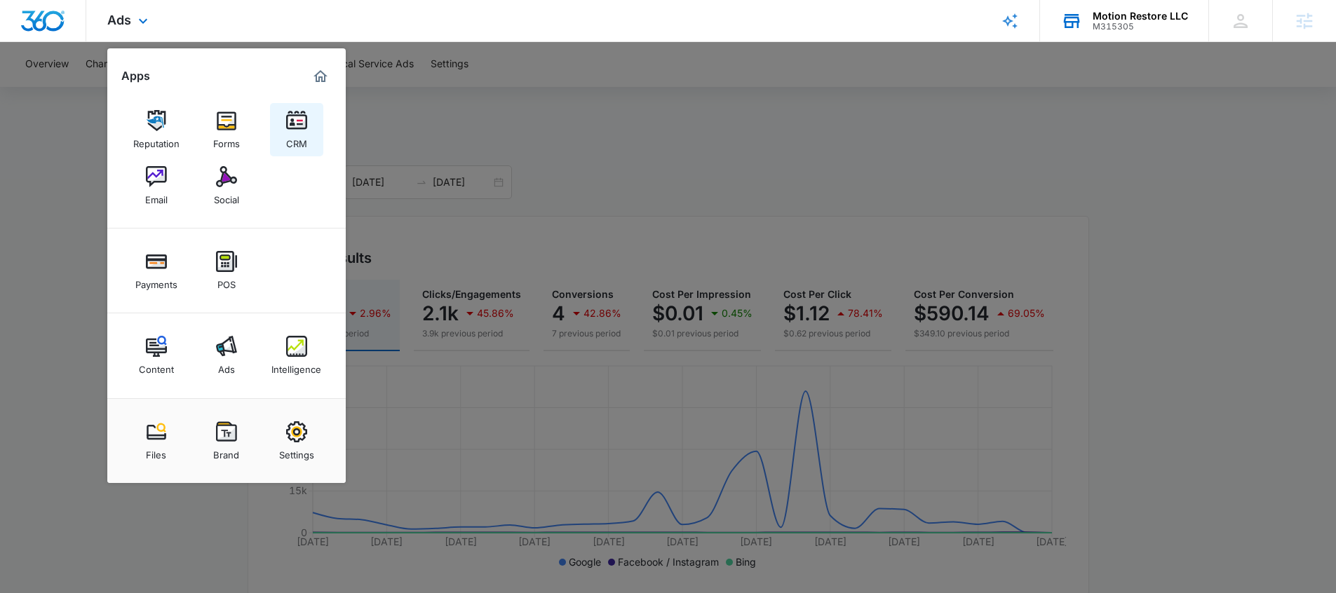
click at [292, 144] on div "CRM" at bounding box center [296, 140] width 21 height 18
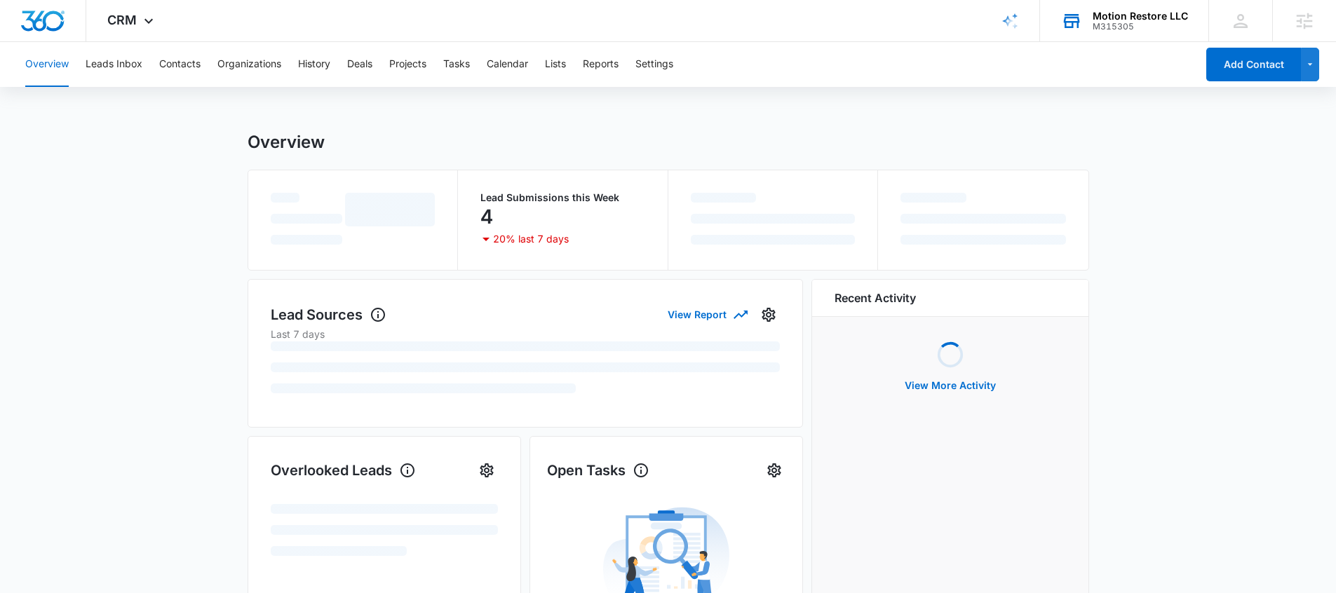
click at [546, 68] on div "Overview Leads Inbox Contacts Organizations History Deals Projects Tasks Calend…" at bounding box center [607, 64] width 1180 height 45
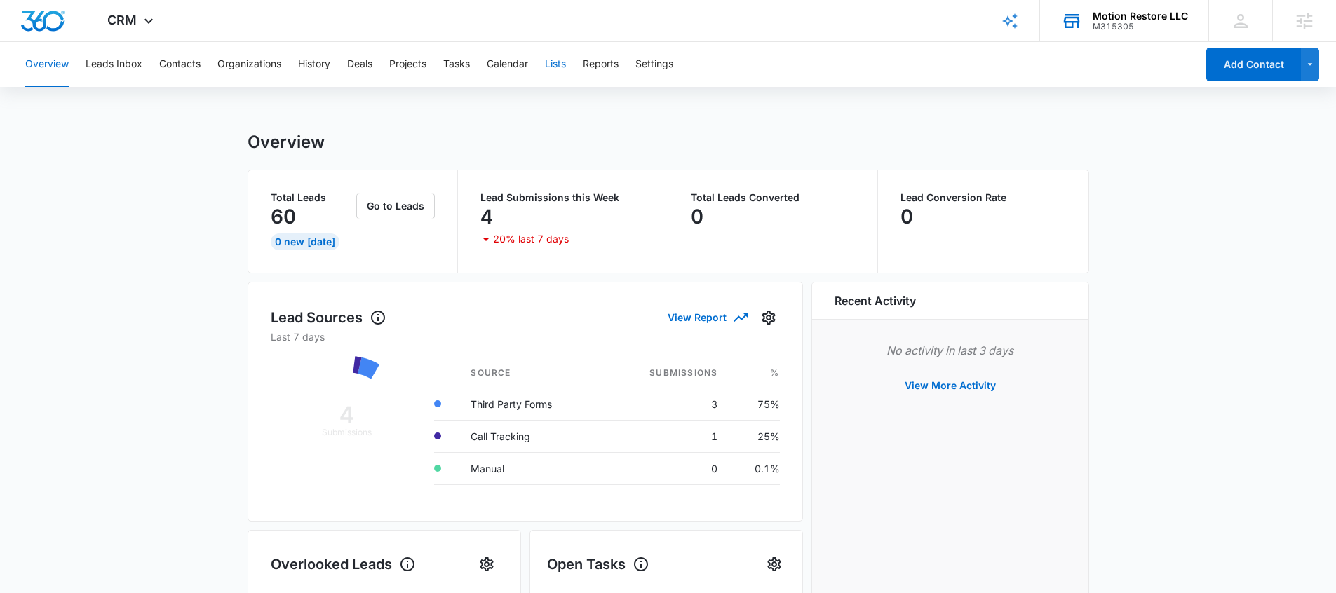
click at [561, 55] on button "Lists" at bounding box center [555, 64] width 21 height 45
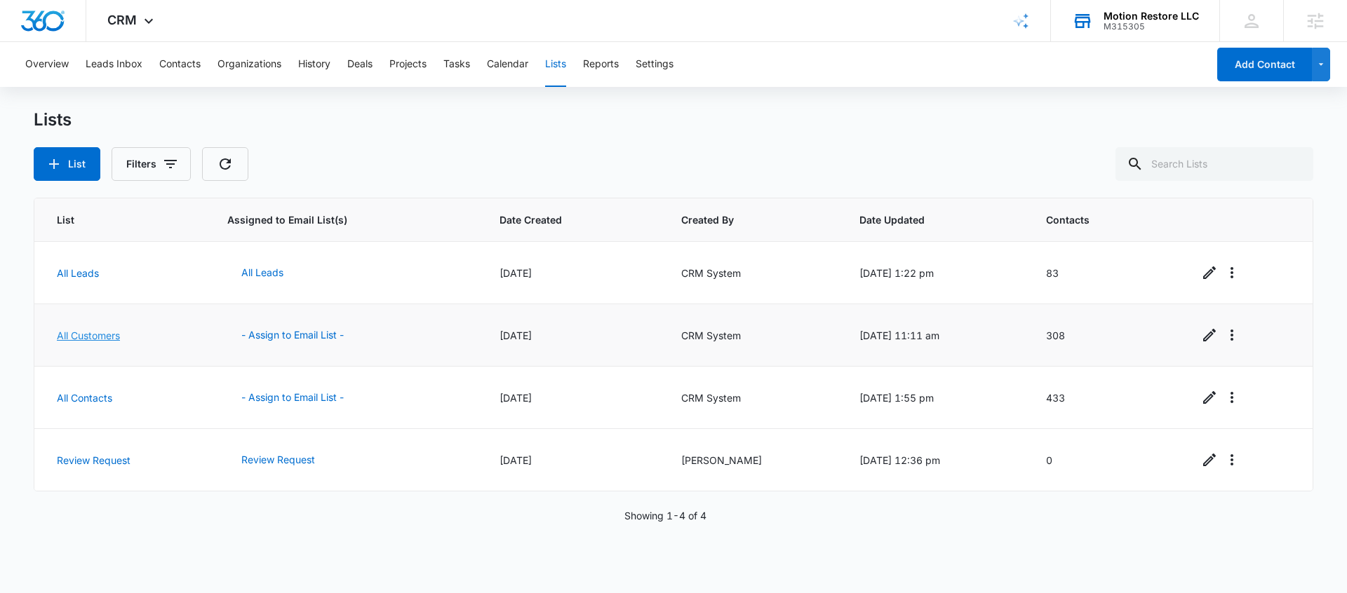
click at [72, 337] on link "All Customers" at bounding box center [88, 336] width 63 height 12
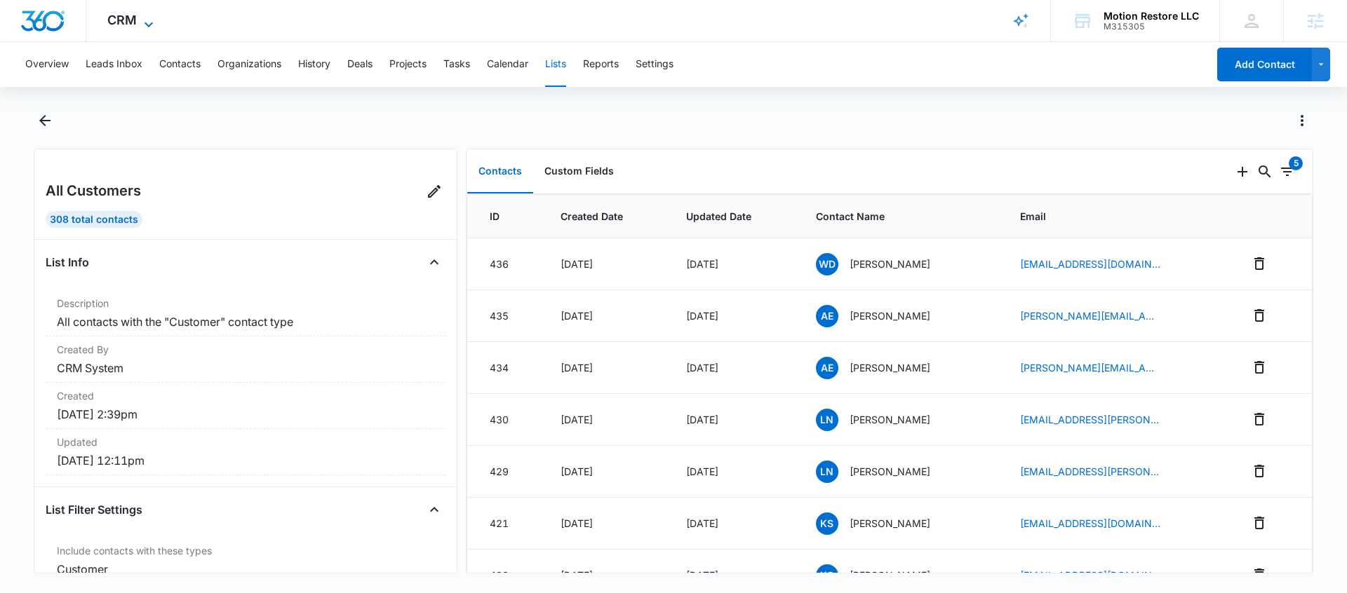
click at [150, 16] on icon at bounding box center [148, 24] width 17 height 17
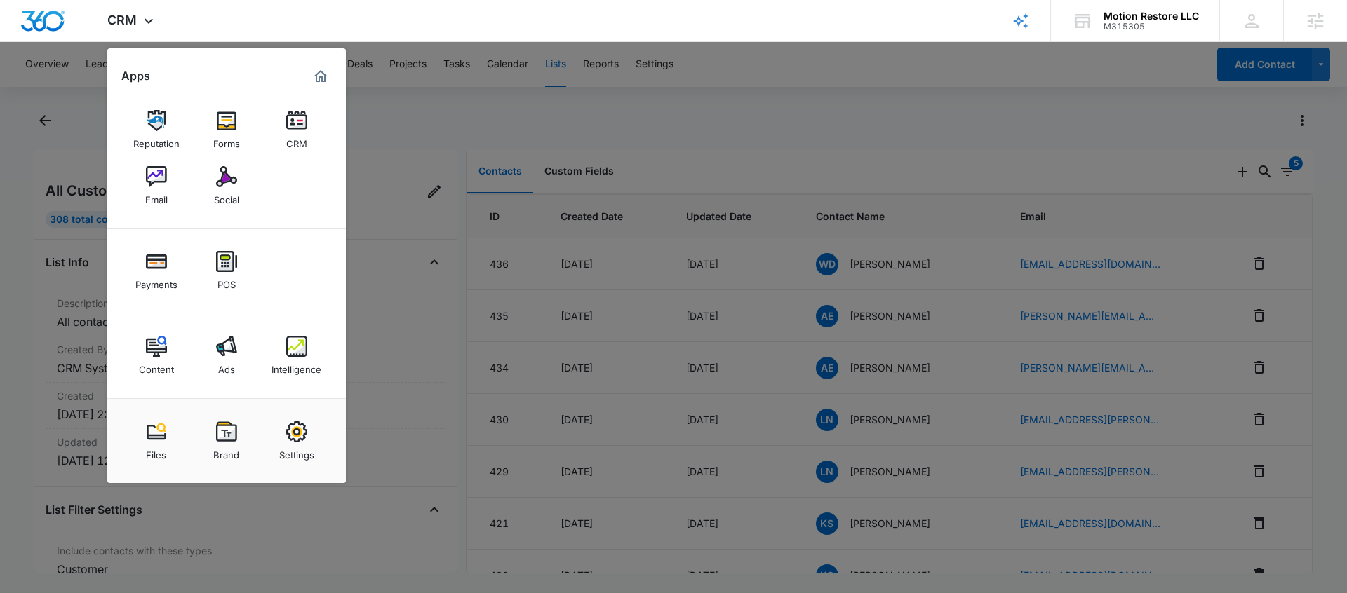
click at [593, 122] on div at bounding box center [673, 296] width 1347 height 593
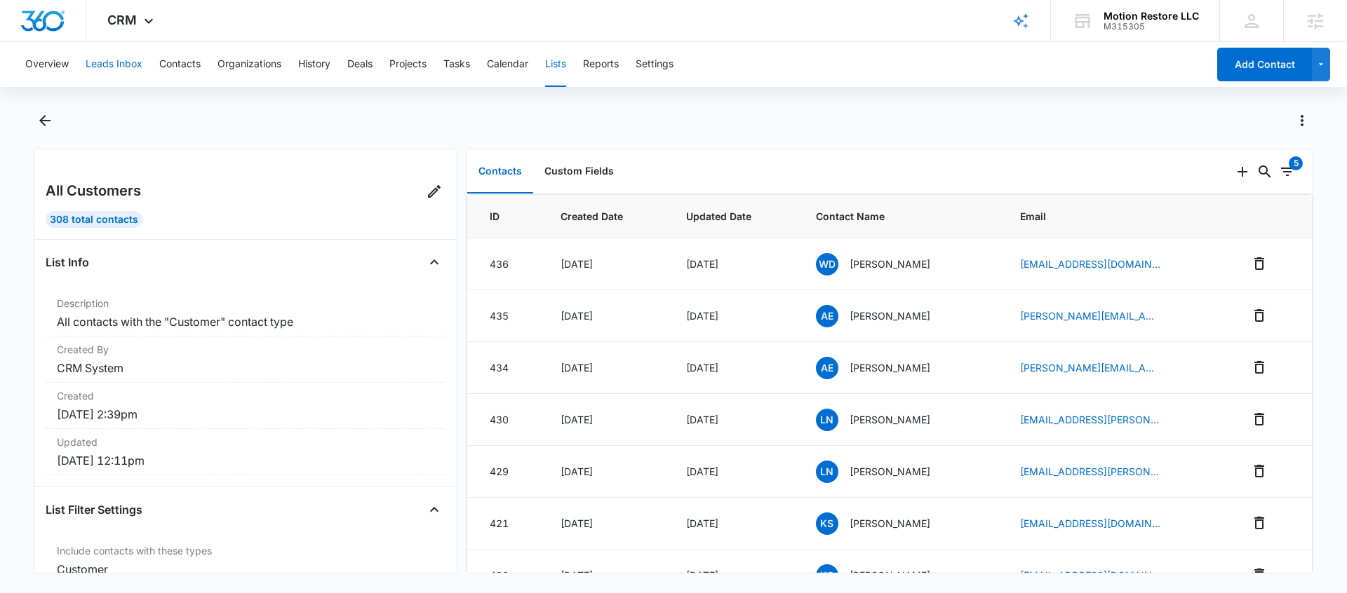
click at [116, 71] on button "Leads Inbox" at bounding box center [114, 64] width 57 height 45
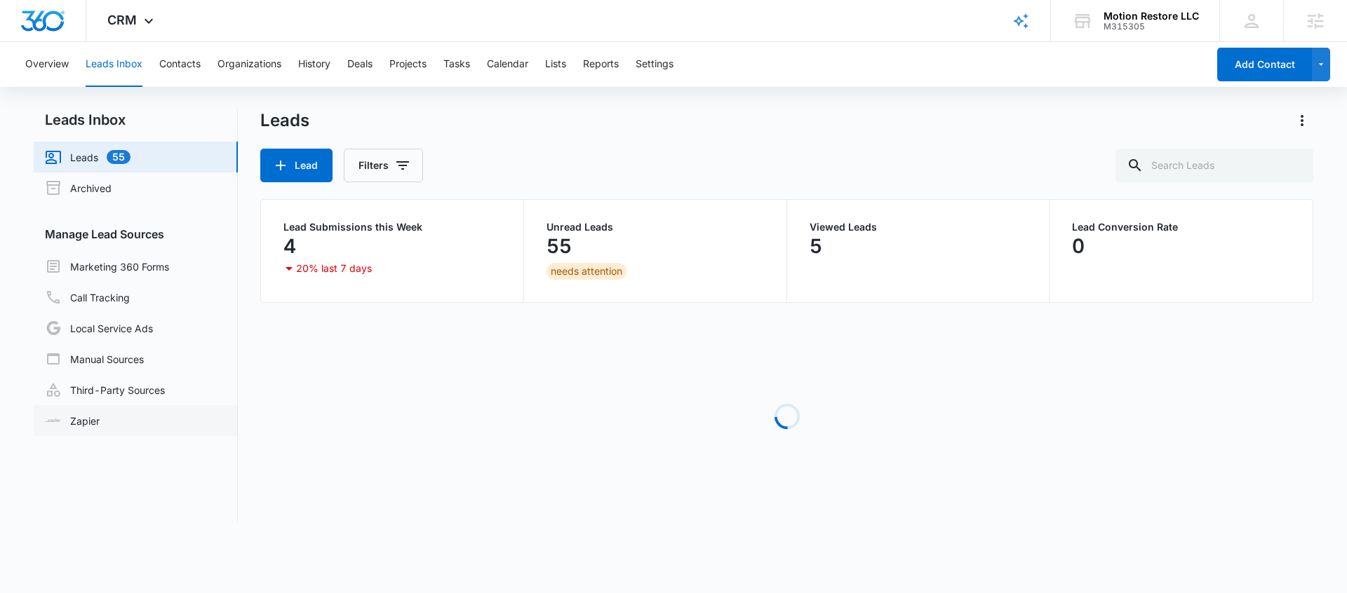
click at [100, 414] on link "Zapier" at bounding box center [72, 421] width 55 height 15
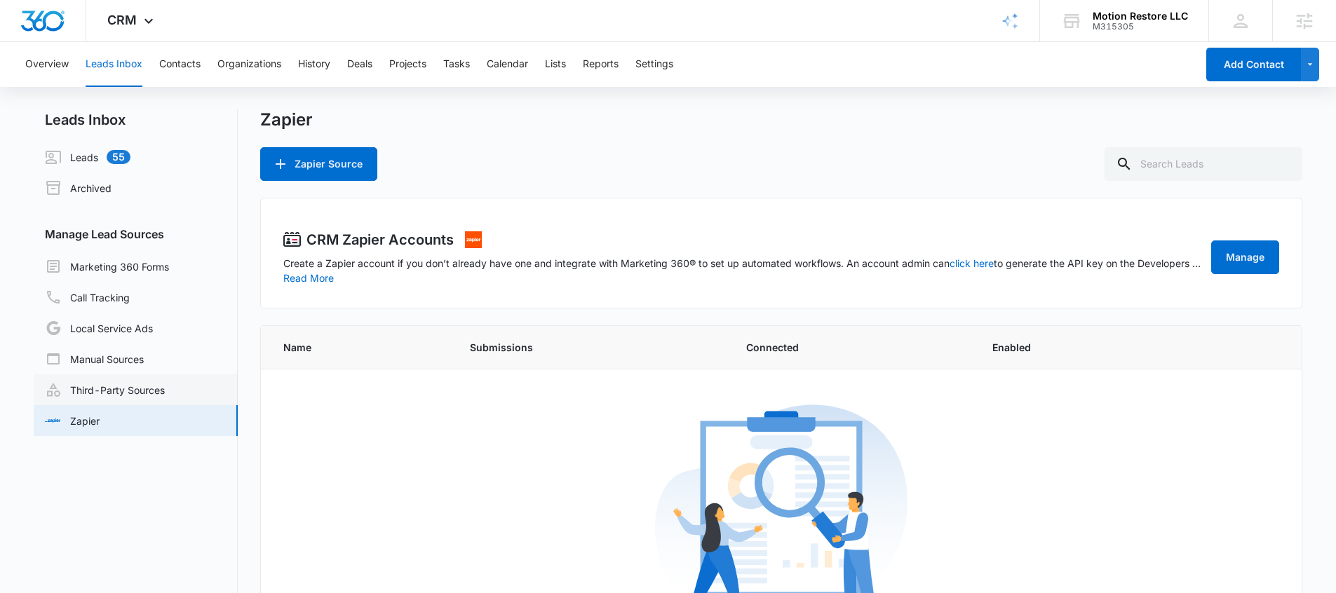
click at [121, 393] on link "Third-Party Sources" at bounding box center [105, 390] width 120 height 17
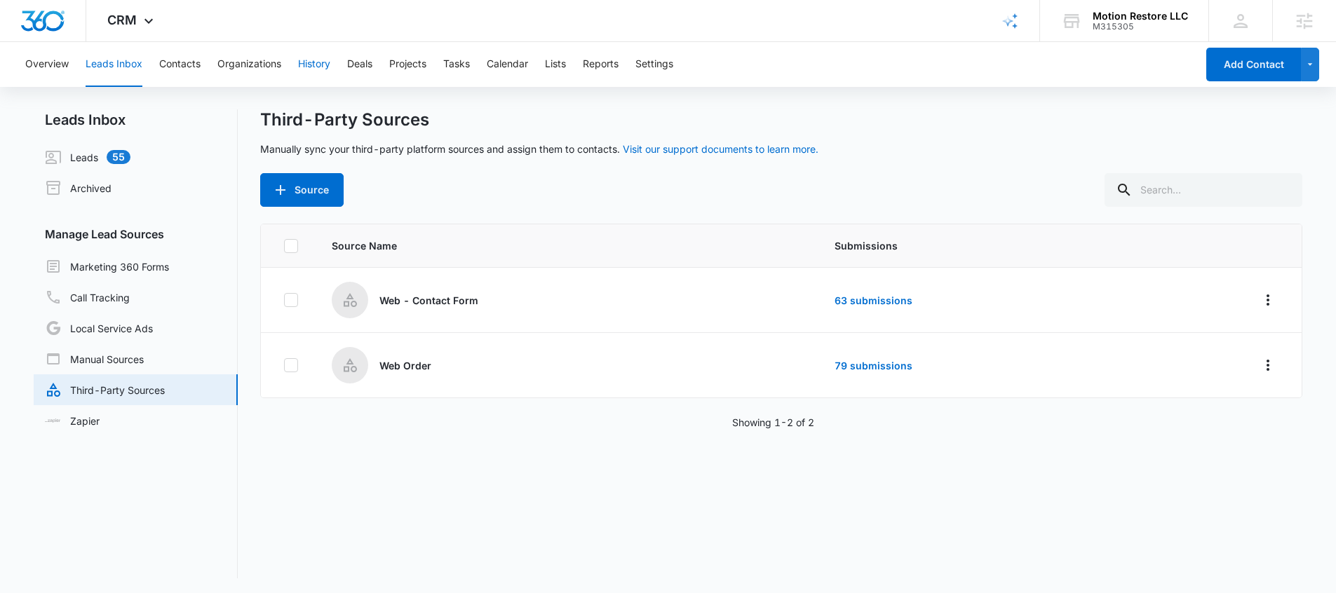
drag, startPoint x: 315, startPoint y: 57, endPoint x: 1048, endPoint y: 182, distance: 743.6
click at [1048, 182] on div "Overview Leads Inbox Contacts Organizations History Deals Projects Tasks Calend…" at bounding box center [668, 318] width 1336 height 553
click at [1254, 312] on td at bounding box center [1216, 300] width 173 height 65
click at [1257, 309] on button "Overflow Menu" at bounding box center [1268, 300] width 22 height 22
click at [1215, 387] on button "Submission Rules" at bounding box center [1203, 381] width 130 height 21
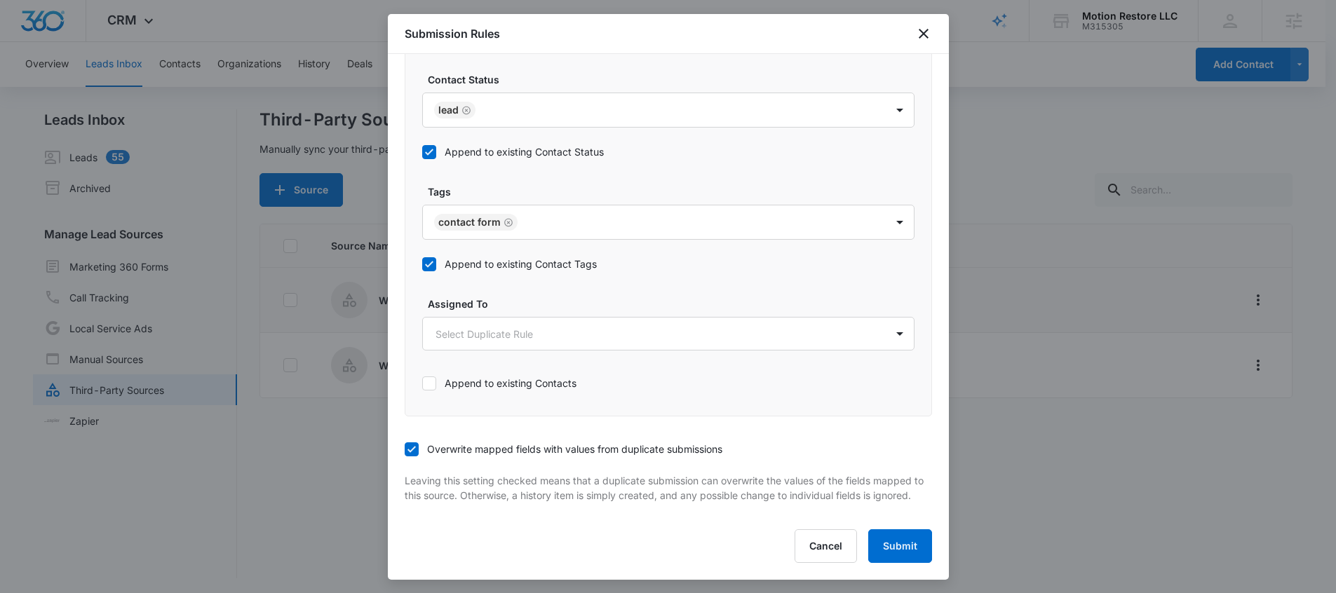
scroll to position [2, 0]
click at [922, 29] on icon "close" at bounding box center [923, 33] width 17 height 17
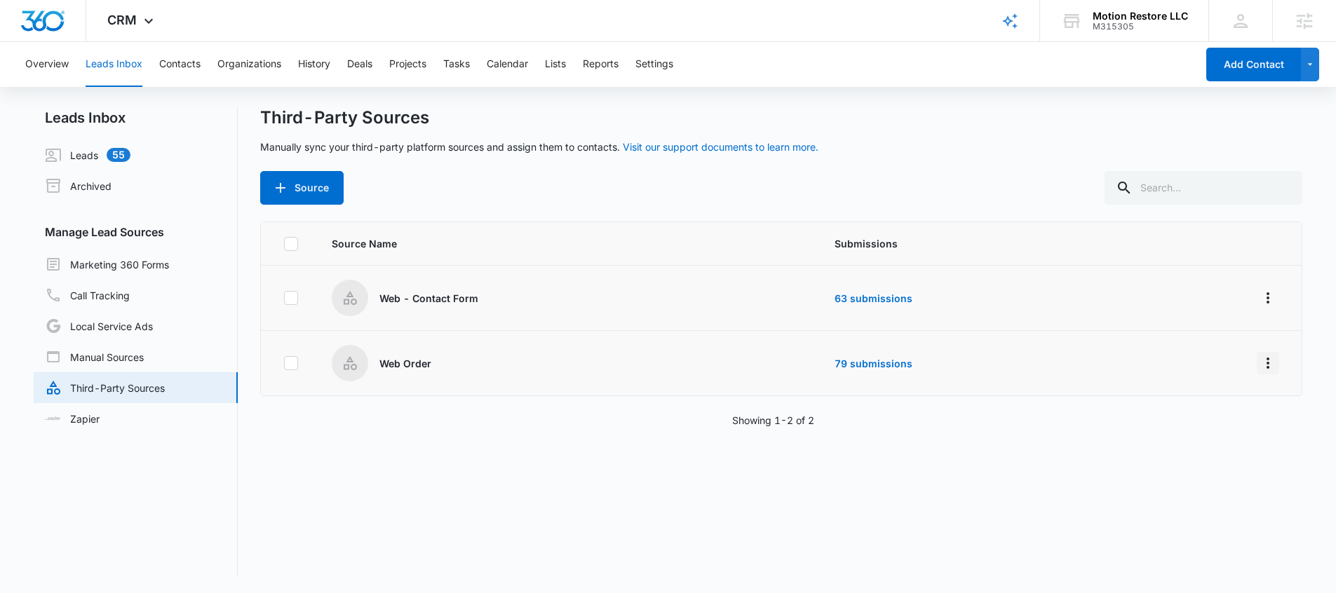
click at [1260, 371] on button "Overflow Menu" at bounding box center [1268, 363] width 22 height 22
click at [1185, 443] on div "Submission Rules" at bounding box center [1194, 445] width 79 height 10
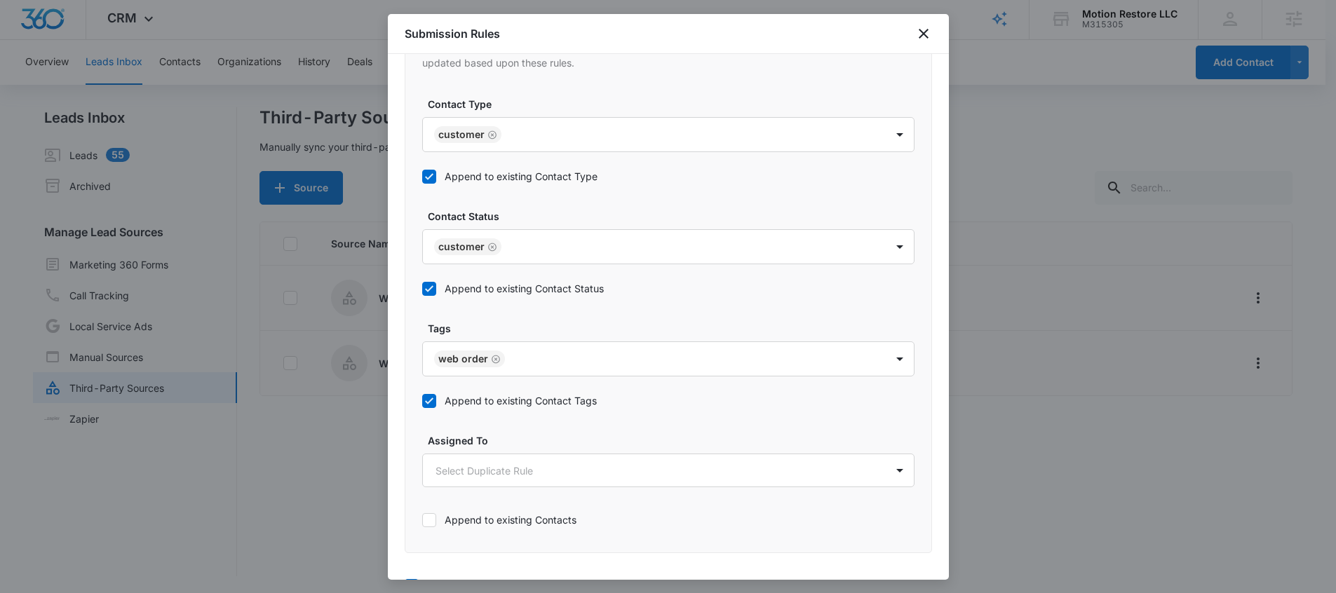
scroll to position [686, 0]
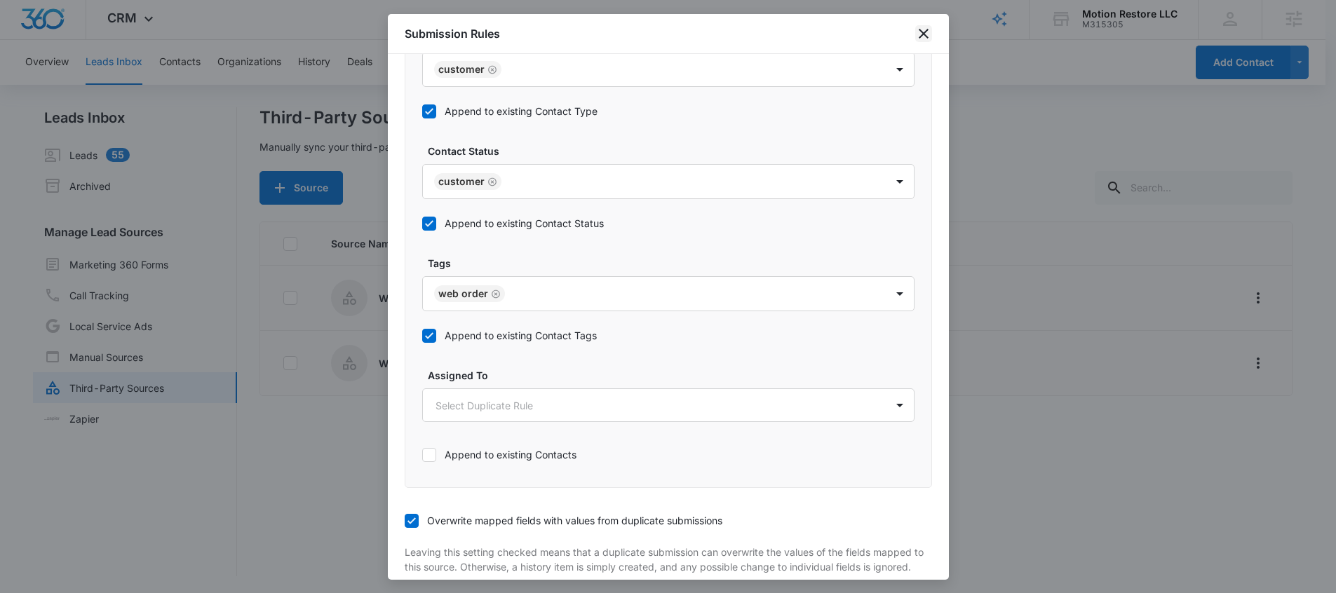
click at [919, 35] on icon "close" at bounding box center [923, 33] width 17 height 17
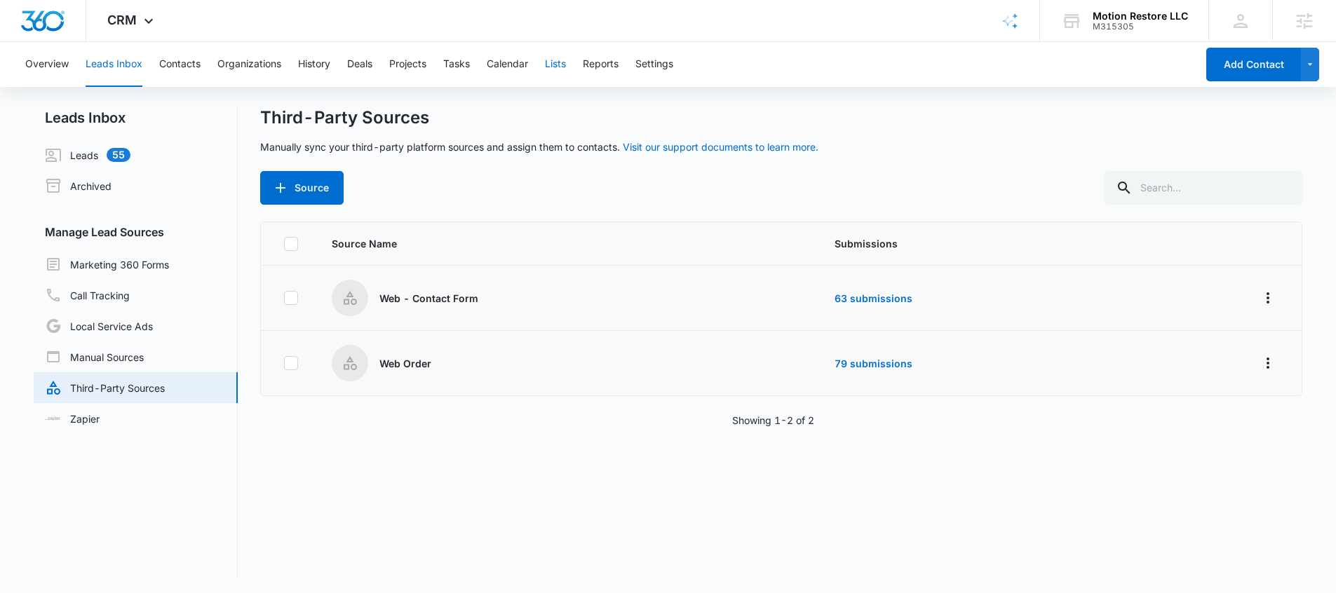
click at [552, 72] on button "Lists" at bounding box center [555, 64] width 21 height 45
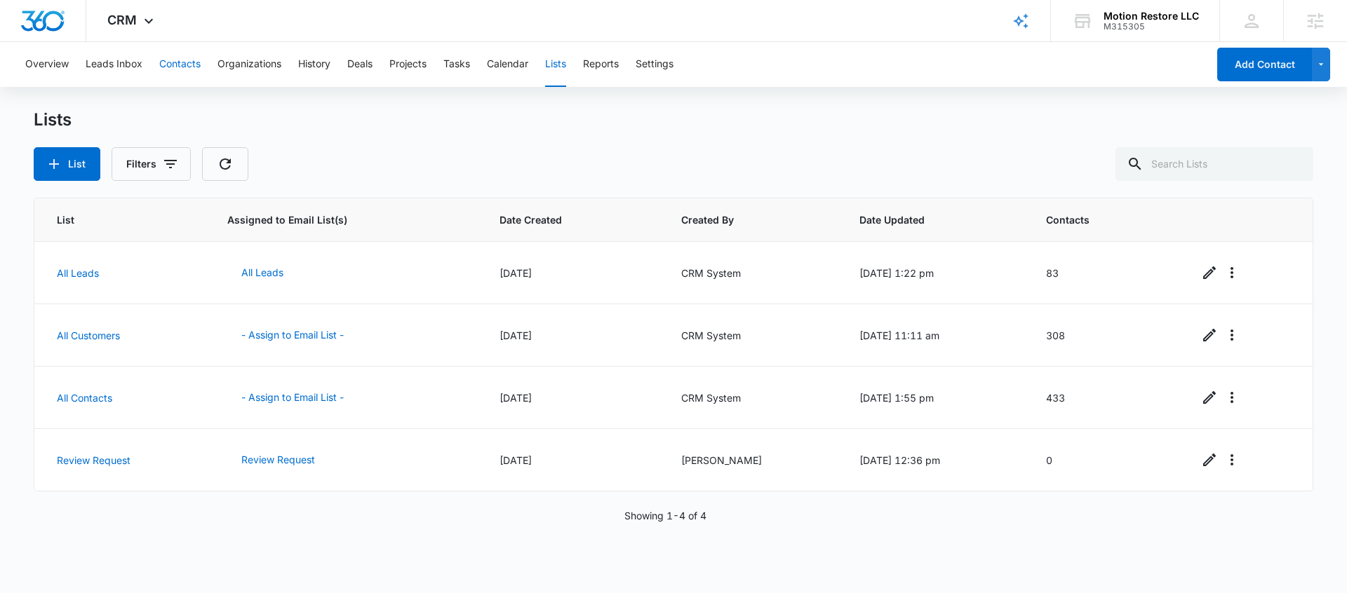
click at [180, 76] on button "Contacts" at bounding box center [179, 64] width 41 height 45
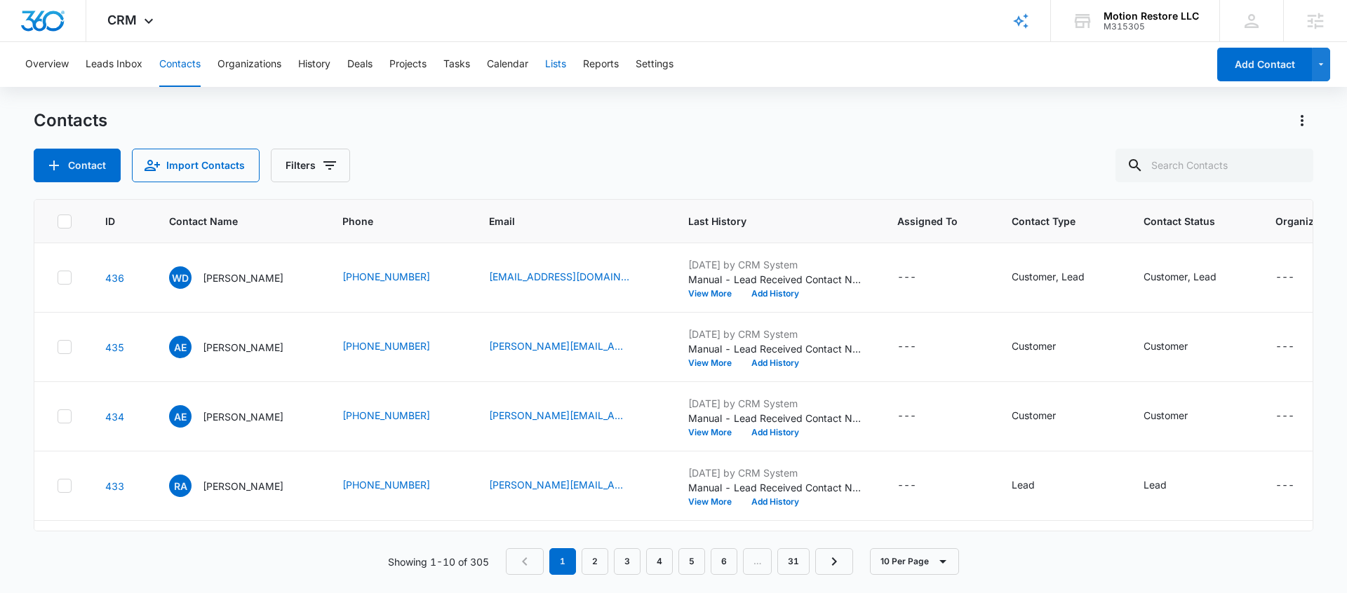
click at [553, 66] on button "Lists" at bounding box center [555, 64] width 21 height 45
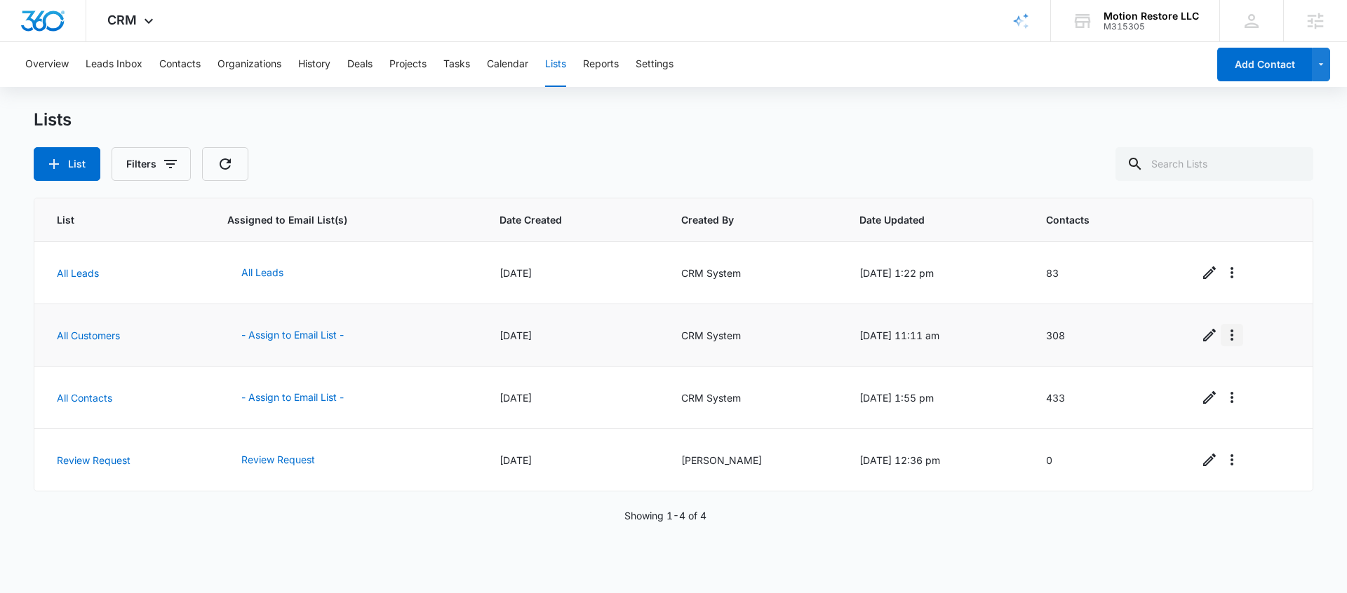
click at [1227, 330] on icon "Overflow Menu" at bounding box center [1231, 335] width 17 height 17
click at [76, 340] on link "All Customers" at bounding box center [88, 336] width 63 height 12
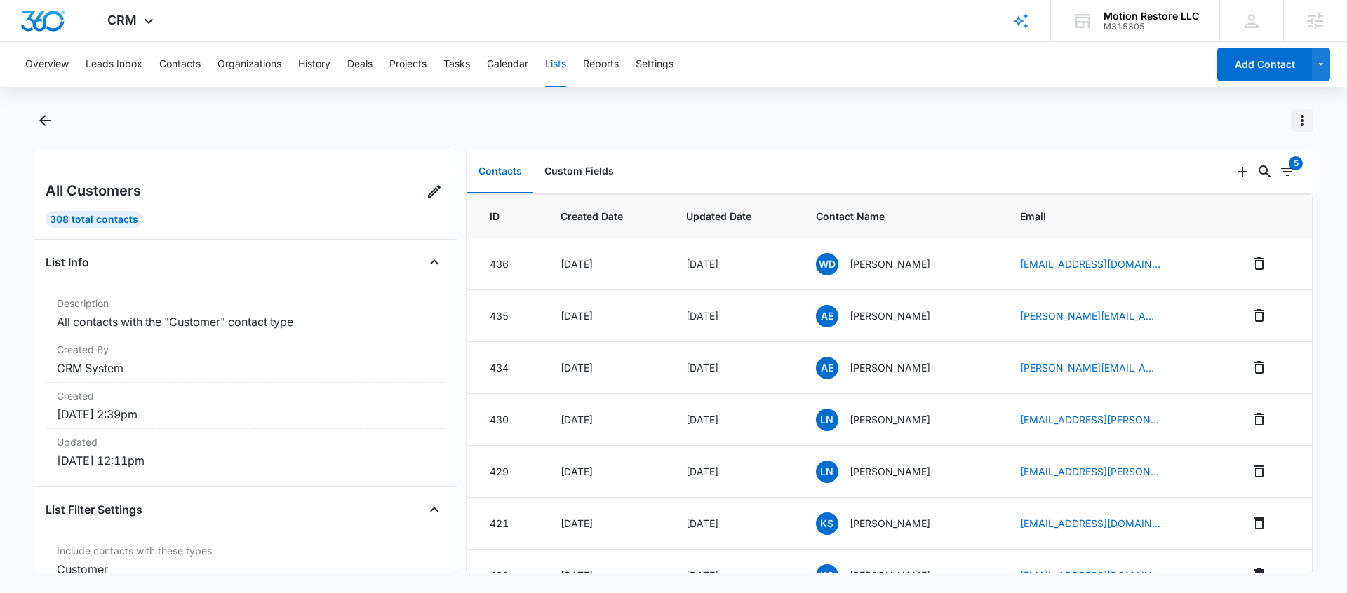
click at [1295, 110] on button "Actions" at bounding box center [1301, 120] width 22 height 22
click at [426, 187] on icon at bounding box center [434, 191] width 17 height 17
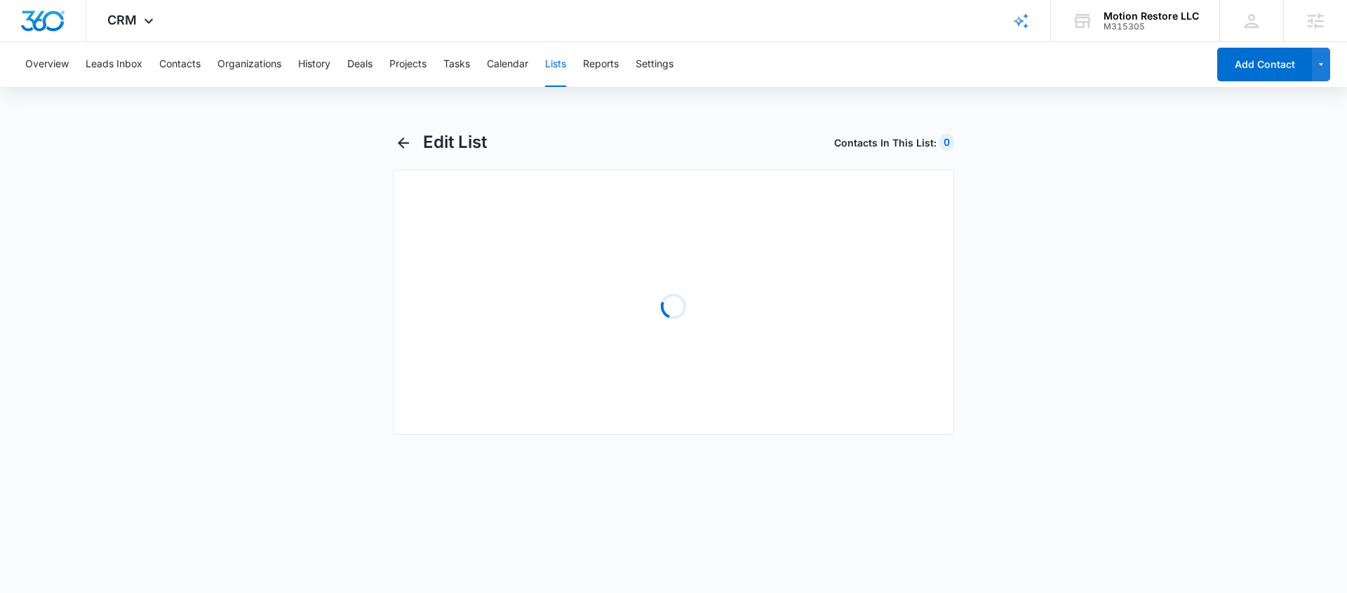
select select "31"
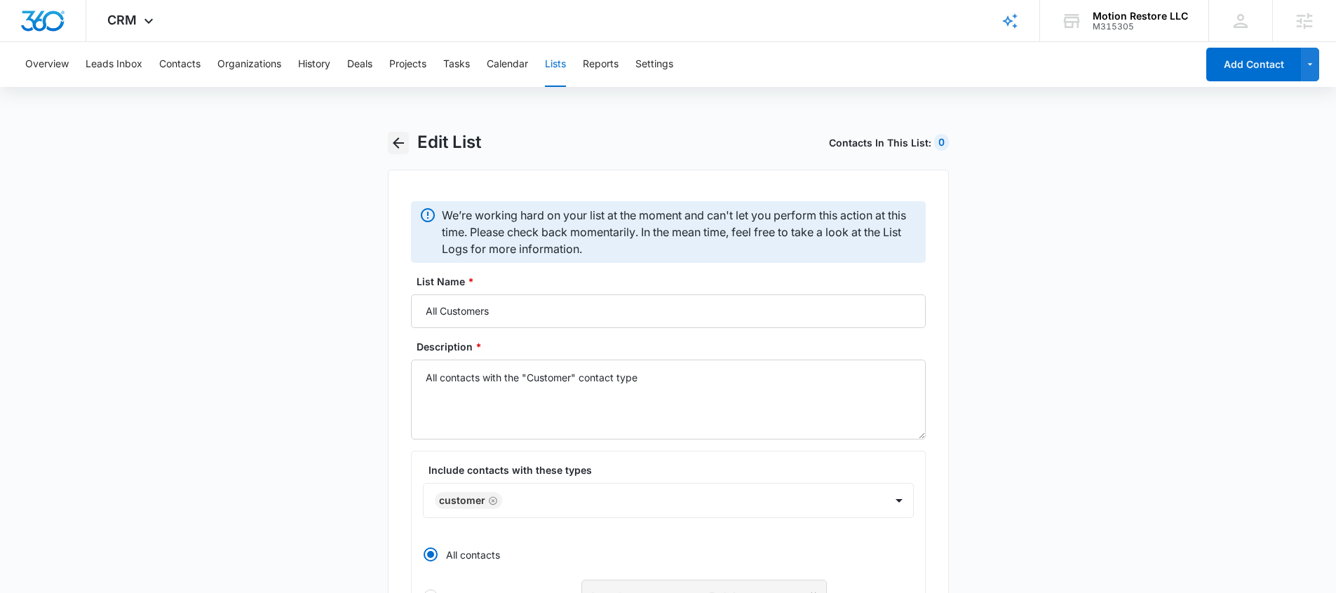
click at [395, 149] on icon "button" at bounding box center [398, 143] width 17 height 17
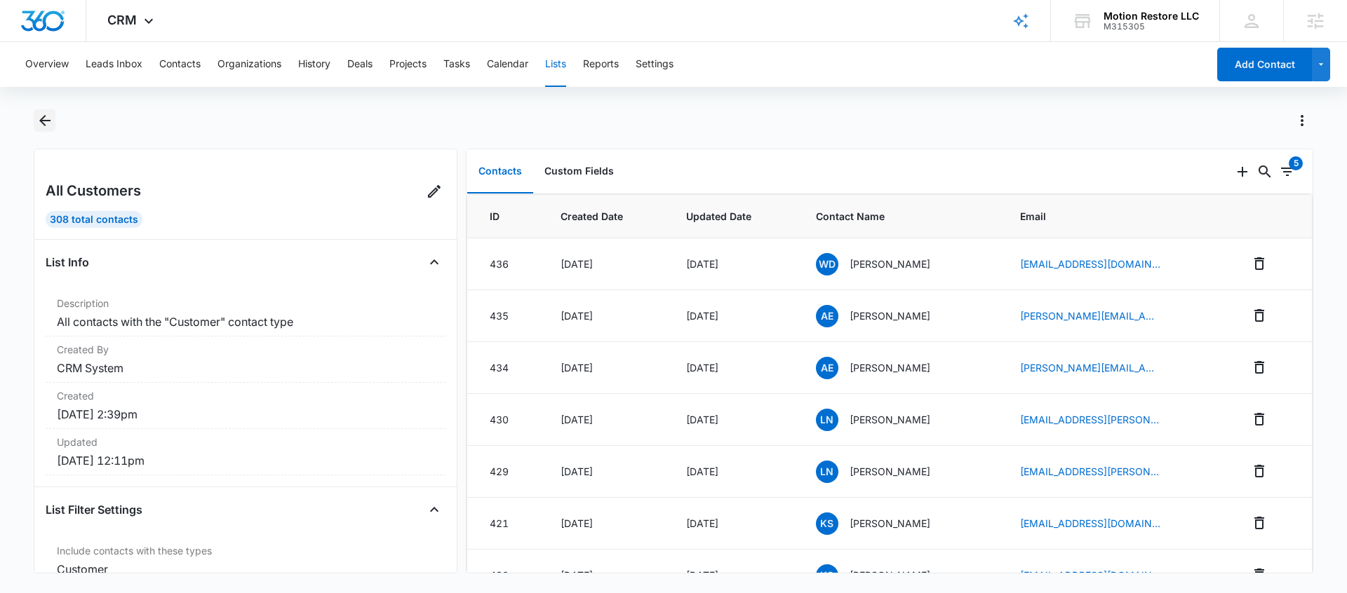
click at [50, 121] on icon "Back" at bounding box center [44, 120] width 17 height 17
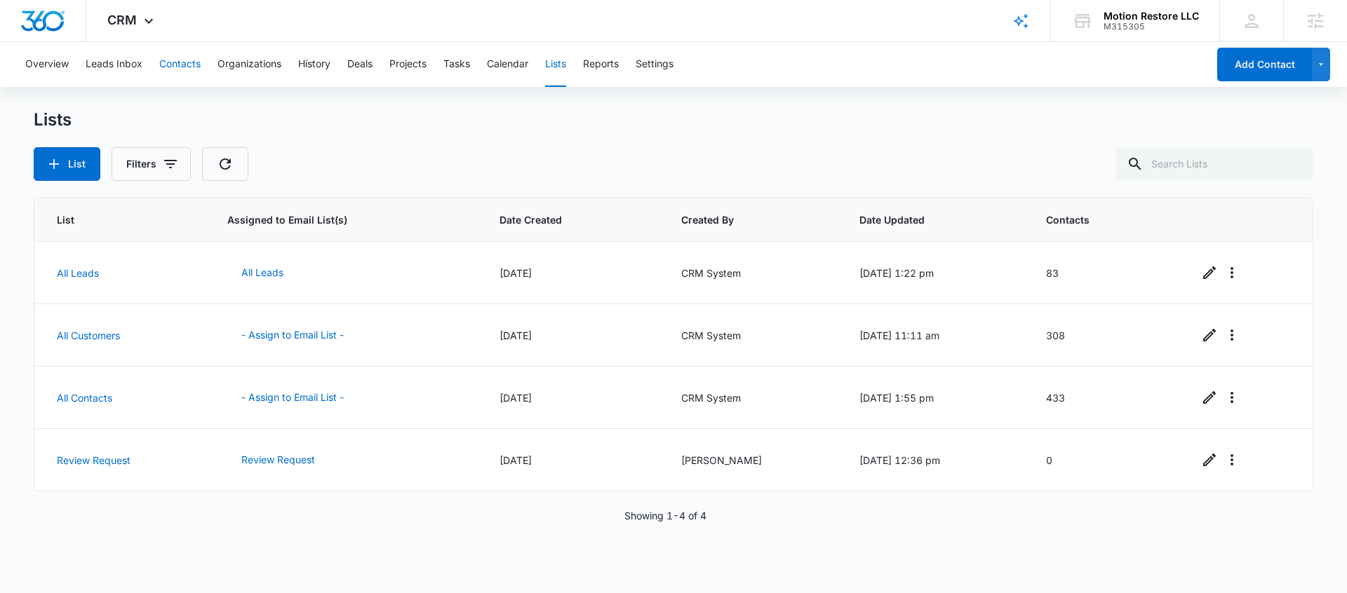
click at [167, 70] on button "Contacts" at bounding box center [179, 64] width 41 height 45
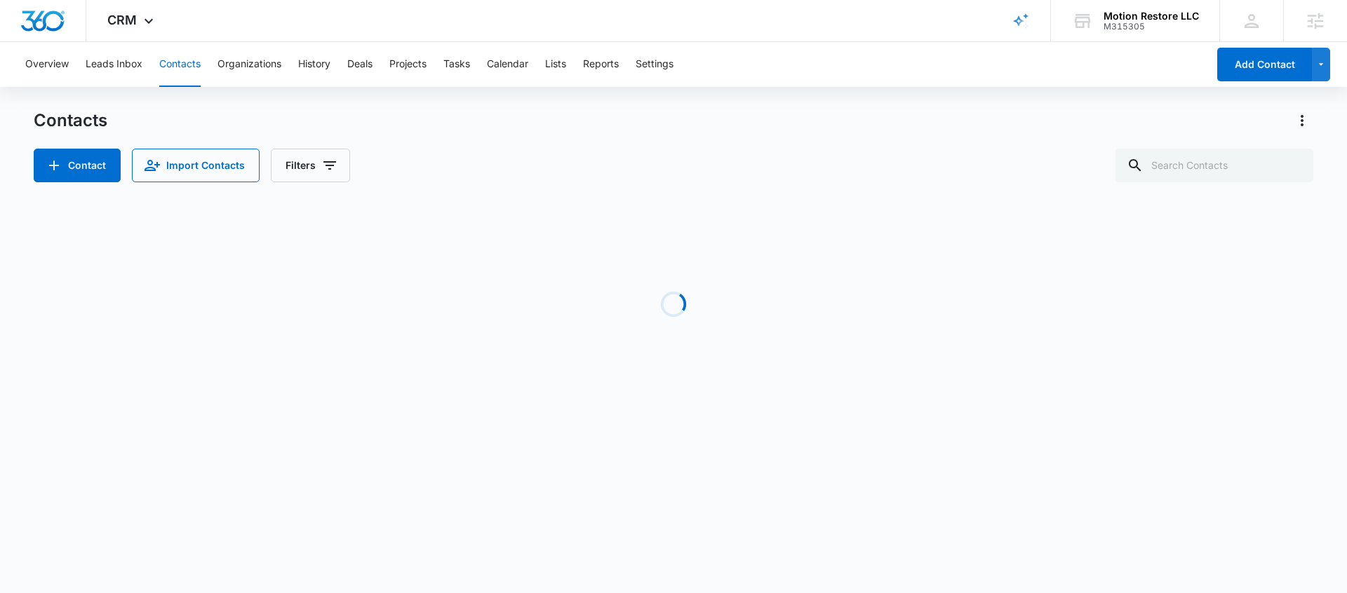
click at [1288, 116] on div at bounding box center [1296, 120] width 34 height 22
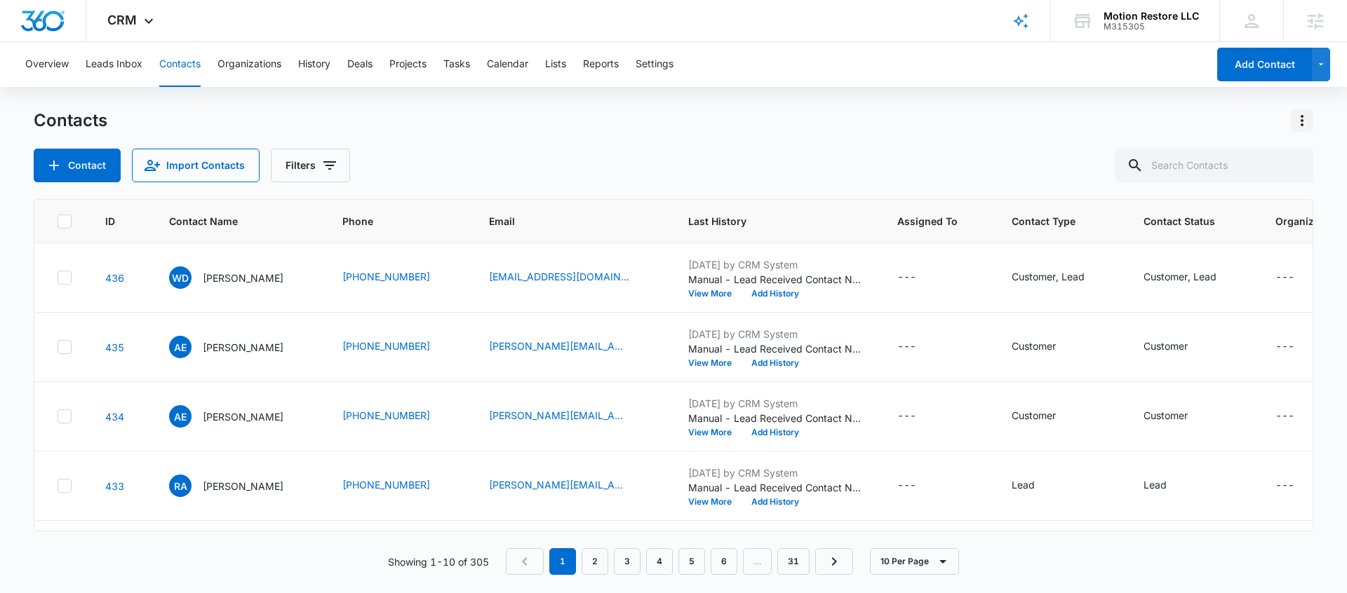
click at [1293, 119] on icon "Actions" at bounding box center [1301, 120] width 17 height 17
click at [1249, 157] on div "Choose Columns" at bounding box center [1232, 160] width 93 height 10
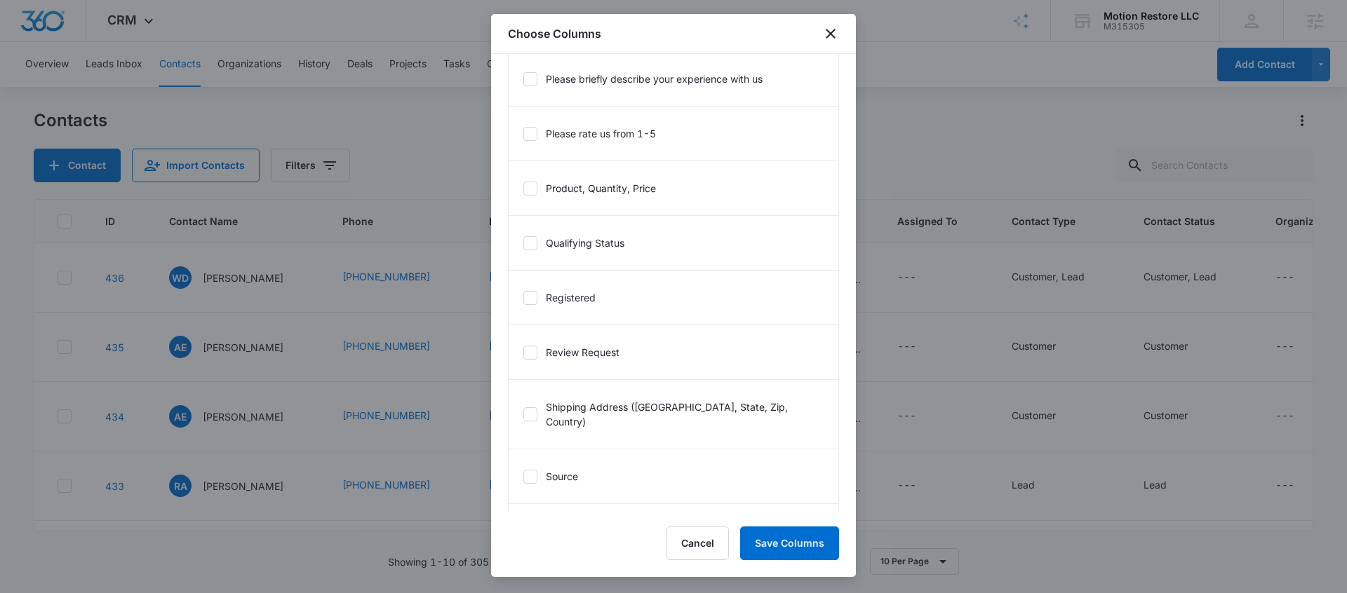
scroll to position [1645, 0]
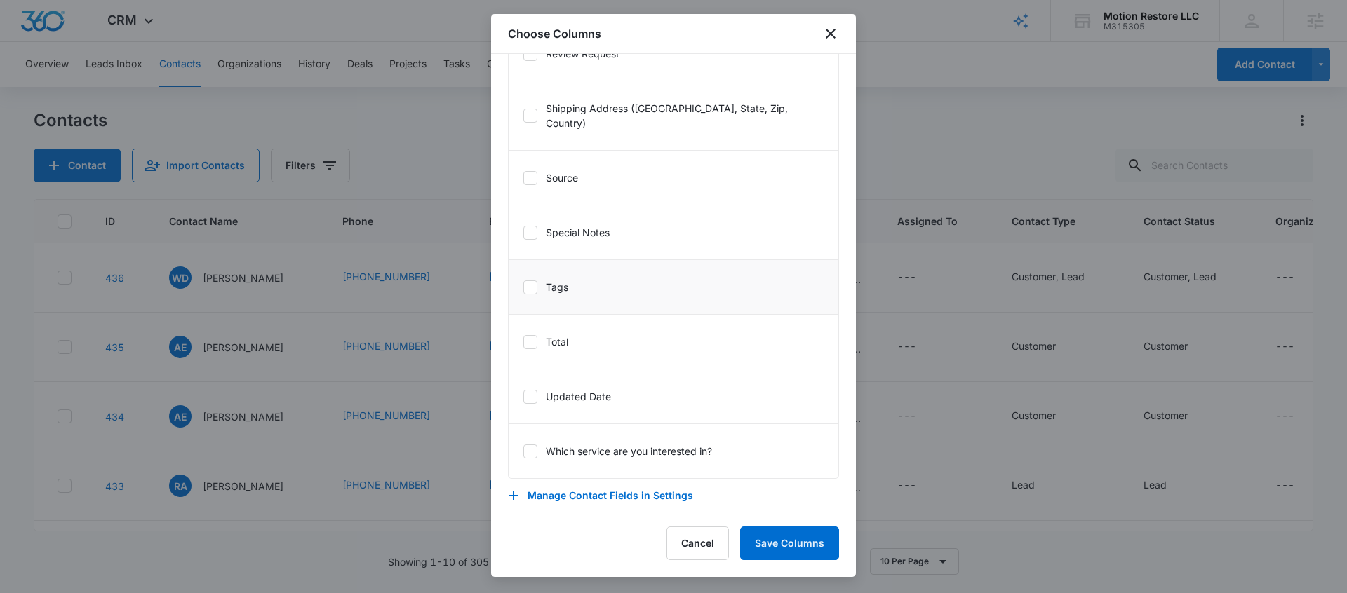
click at [530, 292] on icon at bounding box center [530, 287] width 13 height 13
click at [523, 288] on input "Tags" at bounding box center [522, 287] width 1 height 1
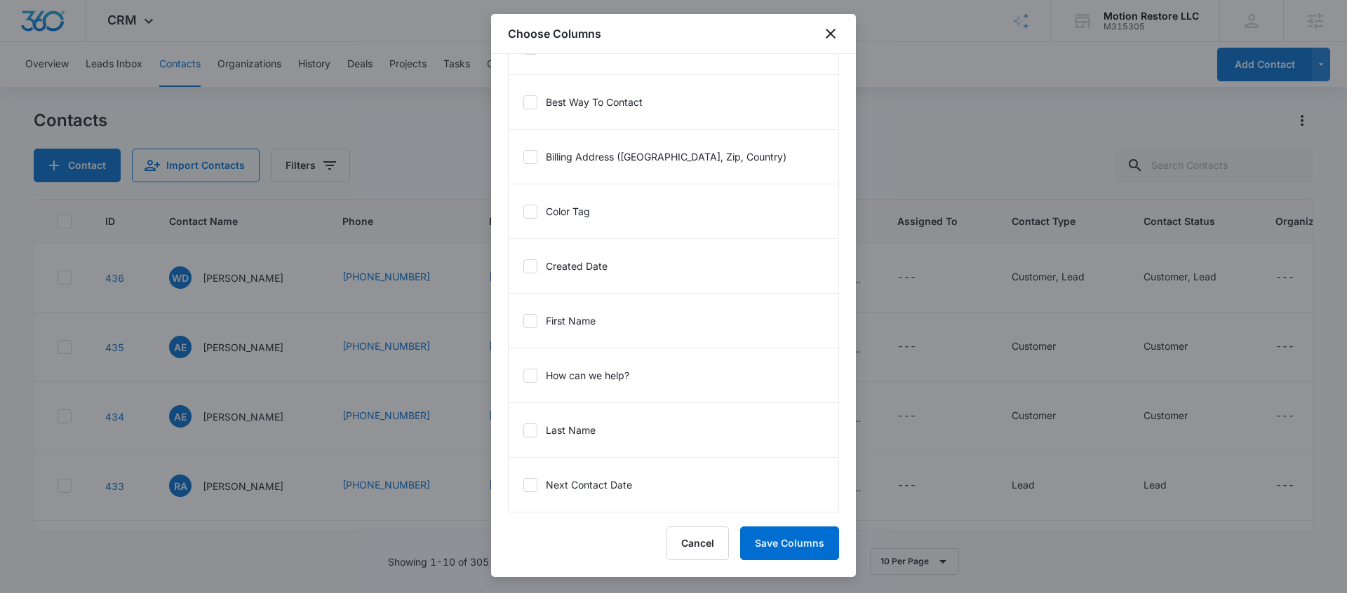
scroll to position [213, 0]
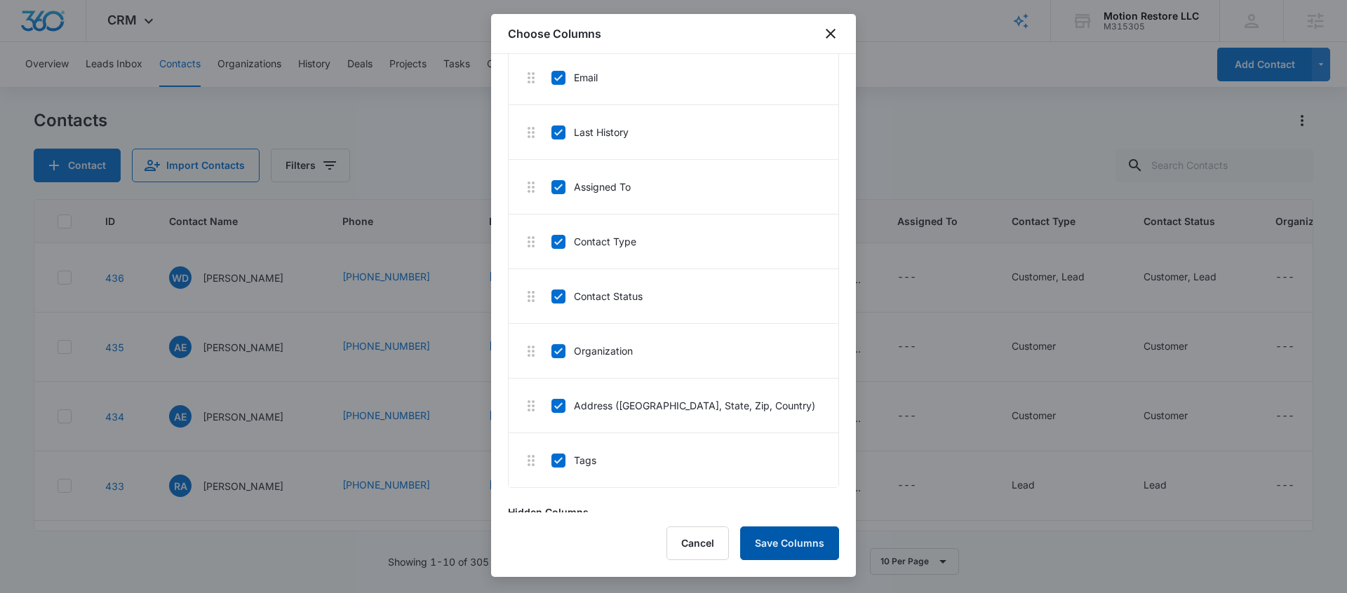
click at [769, 544] on button "Save Columns" at bounding box center [789, 544] width 99 height 34
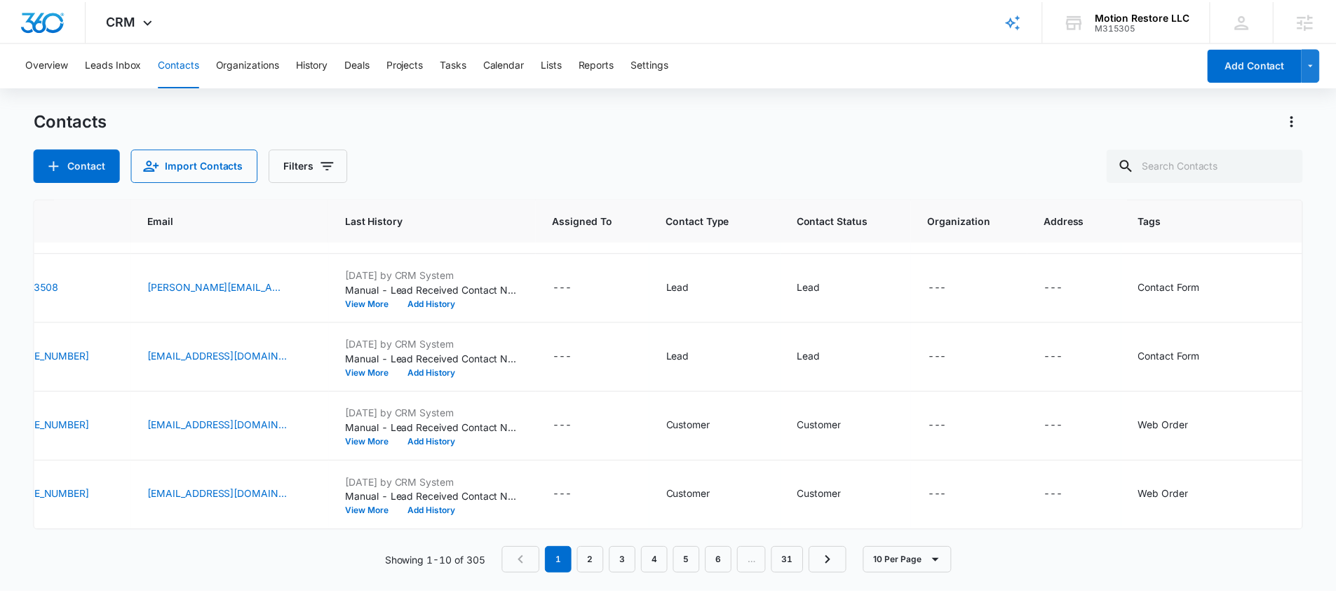
scroll to position [0, 352]
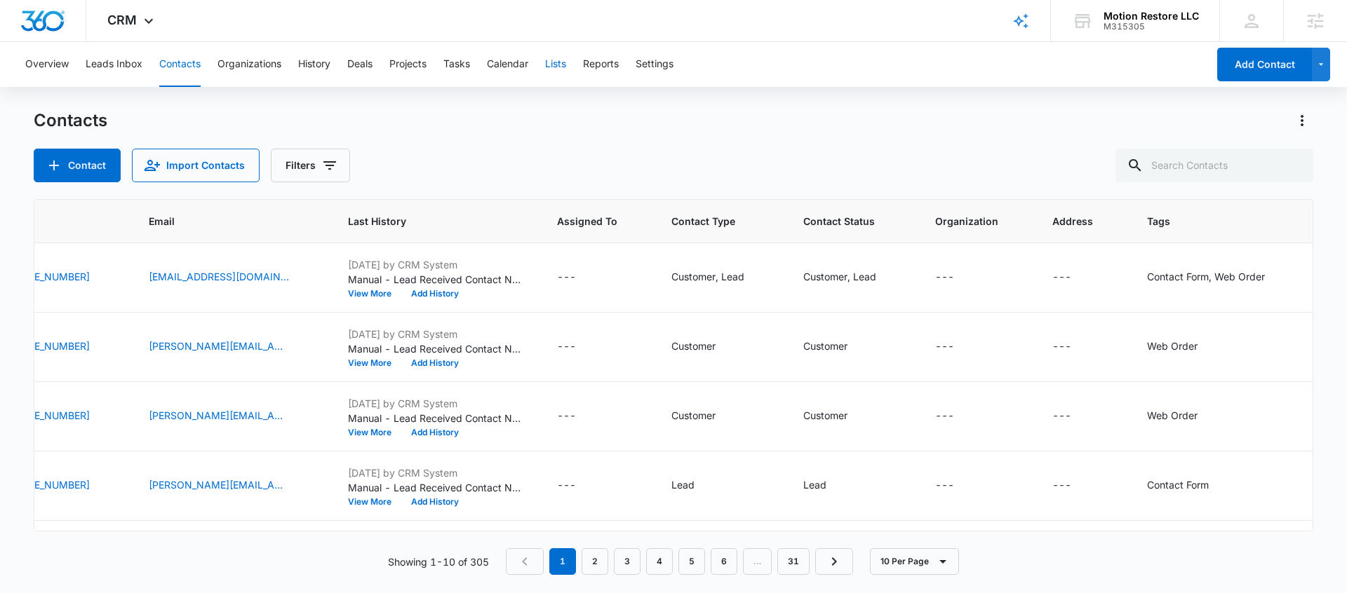
click at [566, 76] on button "Lists" at bounding box center [555, 64] width 21 height 45
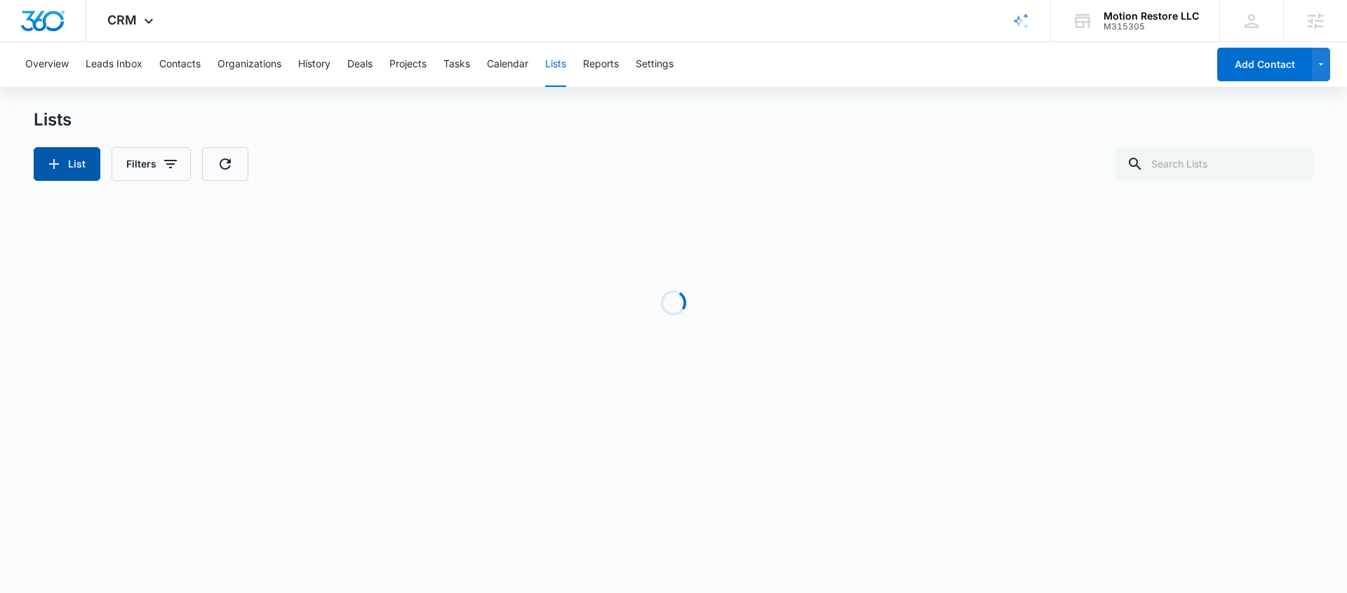
click at [75, 166] on button "List" at bounding box center [67, 164] width 67 height 34
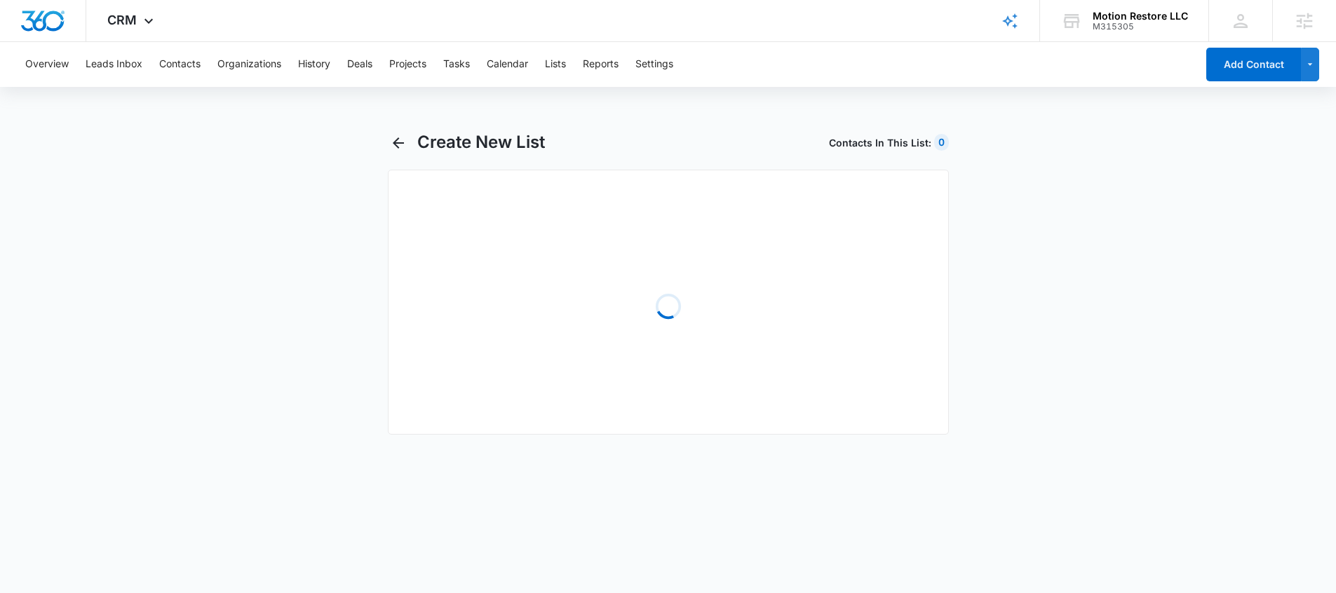
select select "31"
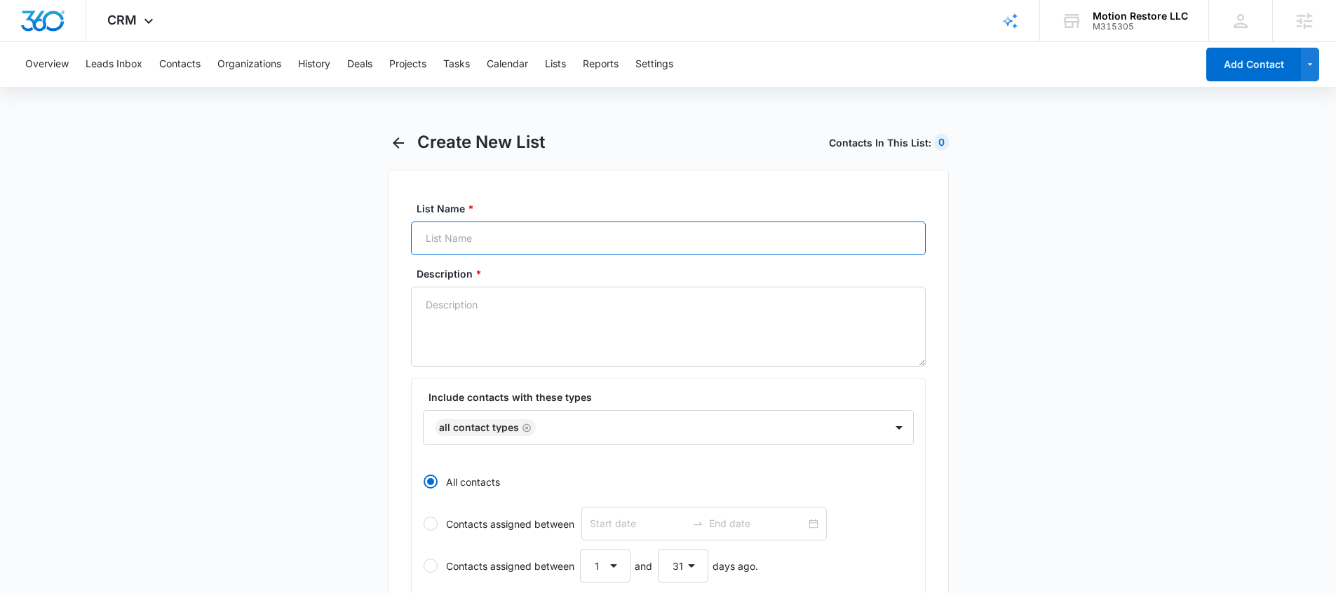
click at [464, 231] on input "List Name *" at bounding box center [668, 239] width 515 height 34
drag, startPoint x: 486, startPoint y: 245, endPoint x: 411, endPoint y: 243, distance: 75.1
click at [411, 243] on input "Web Order" at bounding box center [668, 239] width 515 height 34
type input "Web Order"
click at [466, 332] on textarea "Description *" at bounding box center [668, 327] width 515 height 80
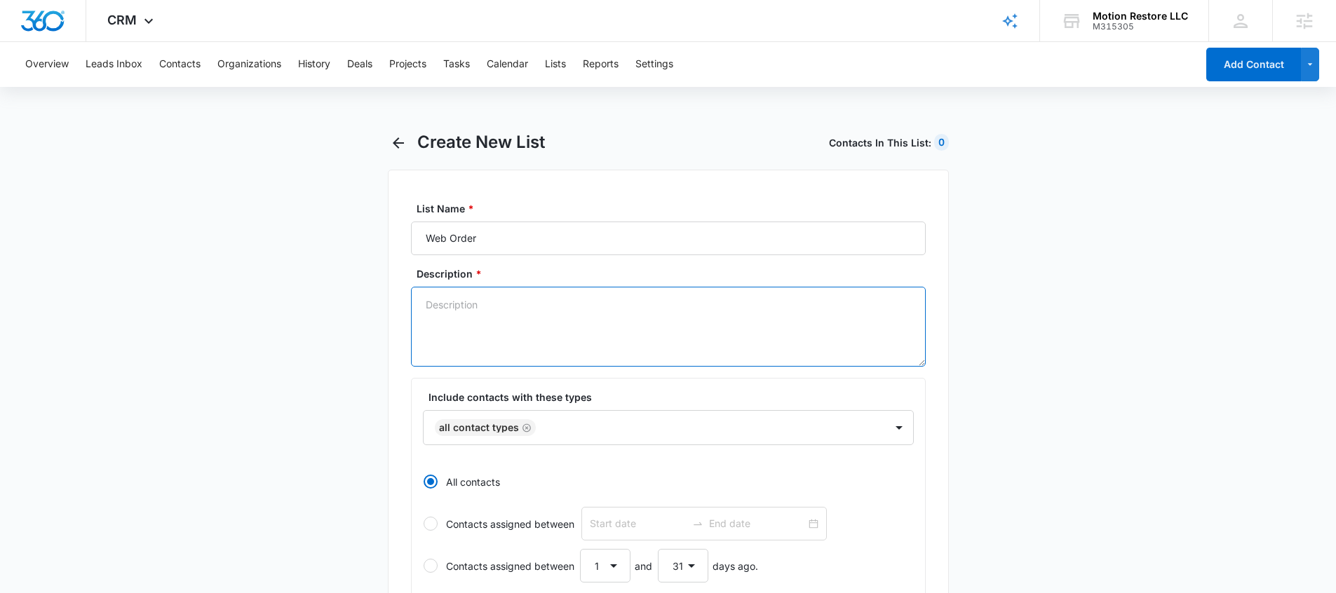
paste textarea "Web Order"
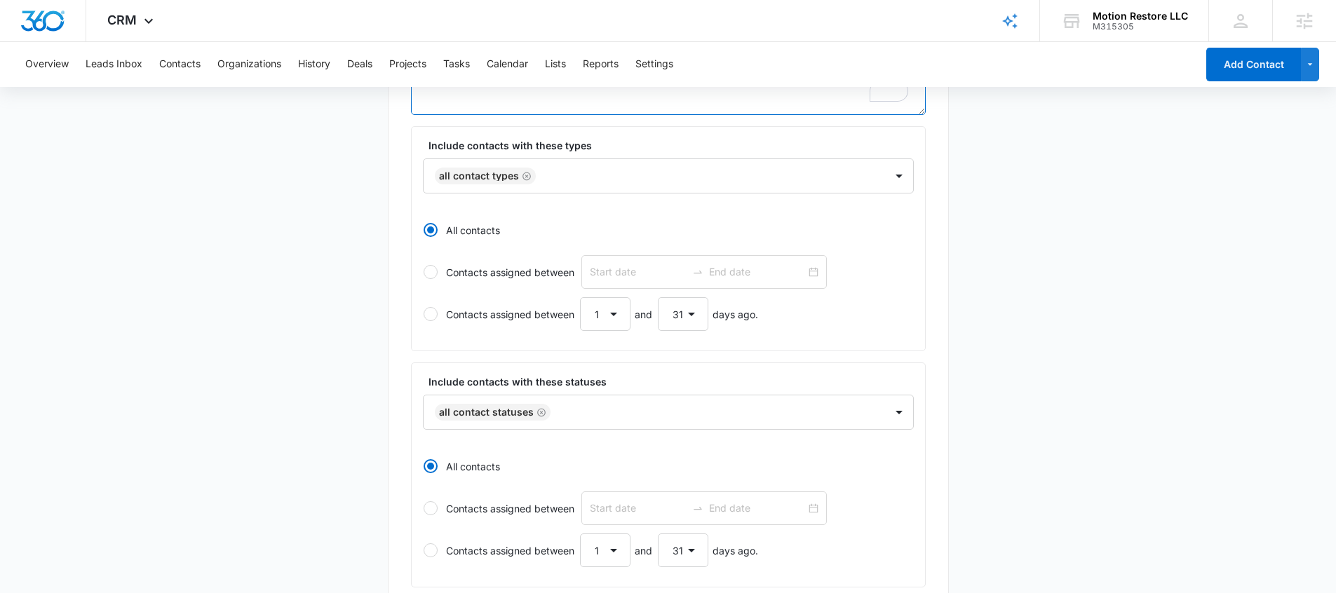
scroll to position [518, 0]
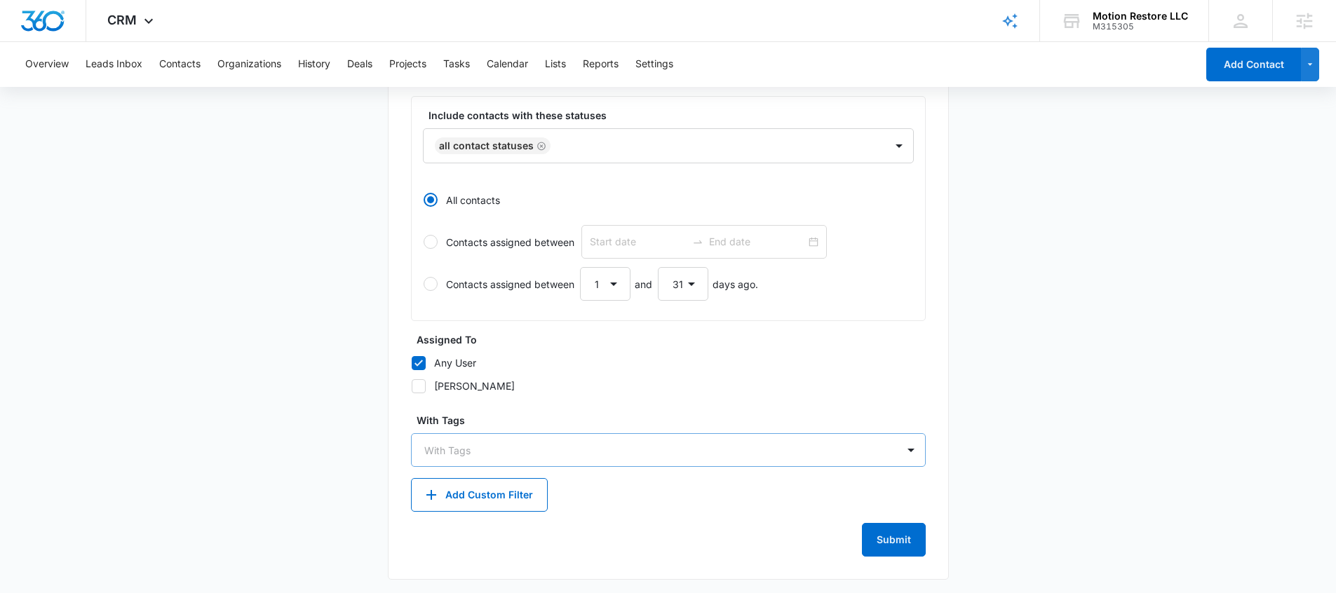
type textarea "Web Order"
click at [459, 455] on div at bounding box center [659, 451] width 471 height 18
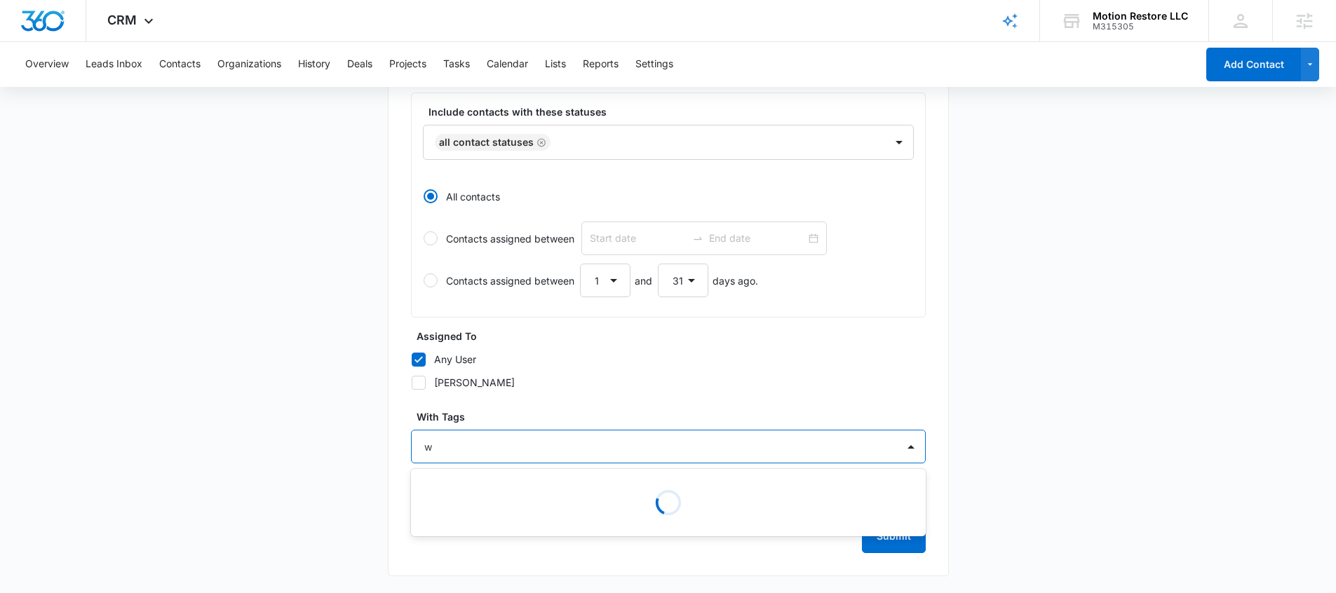
type input "we"
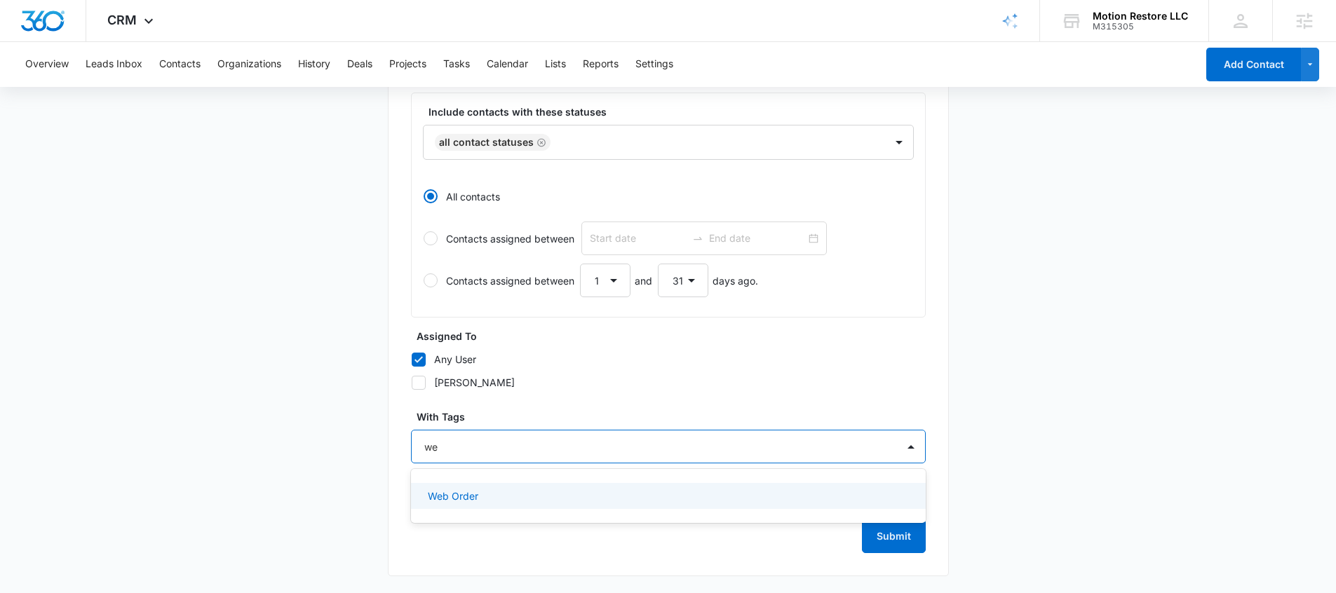
click at [465, 490] on p "Web Order" at bounding box center [453, 496] width 50 height 15
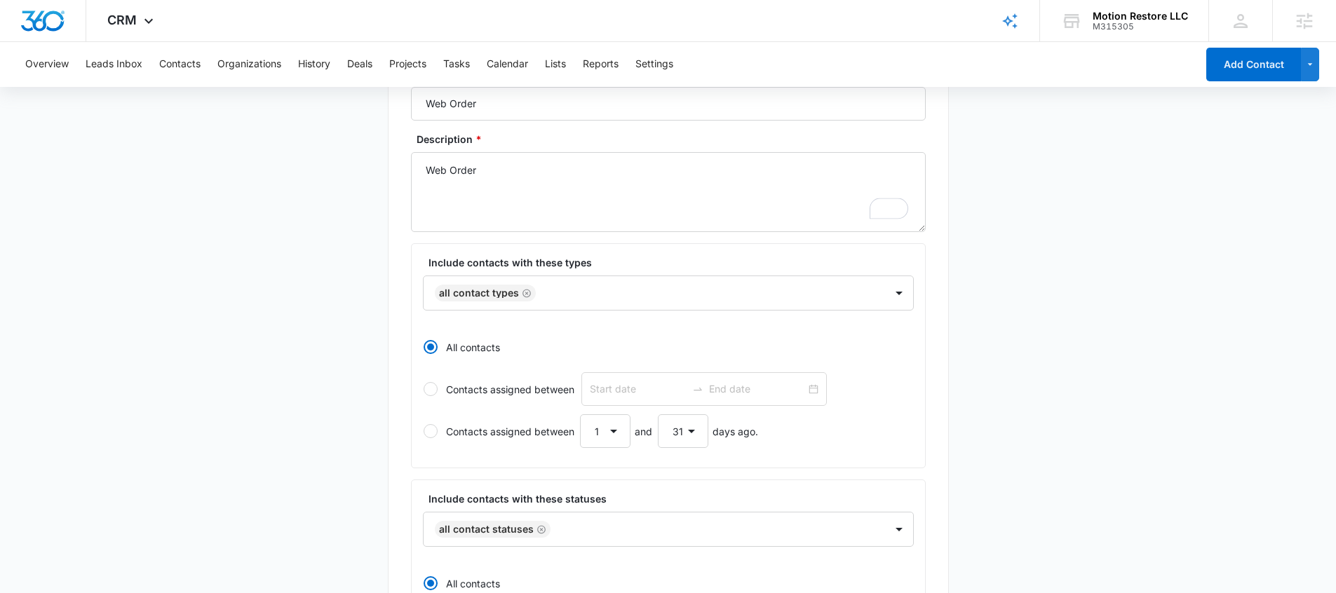
scroll to position [0, 0]
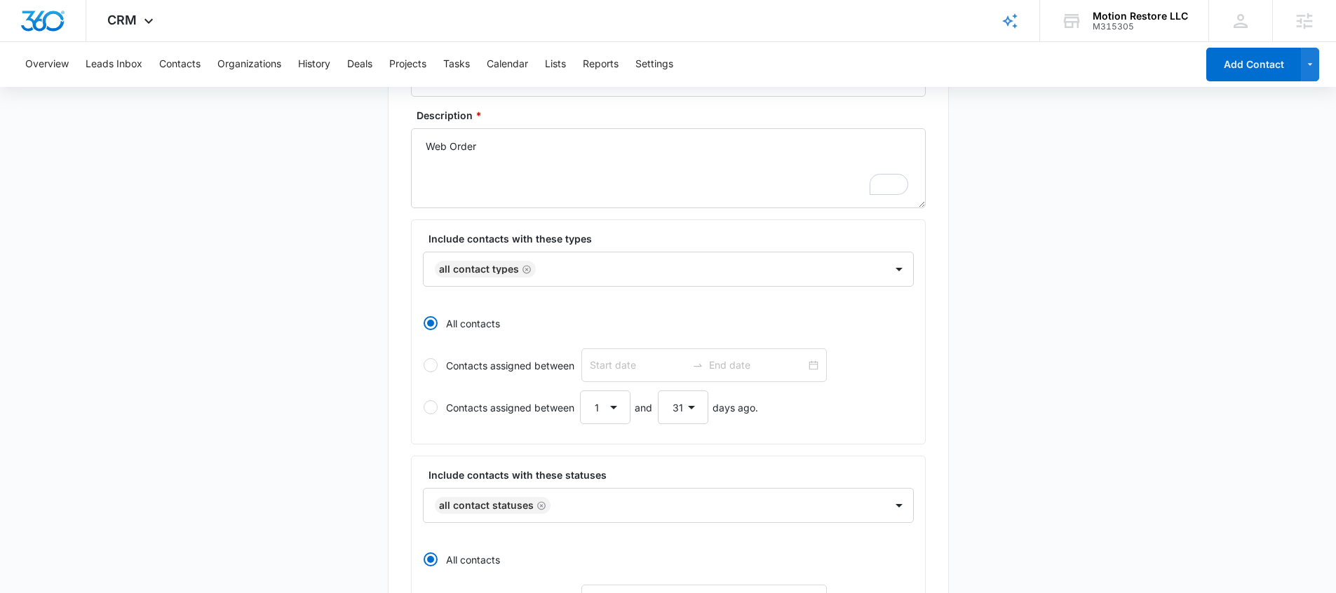
scroll to position [523, 0]
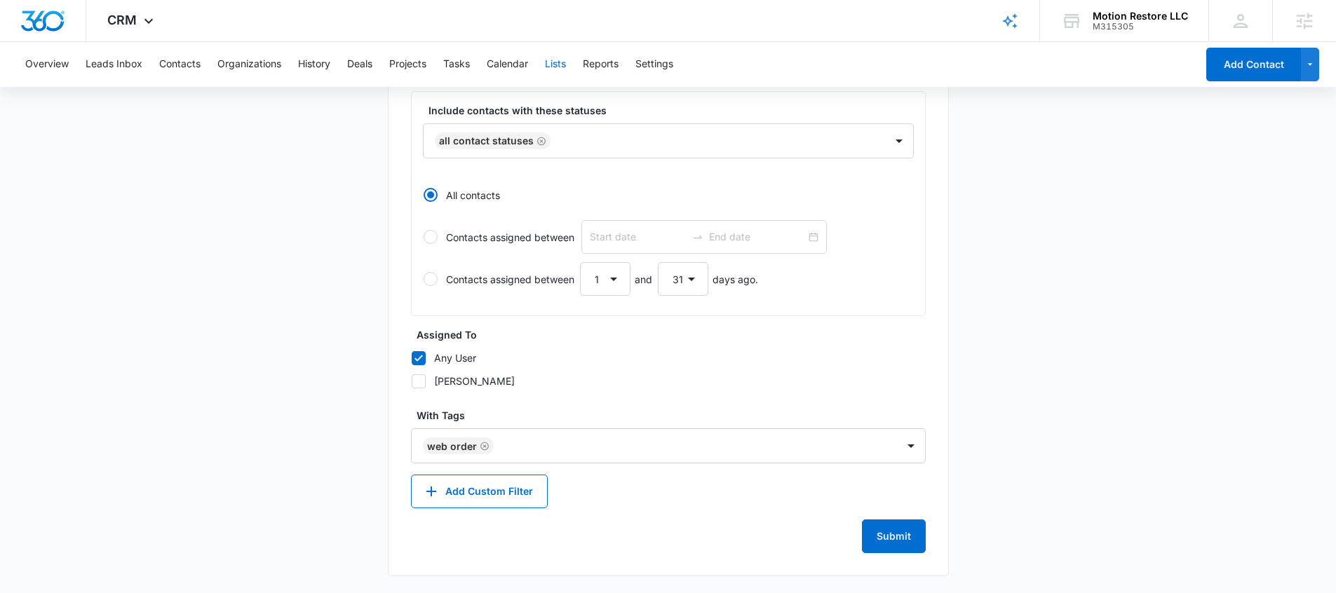
click at [556, 58] on button "Lists" at bounding box center [555, 64] width 21 height 45
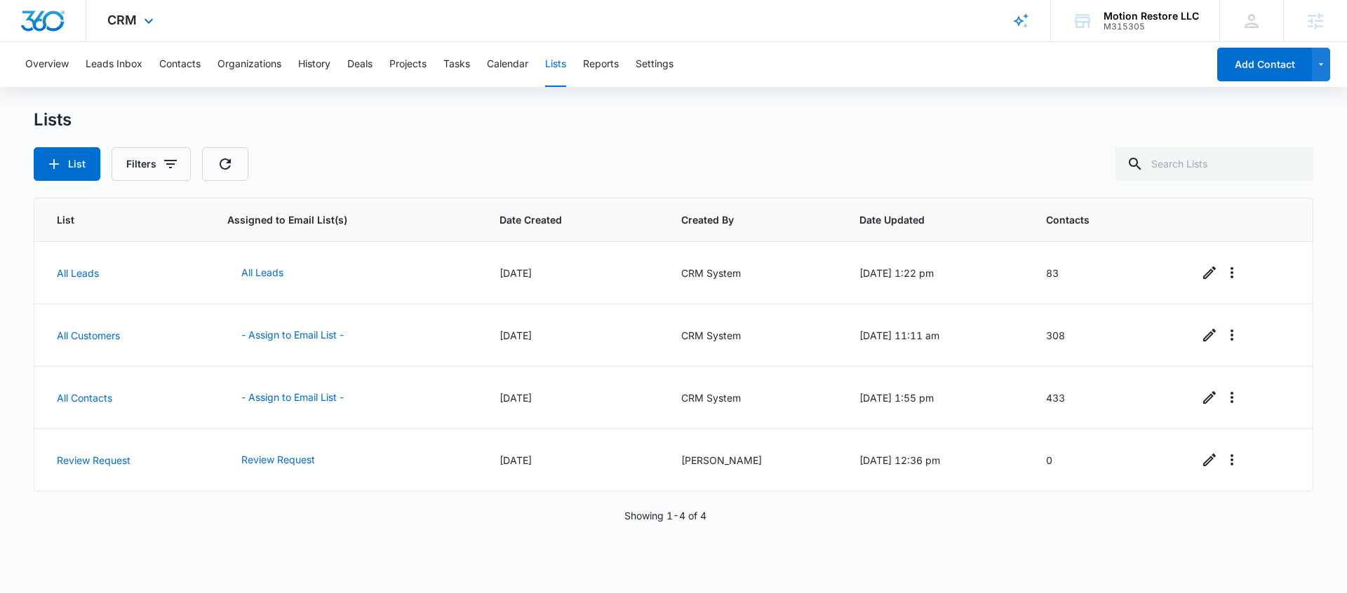
click at [140, 32] on div "CRM Apps Reputation Forms CRM Email Social Payments POS Content Ads Intelligenc…" at bounding box center [132, 20] width 92 height 41
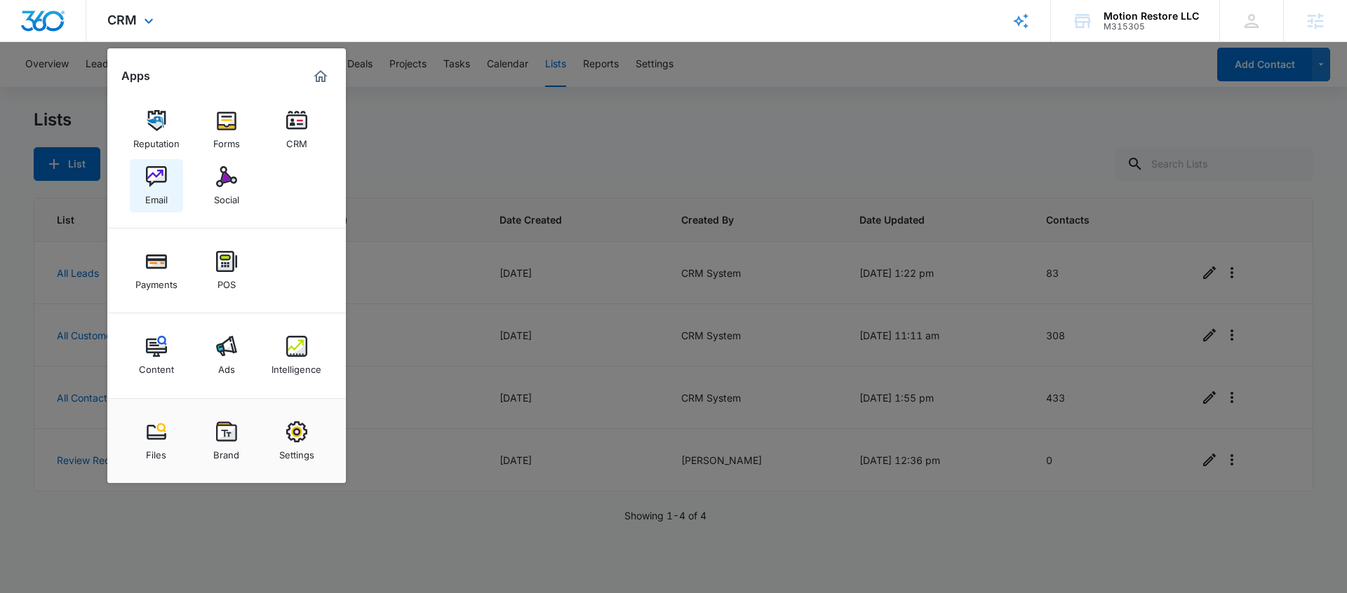
click at [166, 180] on img at bounding box center [156, 176] width 21 height 21
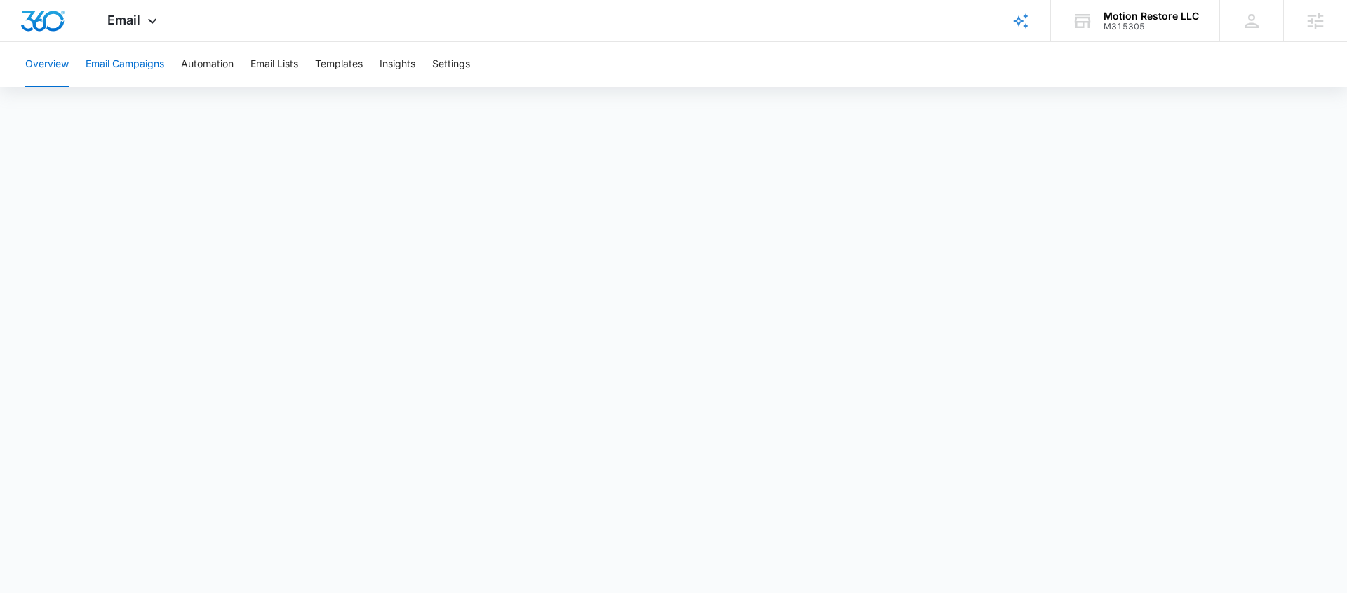
click at [143, 72] on button "Email Campaigns" at bounding box center [125, 64] width 79 height 45
click at [213, 64] on button "Automation" at bounding box center [207, 64] width 53 height 45
click at [282, 67] on button "Email Lists" at bounding box center [274, 64] width 48 height 45
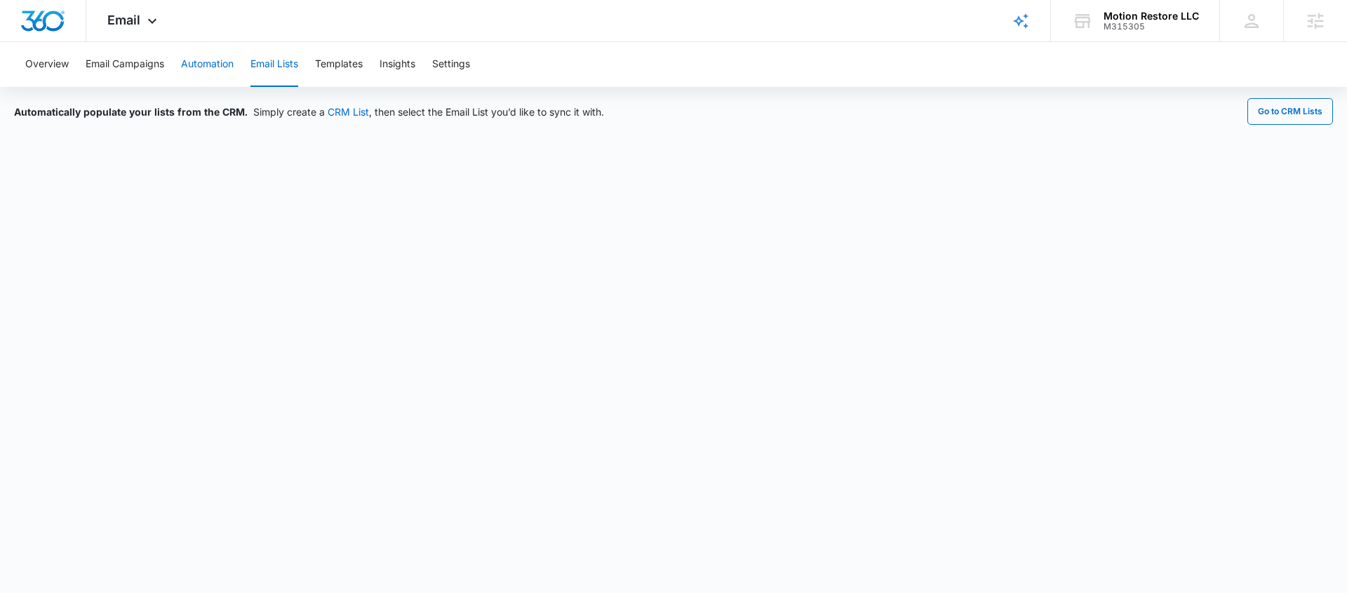
click at [217, 65] on button "Automation" at bounding box center [207, 64] width 53 height 45
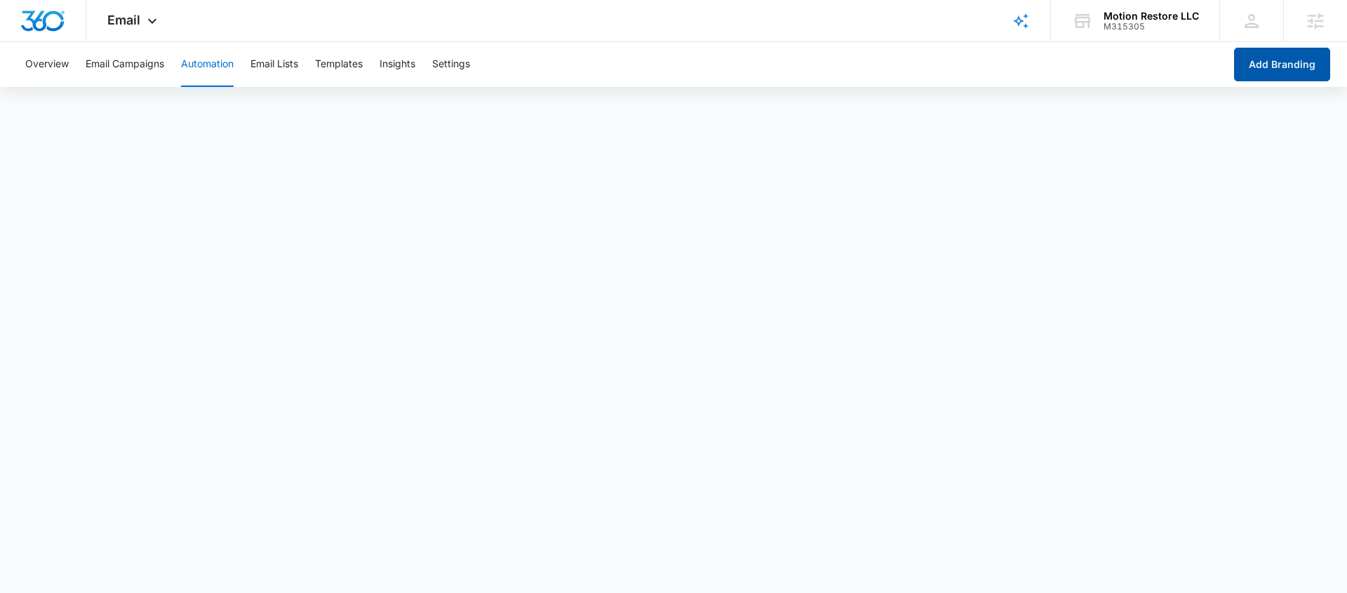
click at [1285, 74] on button "Add Branding" at bounding box center [1282, 65] width 96 height 34
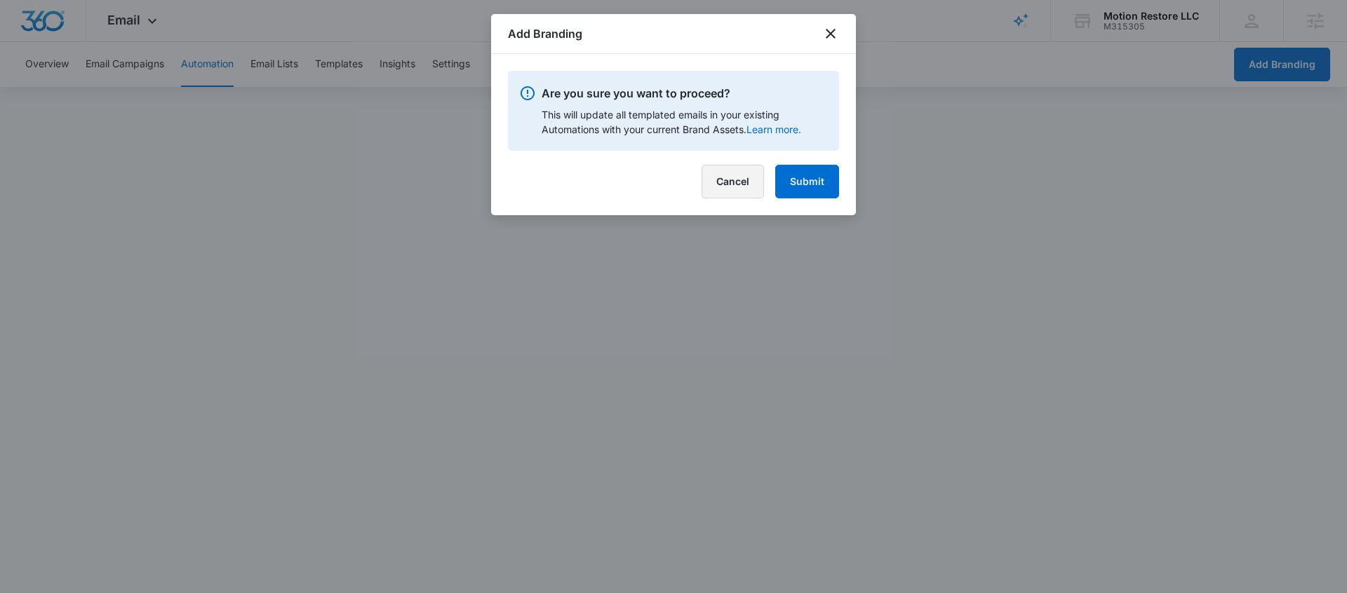
click at [748, 187] on button "Cancel" at bounding box center [732, 182] width 62 height 34
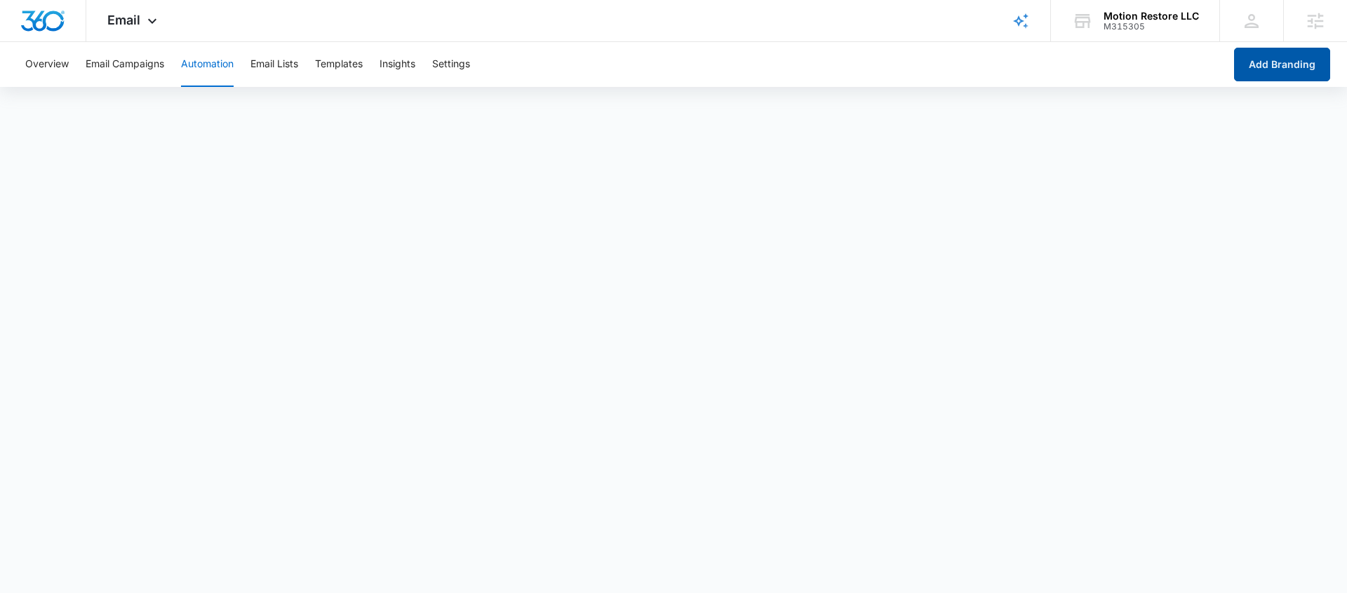
click at [1290, 59] on button "Add Branding" at bounding box center [1282, 65] width 96 height 34
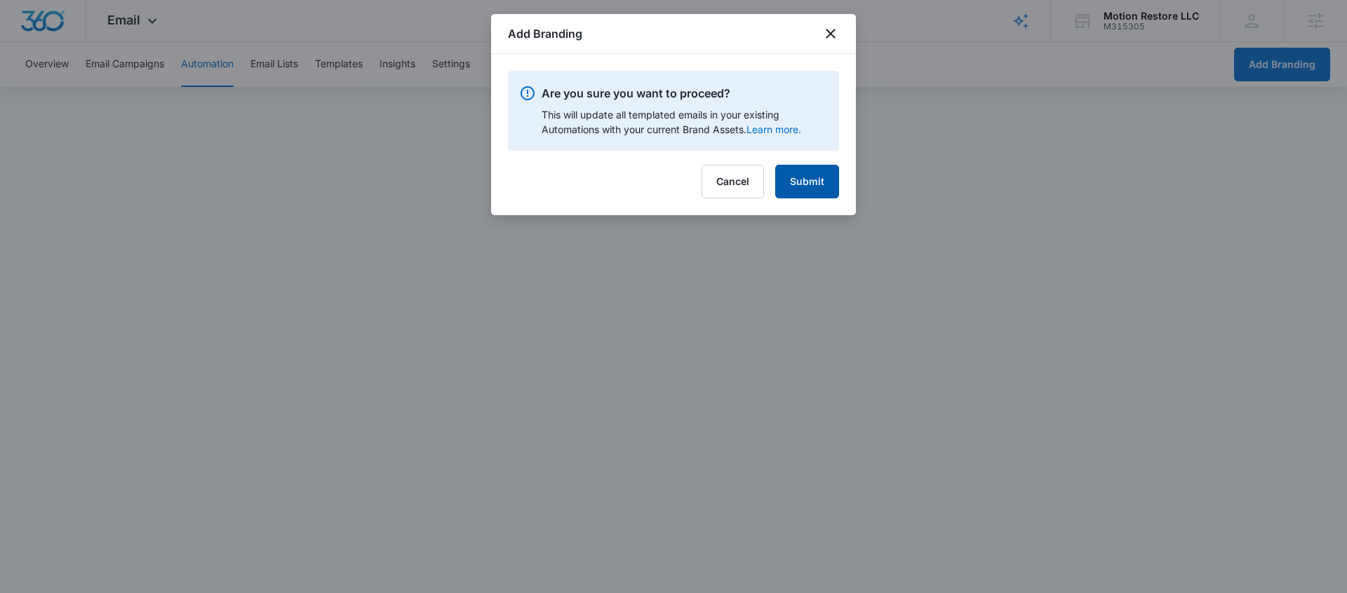
click at [786, 188] on button "Submit" at bounding box center [807, 182] width 64 height 34
